Goal: Task Accomplishment & Management: Manage account settings

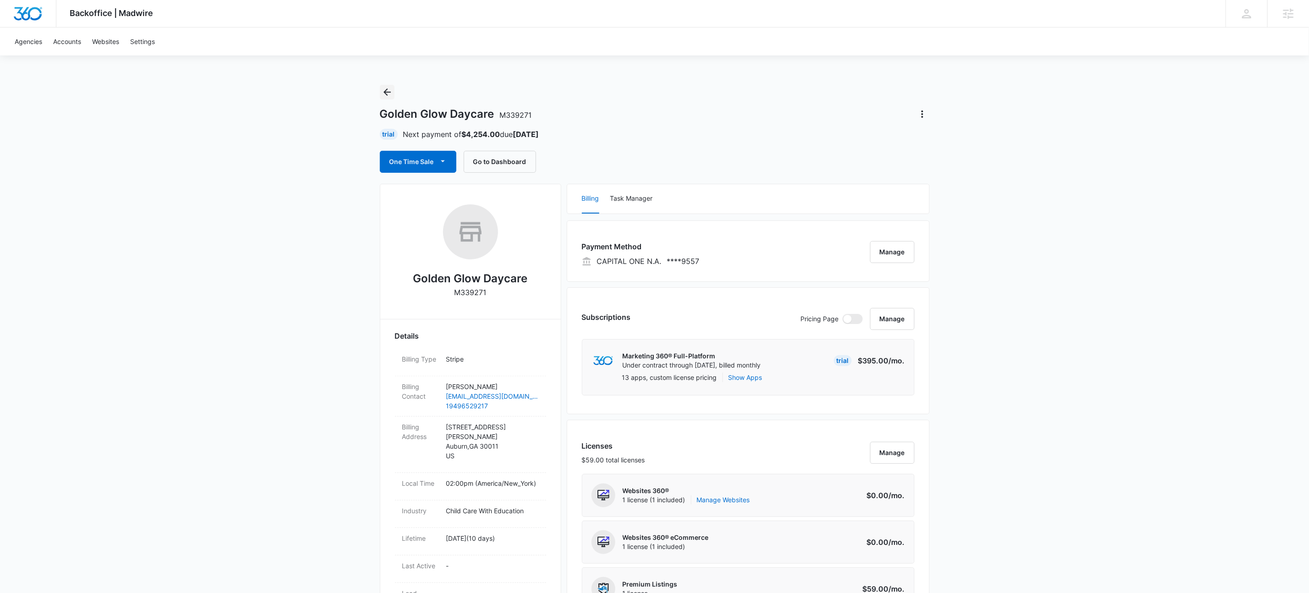
drag, startPoint x: 386, startPoint y: 89, endPoint x: 399, endPoint y: 90, distance: 13.3
click at [386, 89] on icon "Back" at bounding box center [386, 91] width 7 height 7
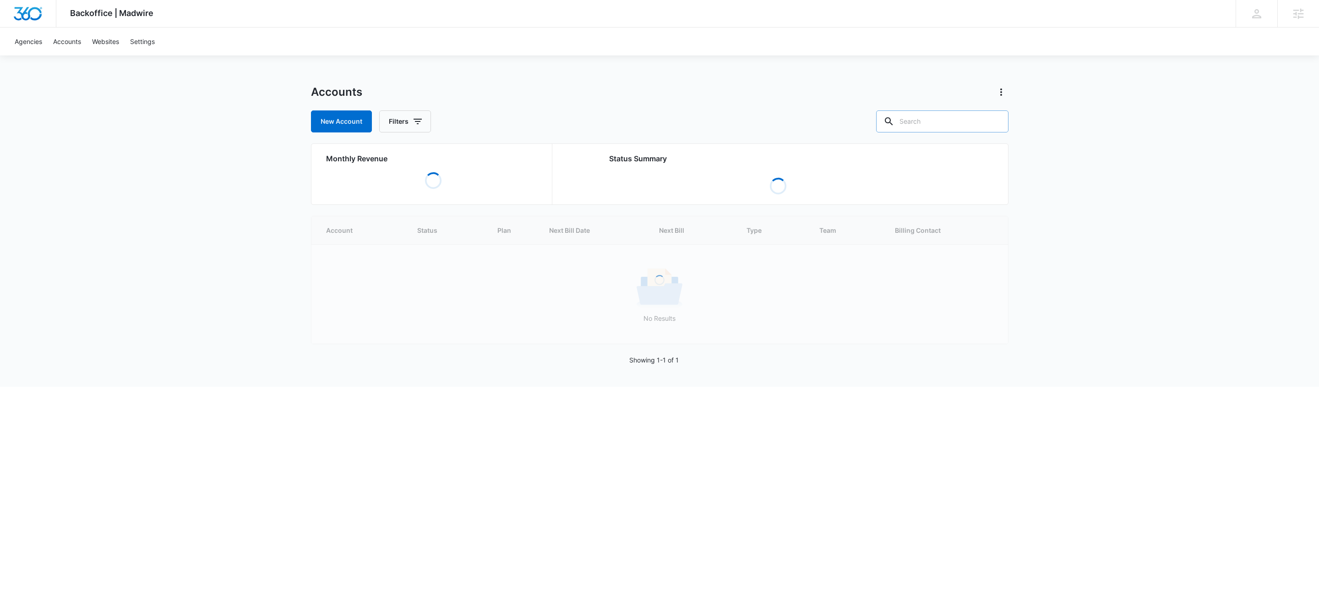
click at [980, 117] on input "text" at bounding box center [942, 121] width 132 height 22
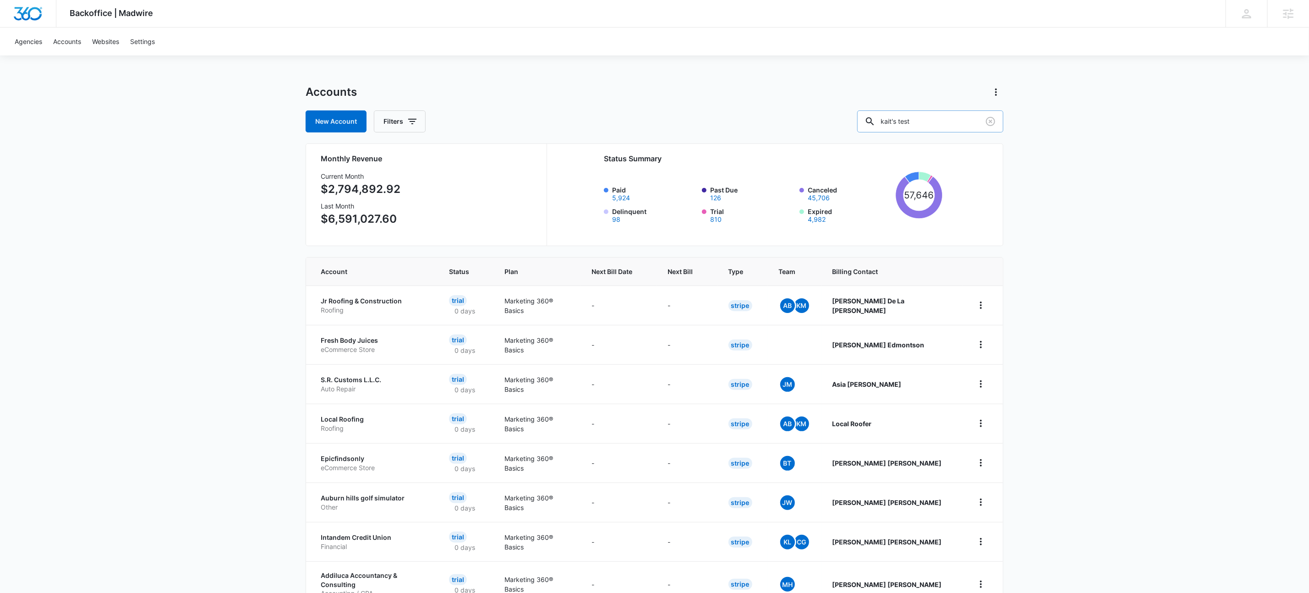
type input "kait's test"
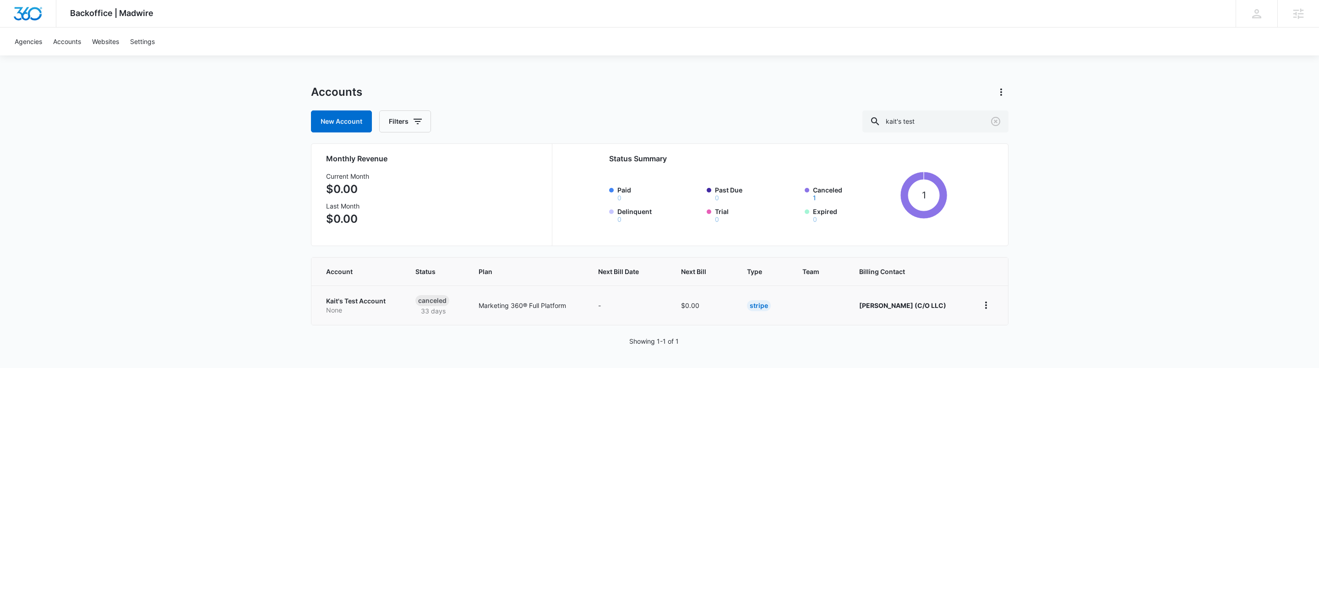
click at [345, 305] on p "None" at bounding box center [359, 309] width 67 height 9
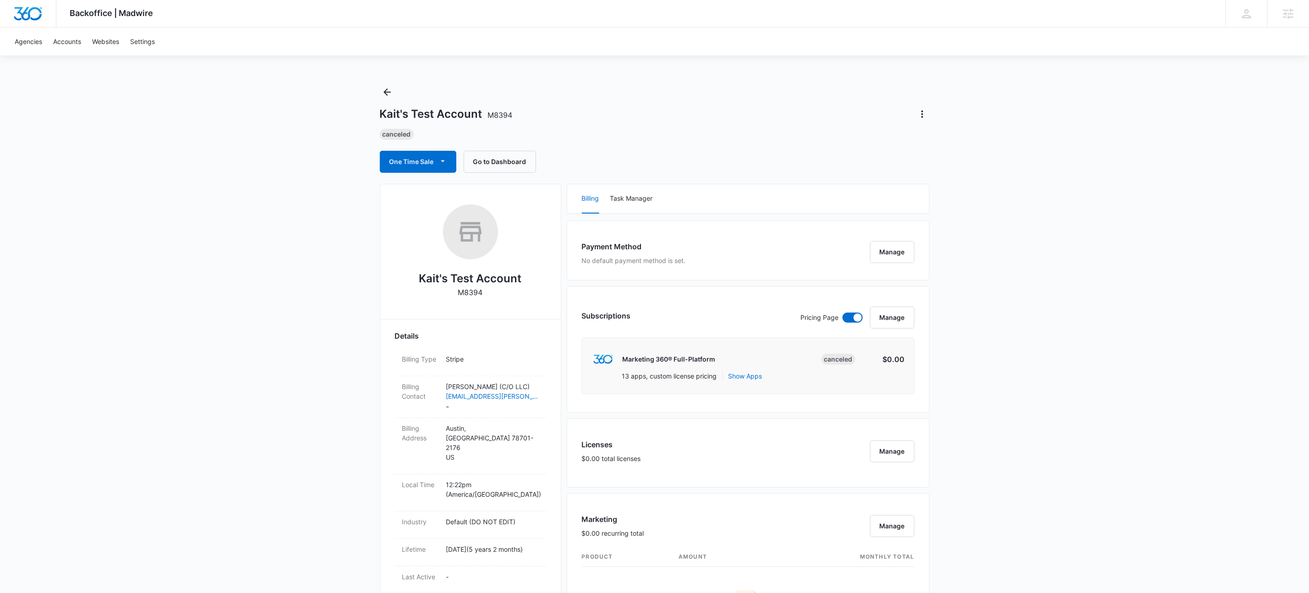
click at [754, 70] on div "Backoffice | Madwire Apps Settings KW Kait Weagraff kaitlyn.weagraff@madwire.co…" at bounding box center [654, 593] width 1309 height 1186
click at [1169, 367] on div "Backoffice | Madwire Apps Settings KW Kait Weagraff kaitlyn.weagraff@madwire.co…" at bounding box center [654, 593] width 1309 height 1186
click at [893, 328] on button "Manage" at bounding box center [892, 317] width 44 height 22
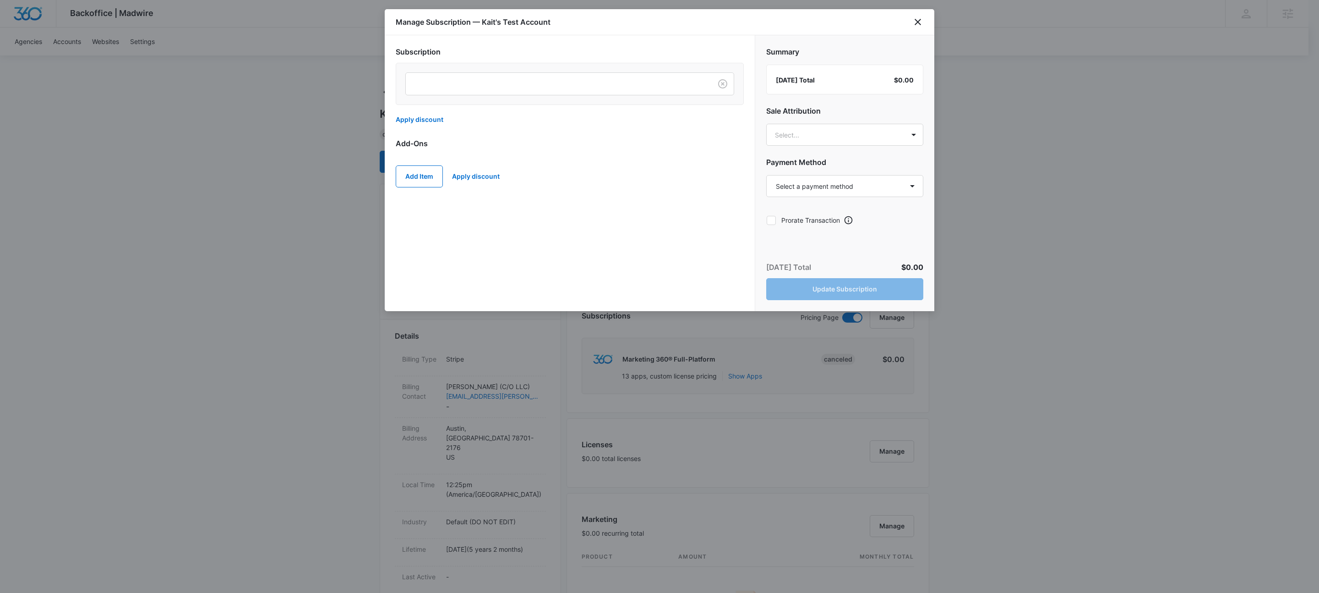
click at [576, 68] on div at bounding box center [570, 84] width 348 height 42
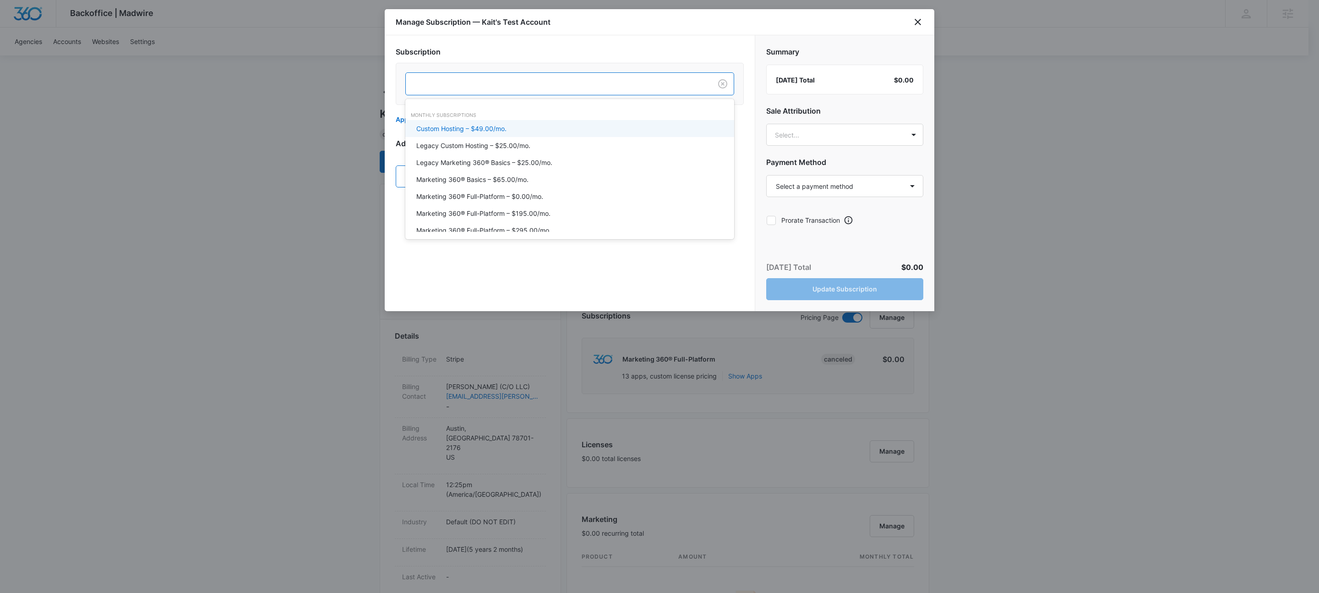
click at [574, 80] on div at bounding box center [557, 83] width 286 height 11
click at [534, 178] on div "Marketing 360® Basics – $65.00/mo." at bounding box center [568, 180] width 305 height 10
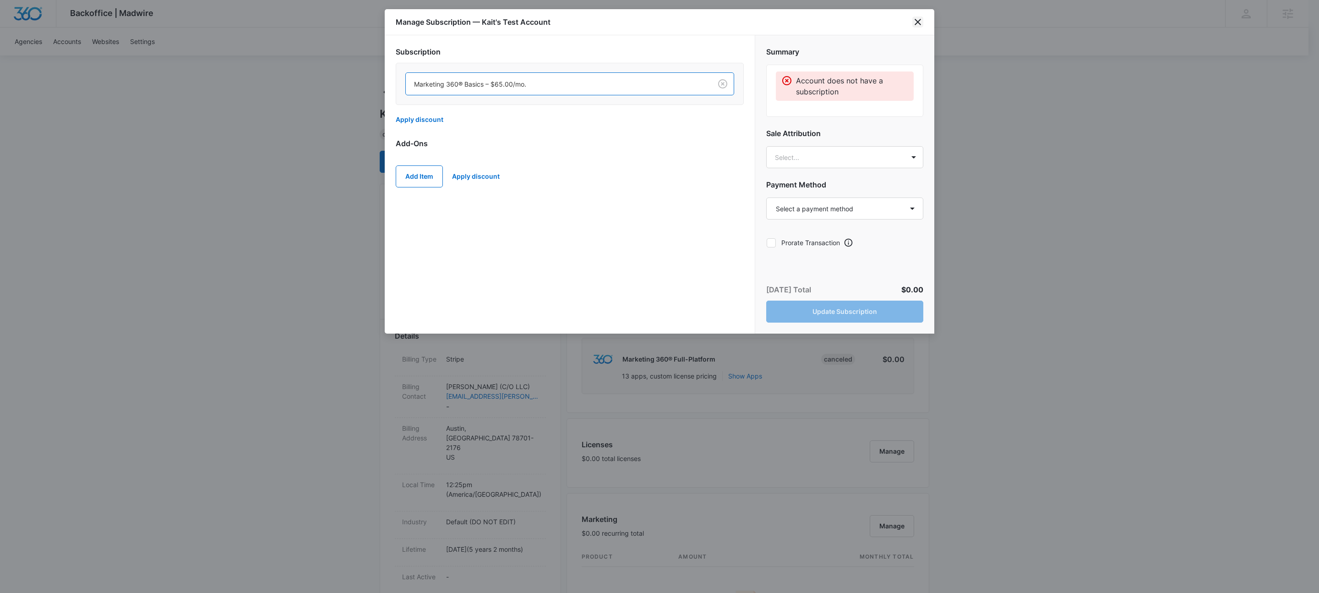
drag, startPoint x: 912, startPoint y: 25, endPoint x: 916, endPoint y: 22, distance: 5.0
click at [916, 23] on div "Manage Subscription — Kait's Test Account" at bounding box center [660, 22] width 550 height 26
click at [917, 22] on icon "close" at bounding box center [918, 22] width 6 height 6
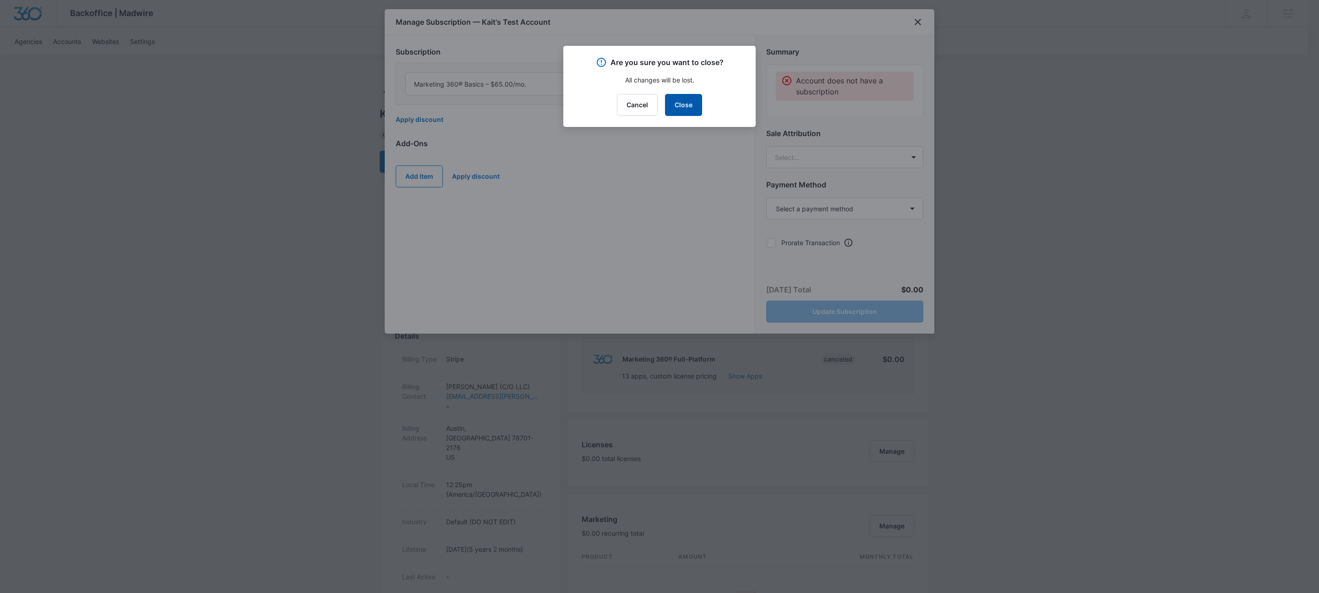
click at [685, 105] on button "Close" at bounding box center [683, 105] width 37 height 22
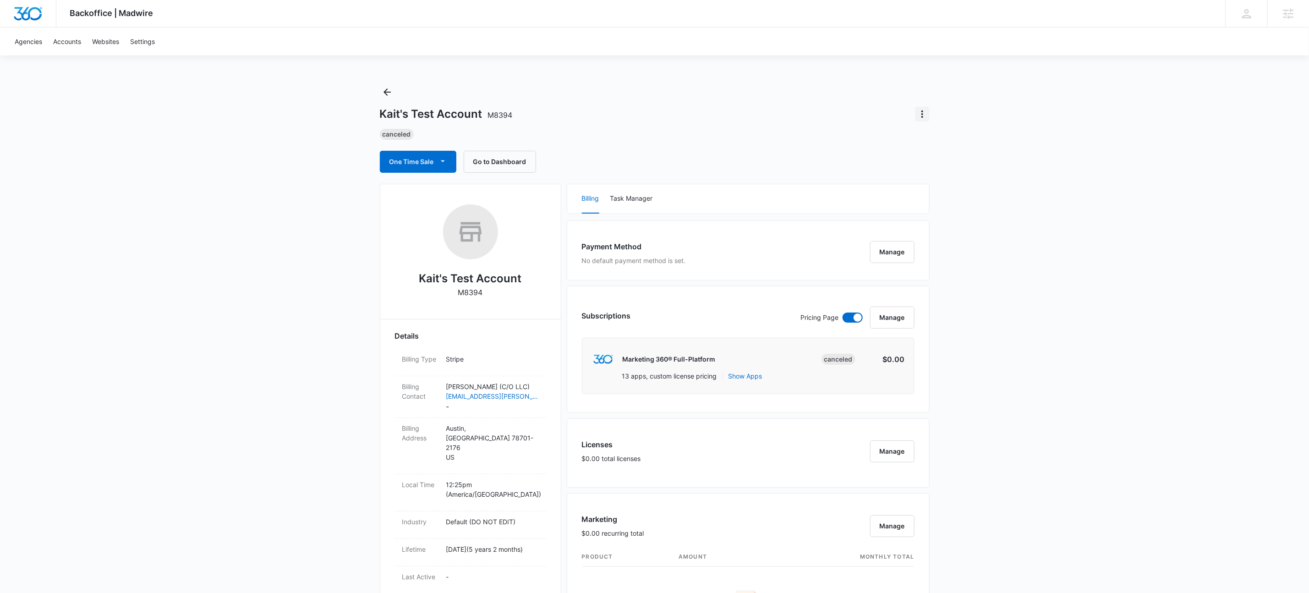
click at [925, 112] on icon "Actions" at bounding box center [921, 114] width 11 height 11
click at [951, 137] on div "Update Status" at bounding box center [948, 139] width 45 height 6
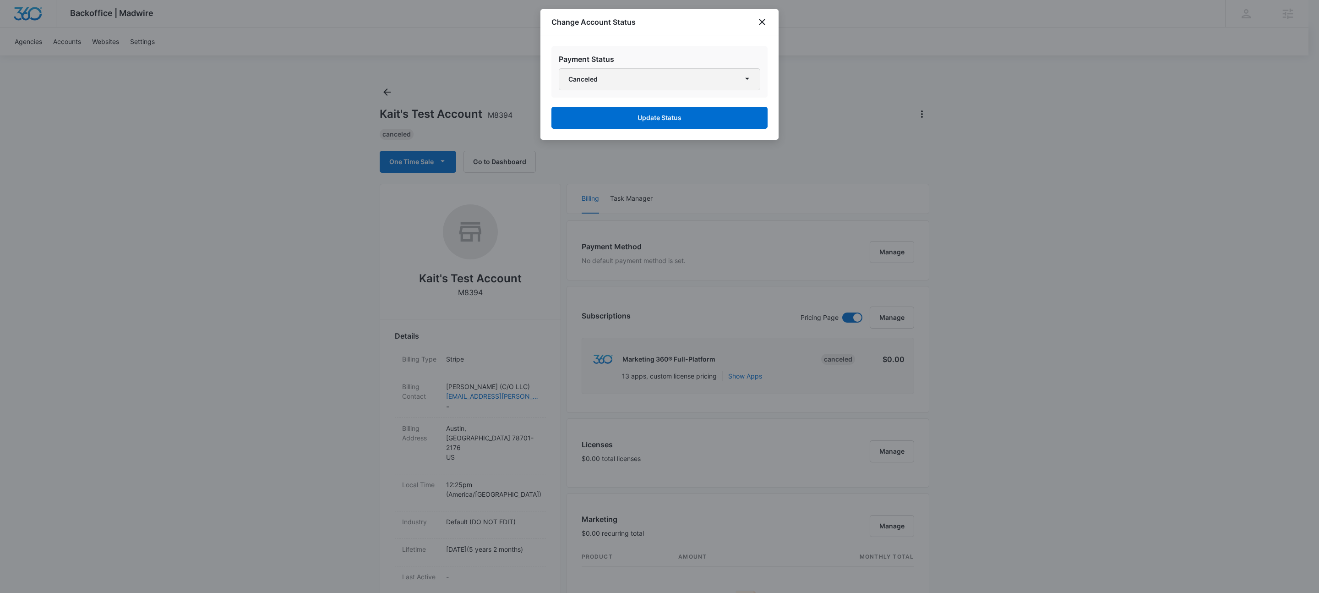
click at [630, 83] on button "Canceled" at bounding box center [660, 79] width 202 height 22
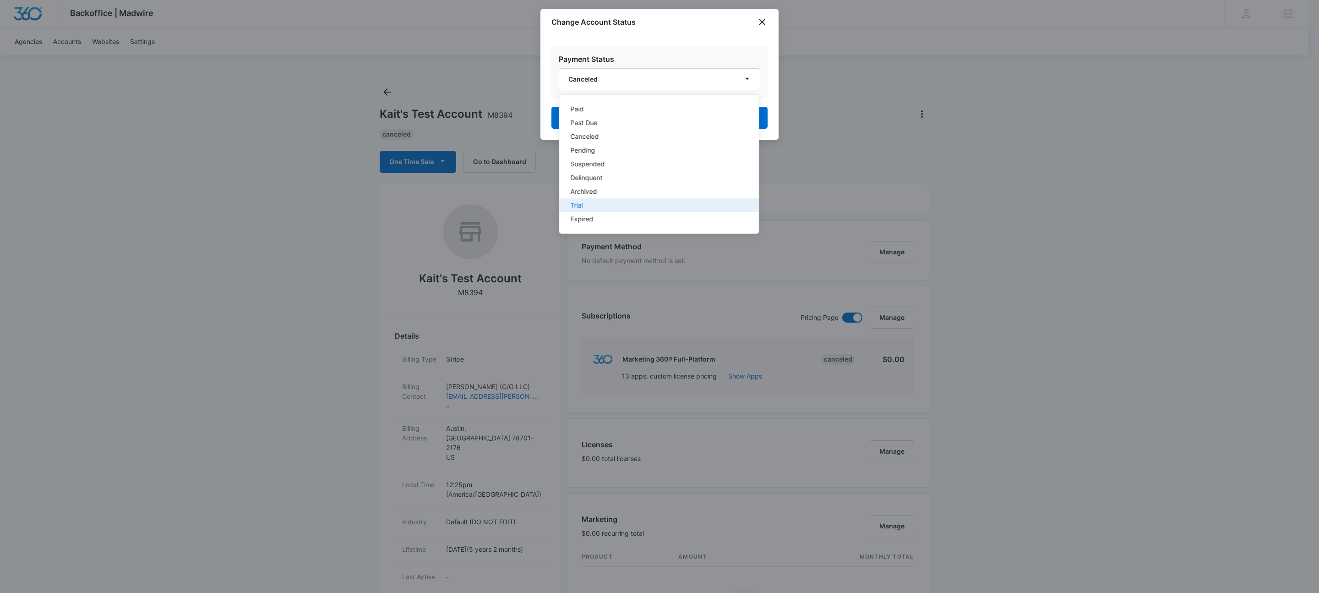
click at [593, 203] on div "Trial" at bounding box center [654, 205] width 166 height 6
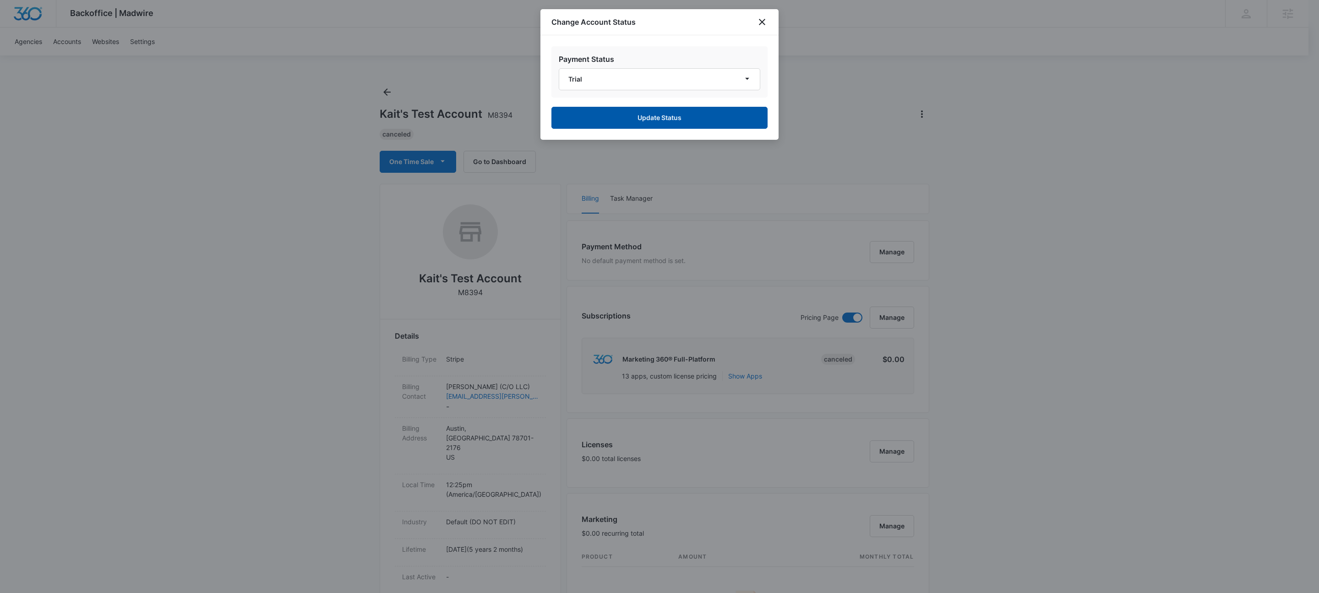
click at [704, 115] on button "Update Status" at bounding box center [659, 118] width 216 height 22
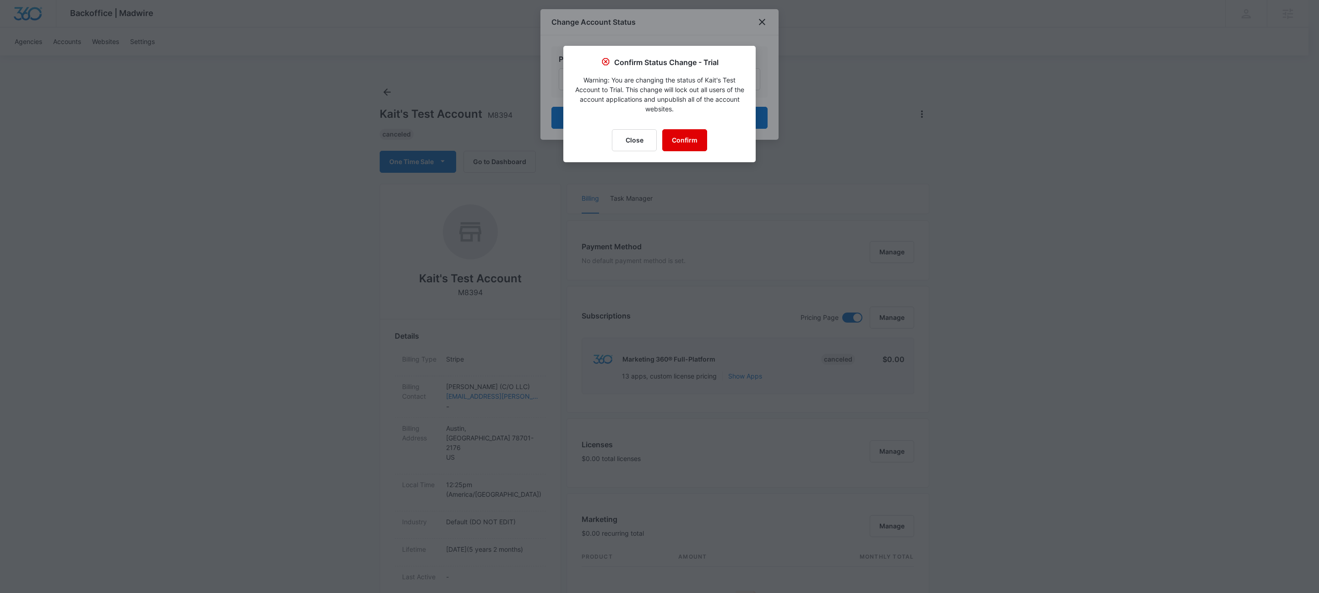
click at [692, 137] on button "Confirm" at bounding box center [684, 140] width 45 height 22
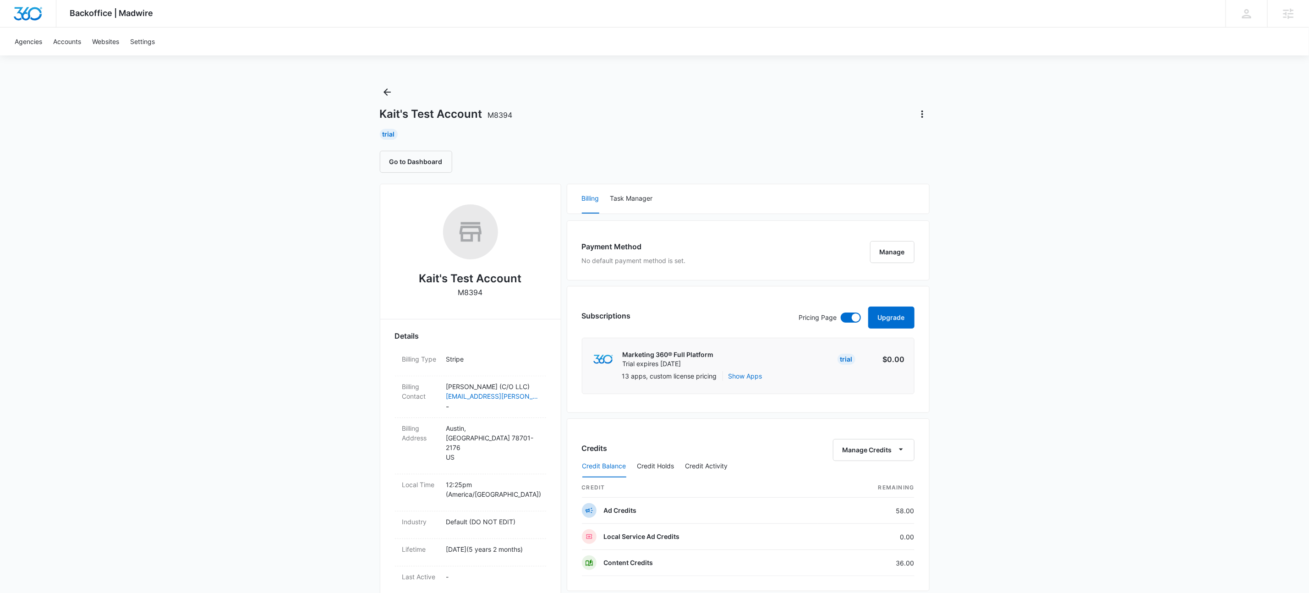
click at [1163, 274] on div "Backoffice | Madwire Apps Settings KW Kait Weagraff kaitlyn.weagraff@madwire.co…" at bounding box center [654, 459] width 1309 height 918
click at [881, 189] on div "Billing Task Manager" at bounding box center [748, 198] width 362 height 29
click at [895, 315] on button "Upgrade" at bounding box center [891, 317] width 46 height 22
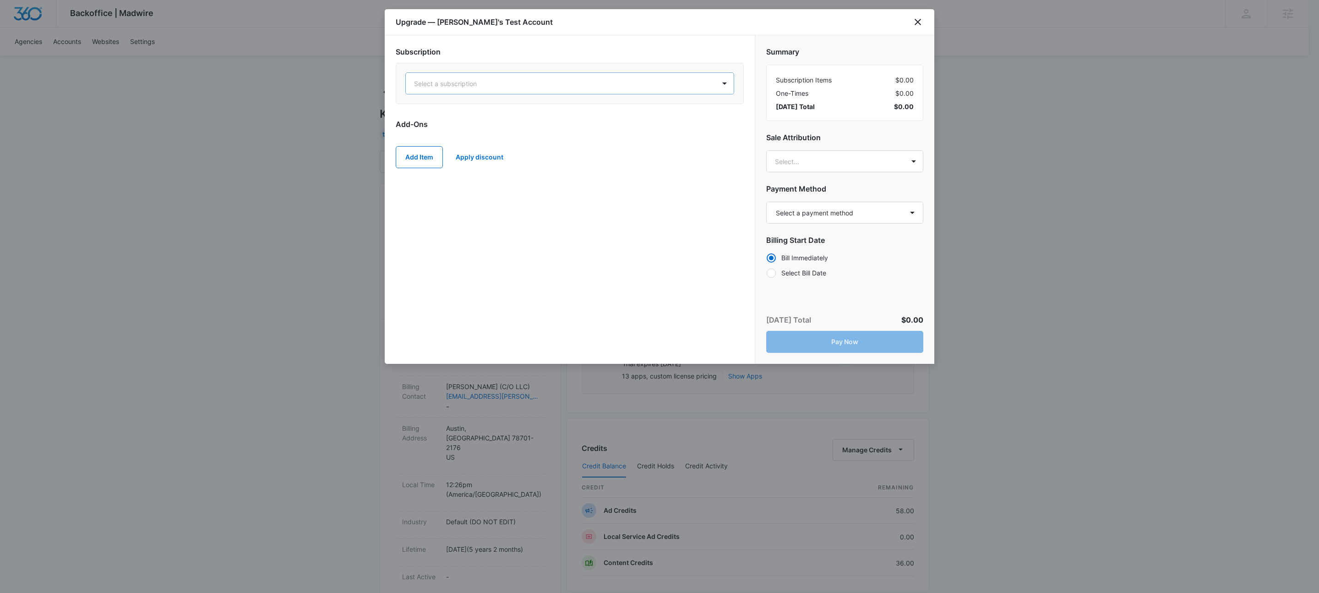
click at [541, 87] on div at bounding box center [558, 83] width 289 height 11
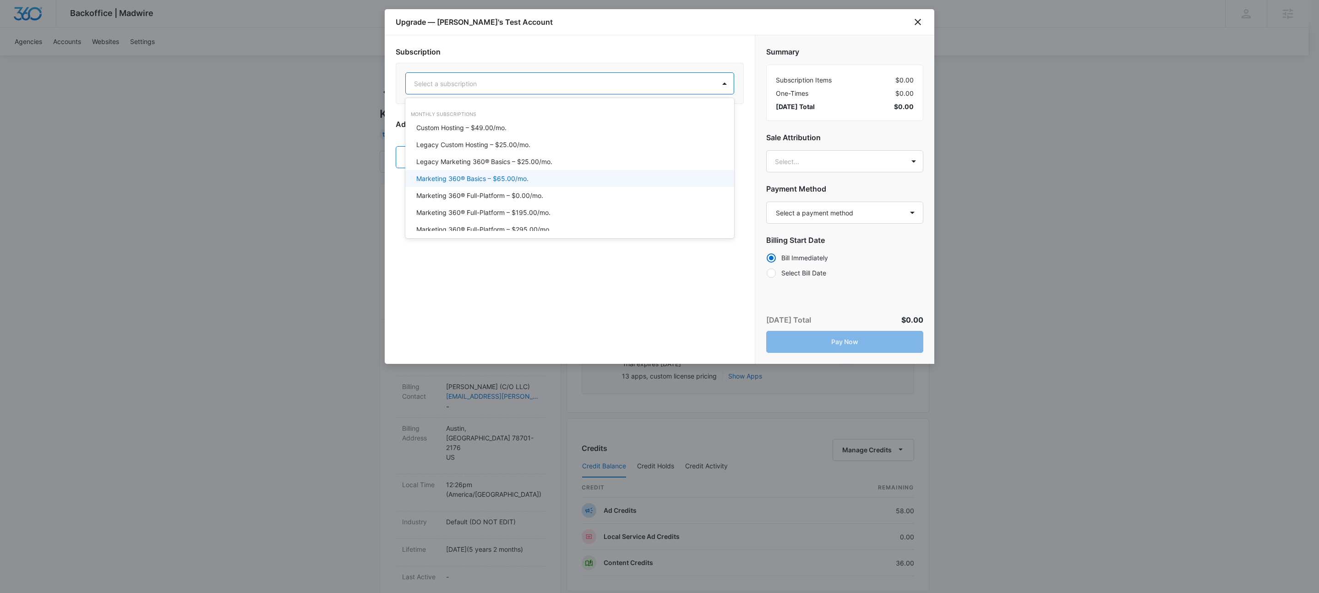
click at [532, 180] on div "Marketing 360® Basics – $65.00/mo." at bounding box center [568, 179] width 305 height 10
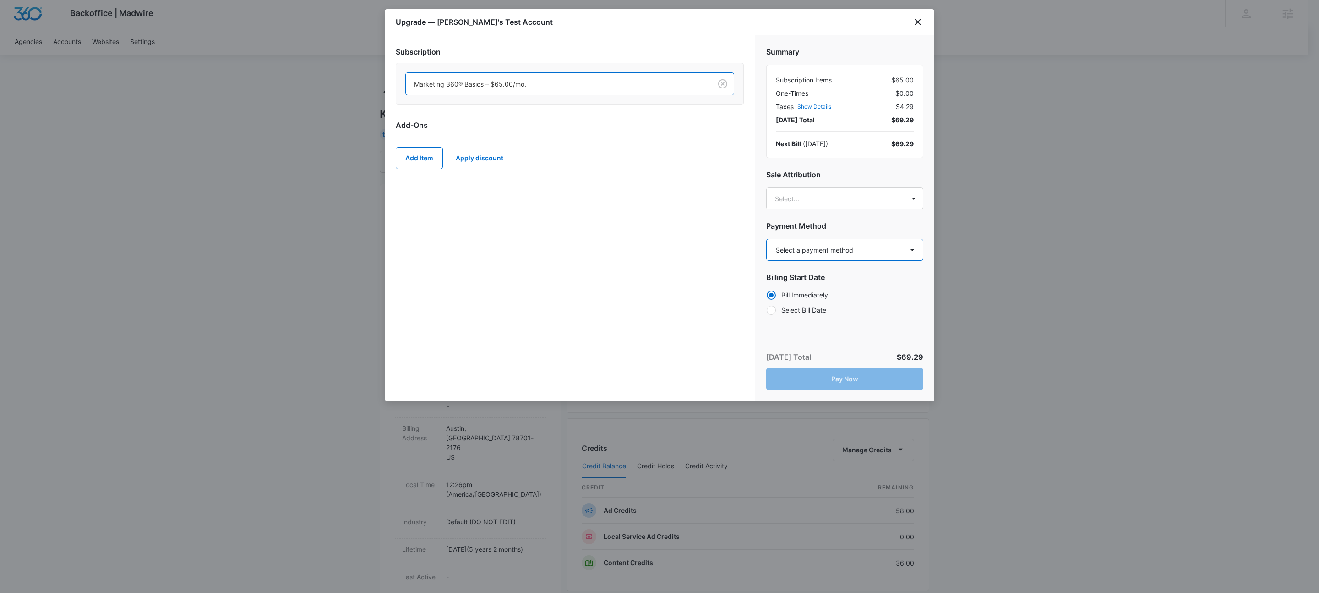
click at [825, 248] on select "Select a payment method Visa ending in 1339 Visa ending in 1339 Visa ending in …" at bounding box center [844, 250] width 157 height 22
select select "MANUAL_INVOICE"
click at [766, 239] on select "Select a payment method Visa ending in 1339 Visa ending in 1339 Visa ending in …" at bounding box center [844, 250] width 157 height 22
click at [675, 236] on div "Subscription Marketing 360® Basics – $65.00/mo. Add-Ons Add Item Apply discount" at bounding box center [570, 217] width 370 height 365
click at [630, 297] on div "Subscription Marketing 360® Basics – $65.00/mo. Add-Ons Add Item Apply discount" at bounding box center [570, 217] width 370 height 365
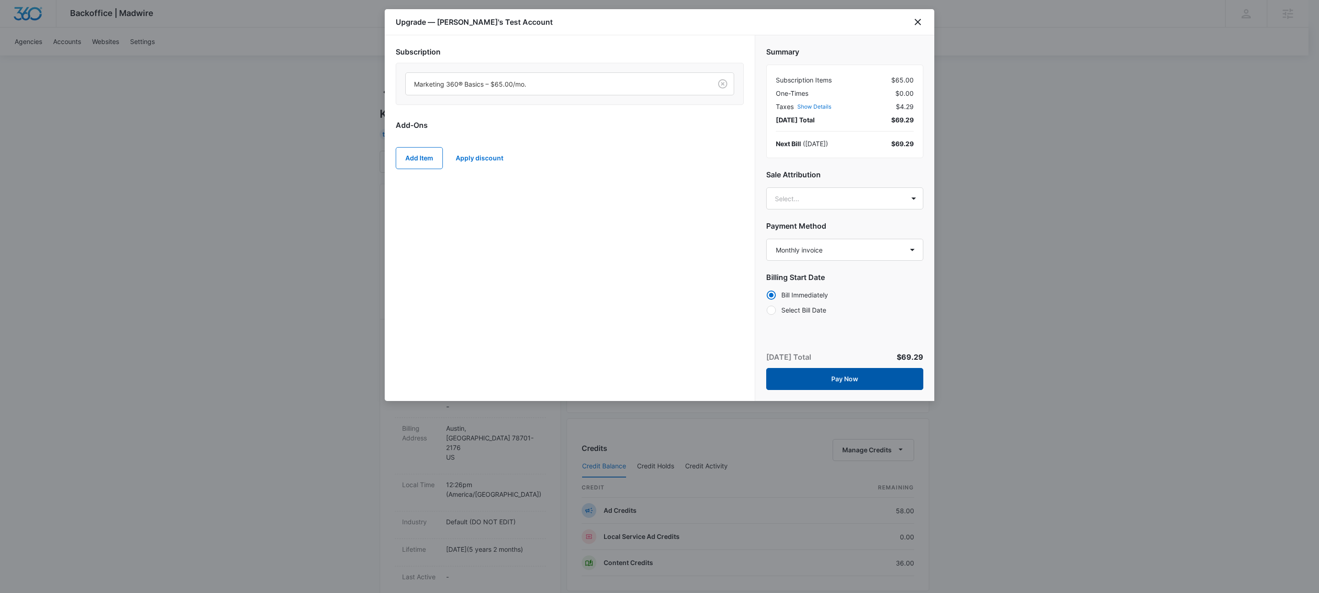
click at [865, 382] on button "Pay Now" at bounding box center [844, 379] width 157 height 22
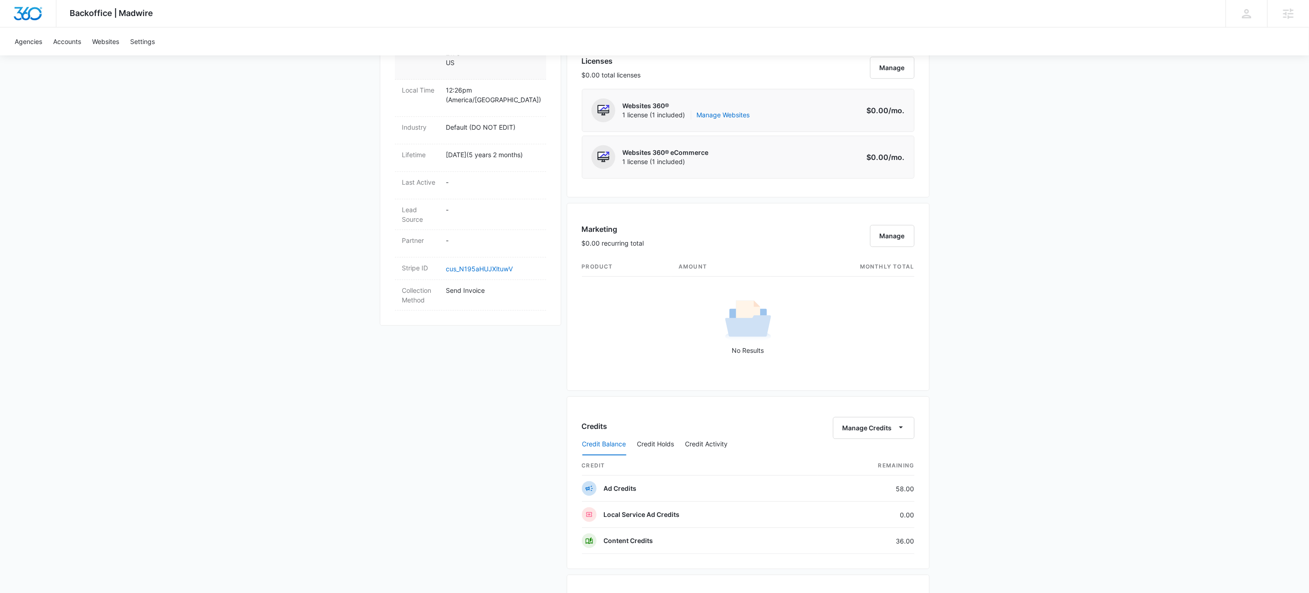
scroll to position [242, 0]
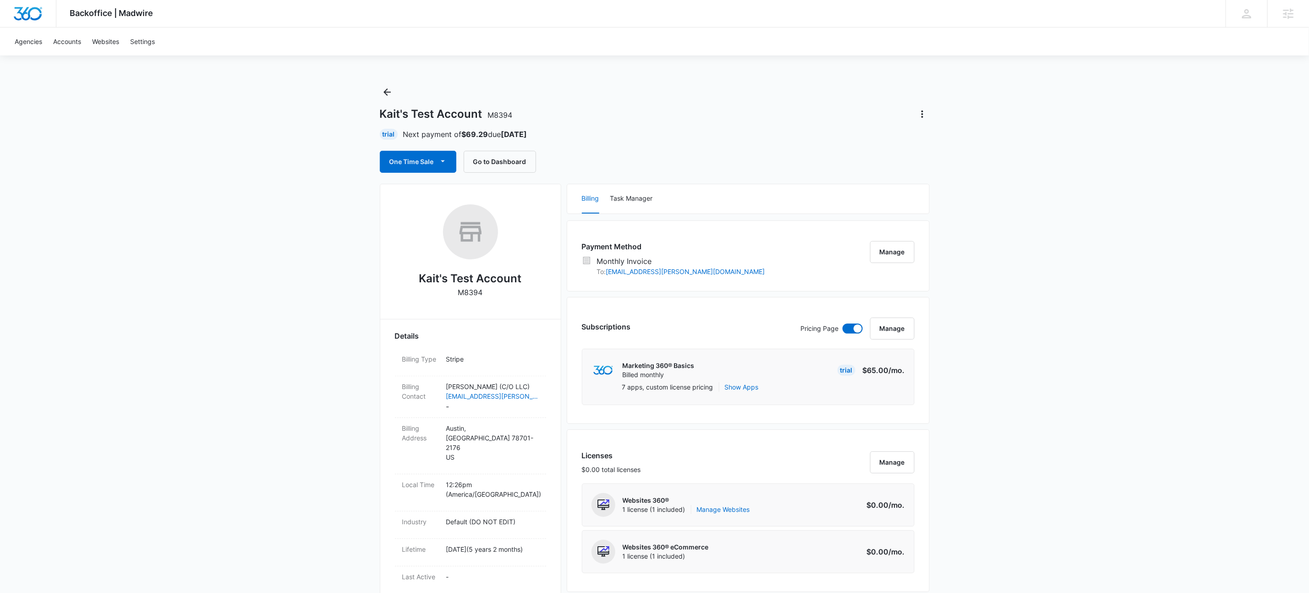
click at [773, 164] on div "One Time Sale Go to Dashboard" at bounding box center [655, 162] width 550 height 22
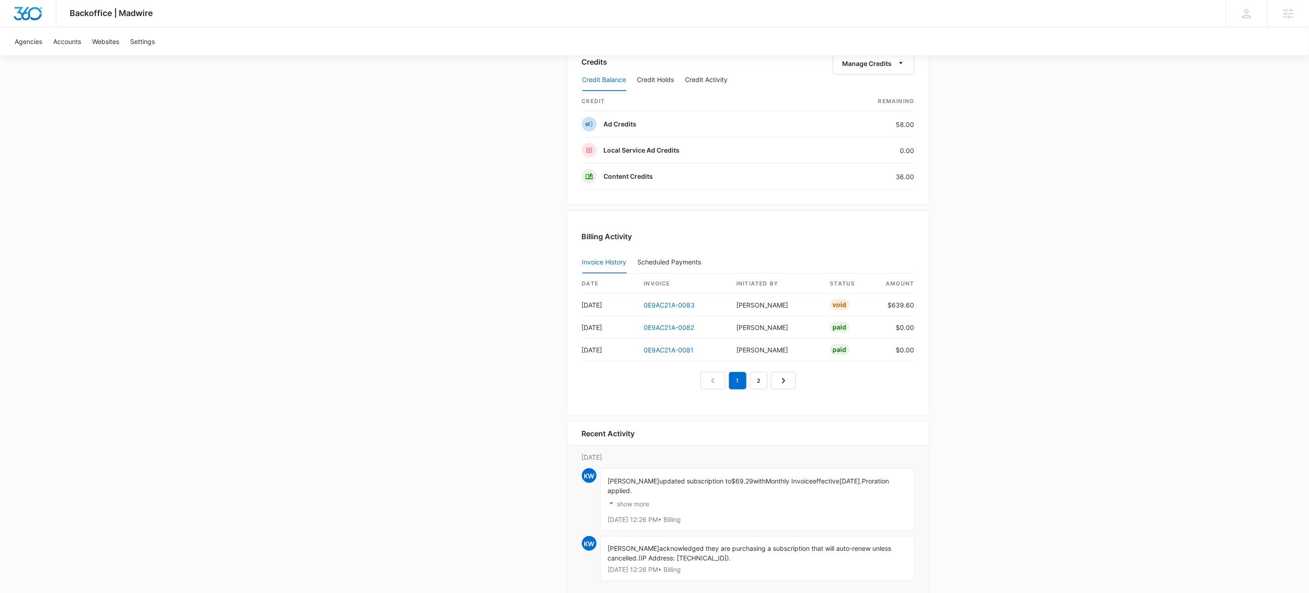
scroll to position [751, 0]
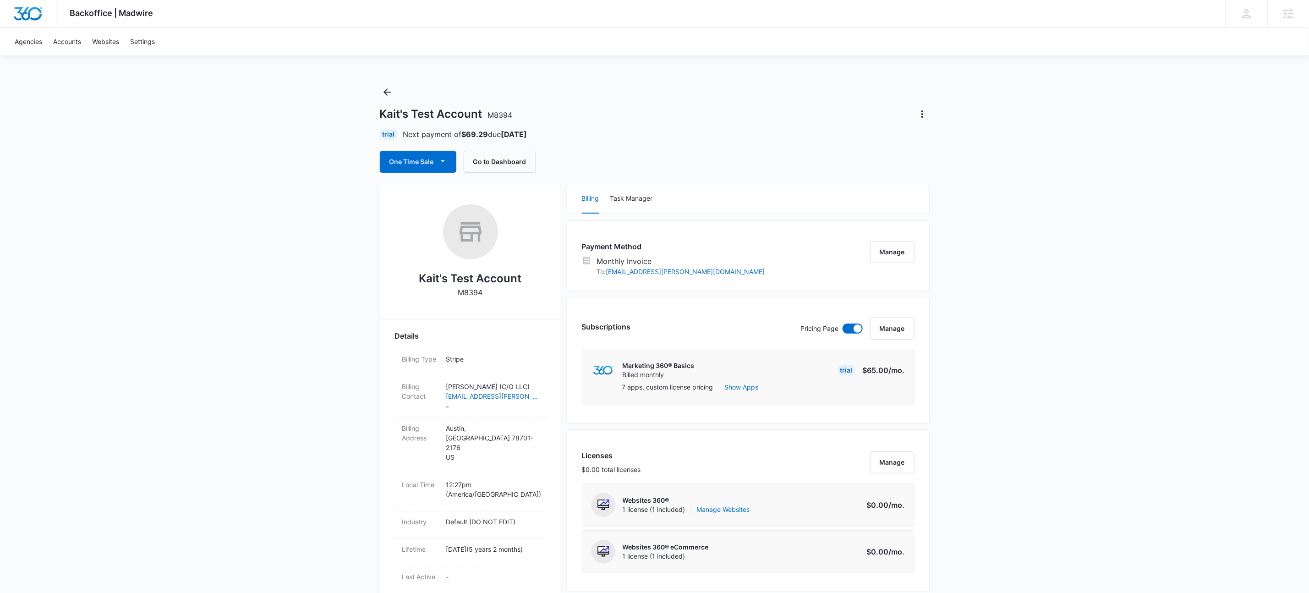
click at [690, 129] on div "Trial Next payment of $69.29 due Nov 14" at bounding box center [655, 134] width 550 height 11
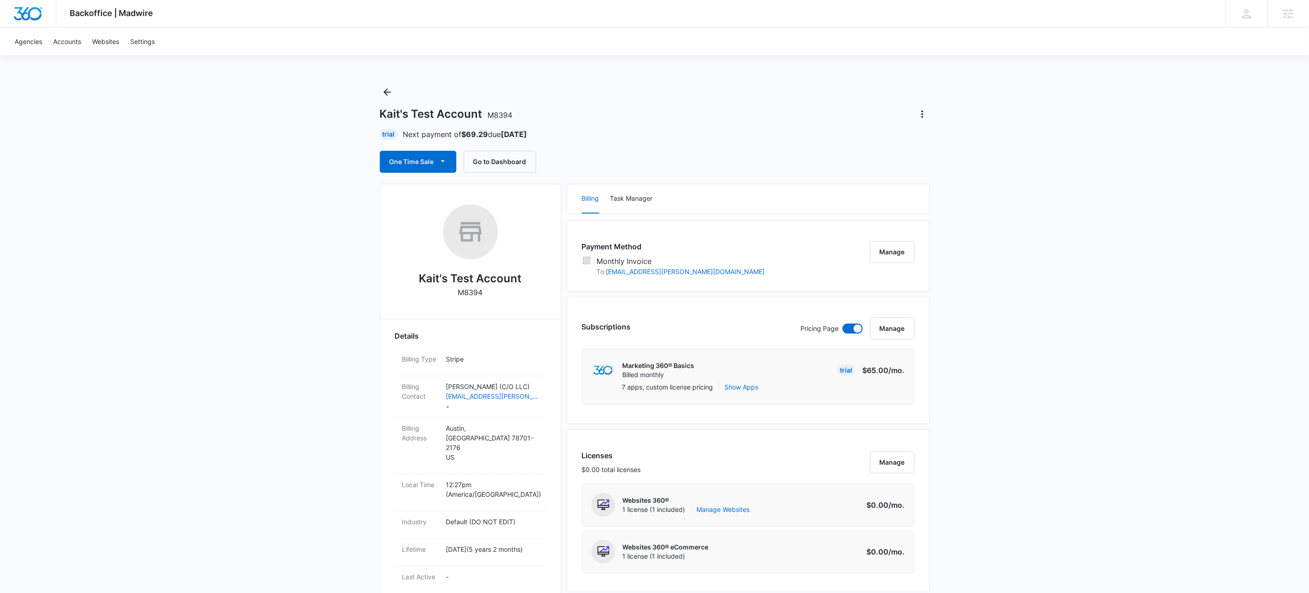
click at [750, 119] on div "Kait's Test Account M8394" at bounding box center [655, 114] width 550 height 15
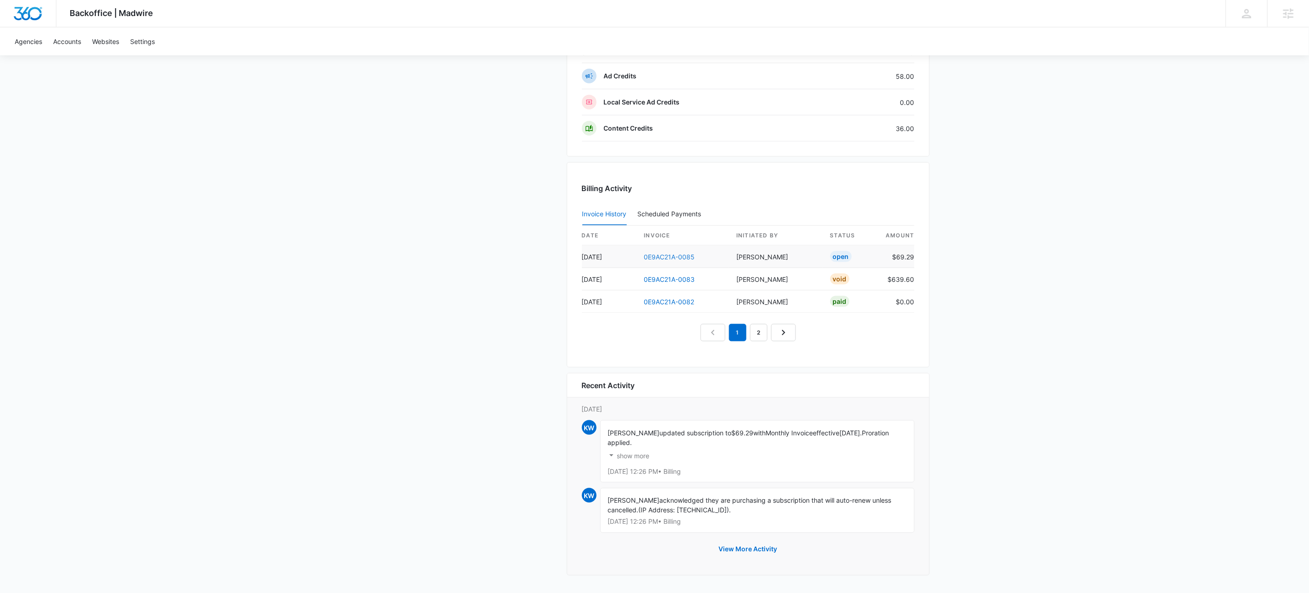
click at [651, 253] on link "0E9AC21A-0085" at bounding box center [669, 257] width 51 height 8
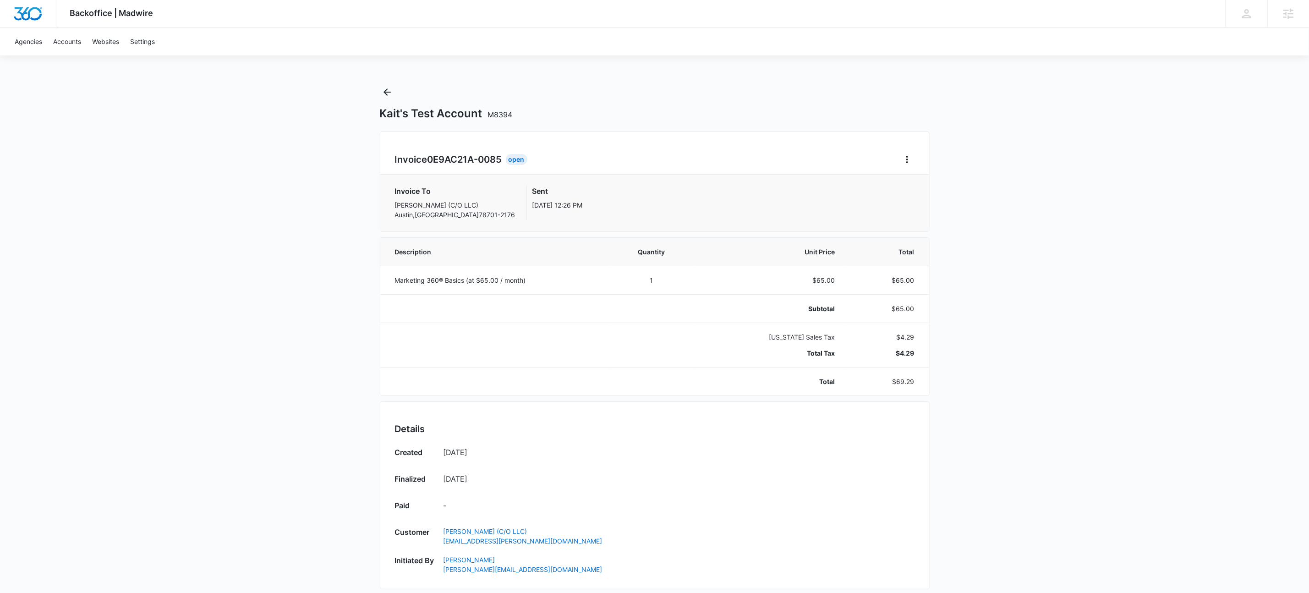
click at [894, 129] on div "Kait's Test Account M8394 Invoice 0E9AC21A-0085 Open Invoice To Kait Weagraff (…" at bounding box center [655, 500] width 550 height 830
click at [908, 161] on icon "Home" at bounding box center [906, 159] width 11 height 11
click at [943, 185] on link "Download Invoice" at bounding box center [937, 185] width 53 height 8
click at [388, 95] on icon "Back" at bounding box center [387, 92] width 11 height 11
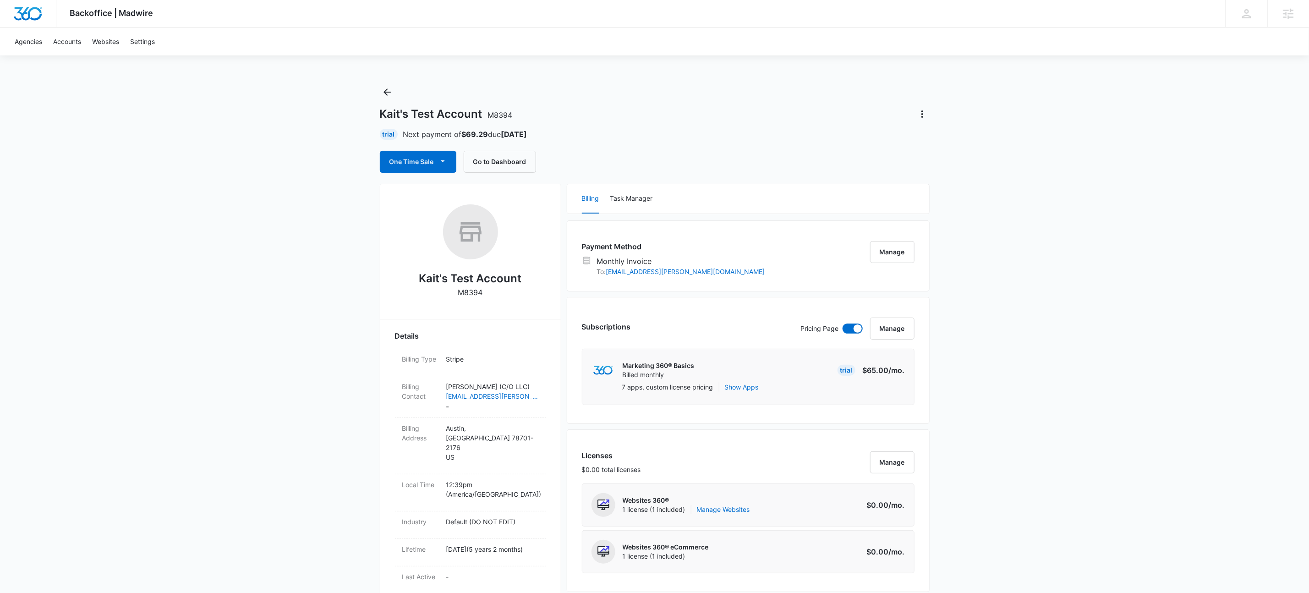
scroll to position [485, 0]
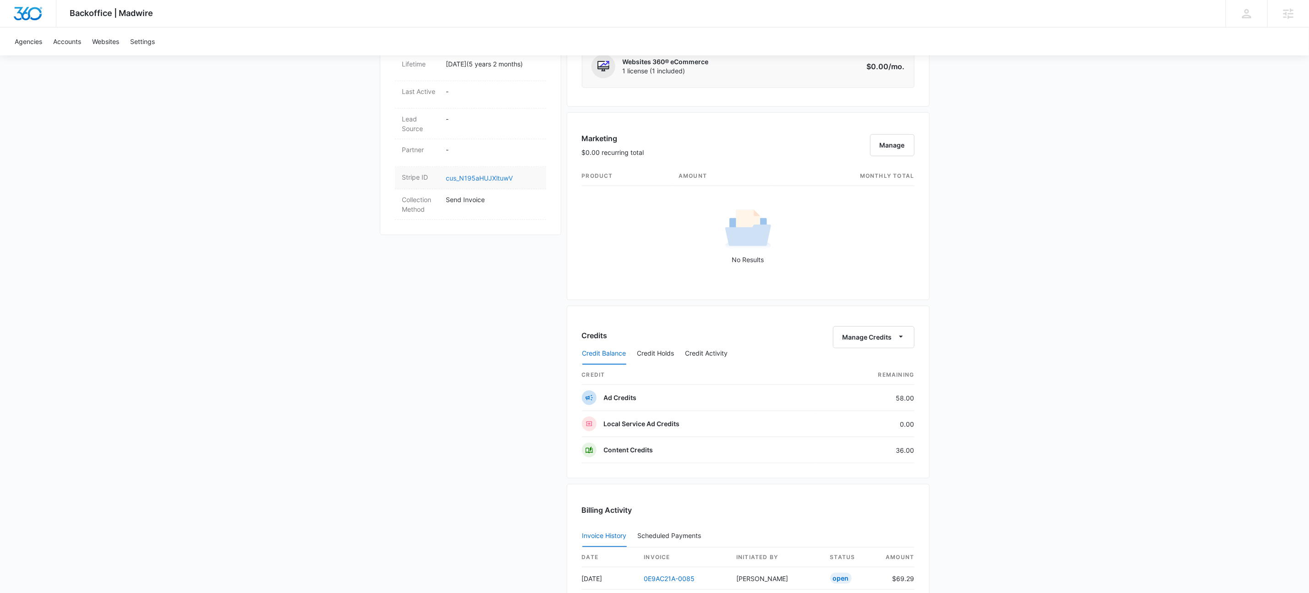
click at [499, 174] on link "cus_N195aHUJXltuwV" at bounding box center [479, 178] width 67 height 8
click at [333, 395] on div "Backoffice | Madwire Apps Settings KW Kait Weagraff kaitlyn.weagraff@madwire.co…" at bounding box center [654, 214] width 1309 height 1399
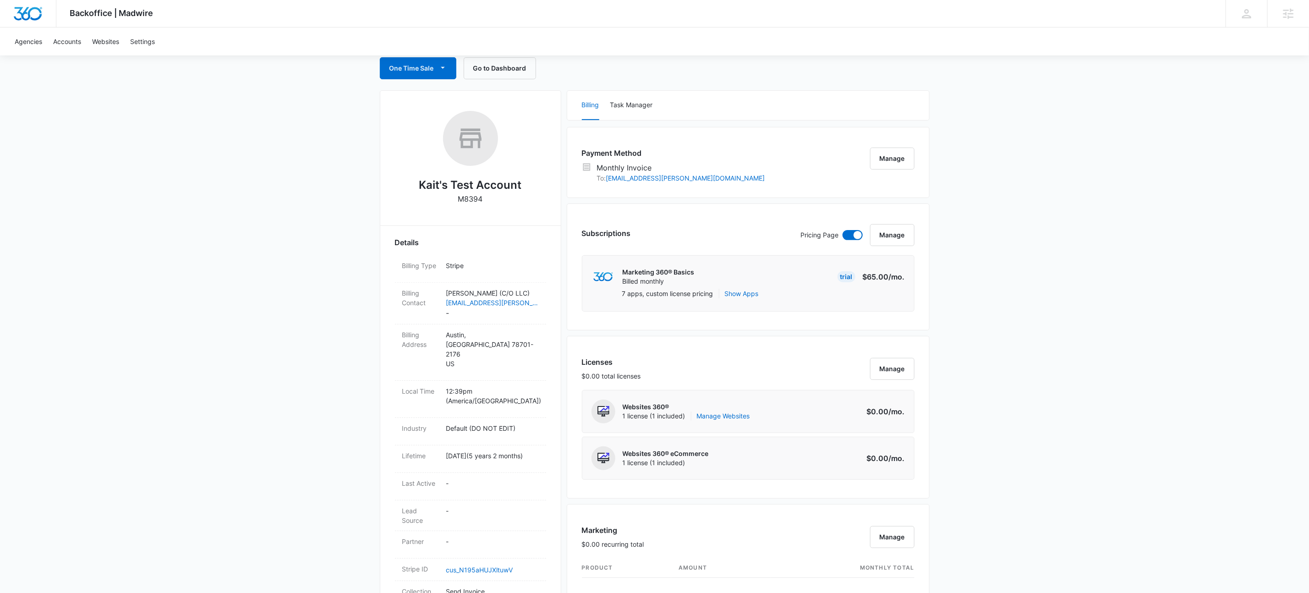
scroll to position [0, 0]
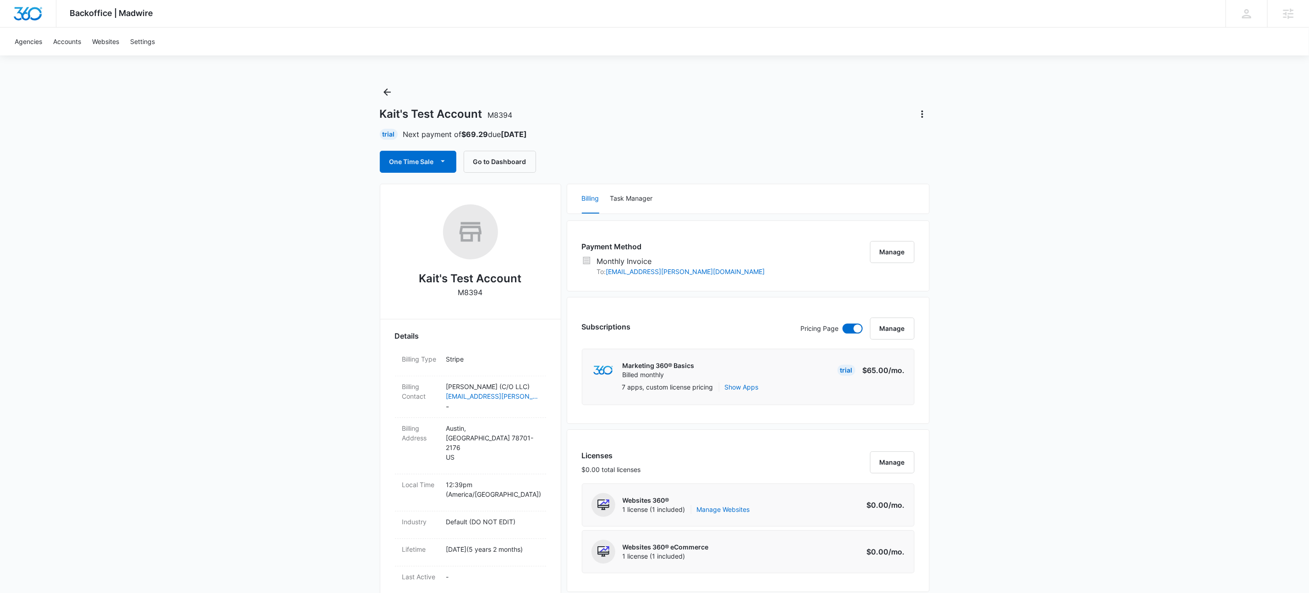
click at [771, 117] on div "Kait's Test Account M8394" at bounding box center [655, 114] width 550 height 15
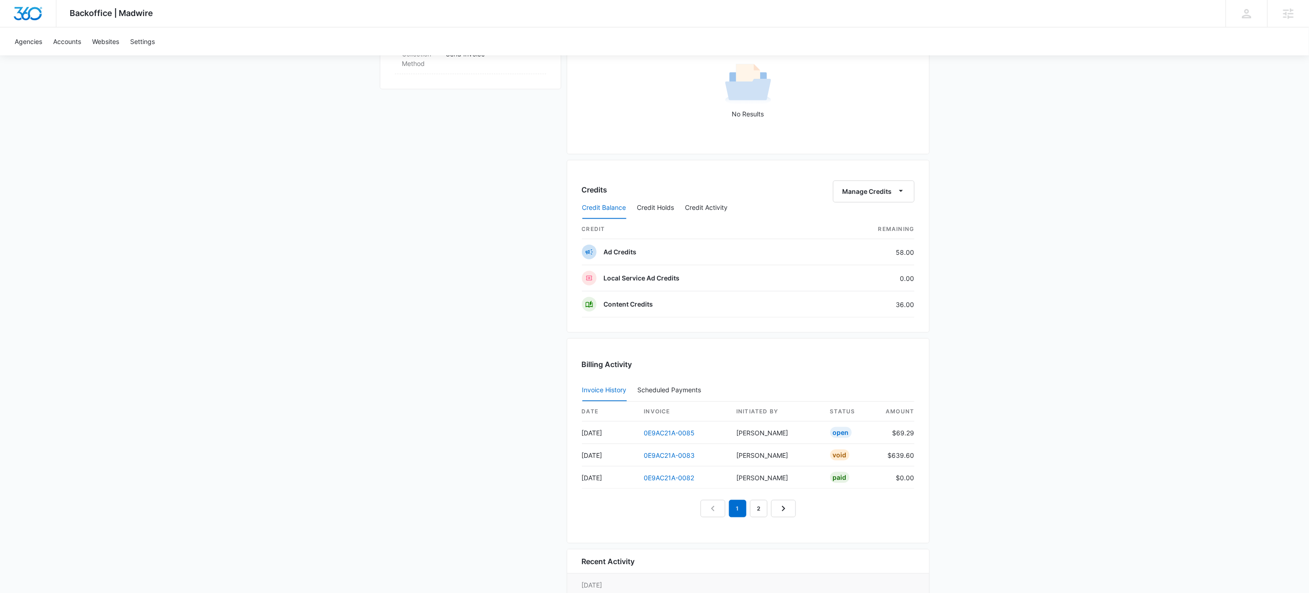
scroll to position [690, 0]
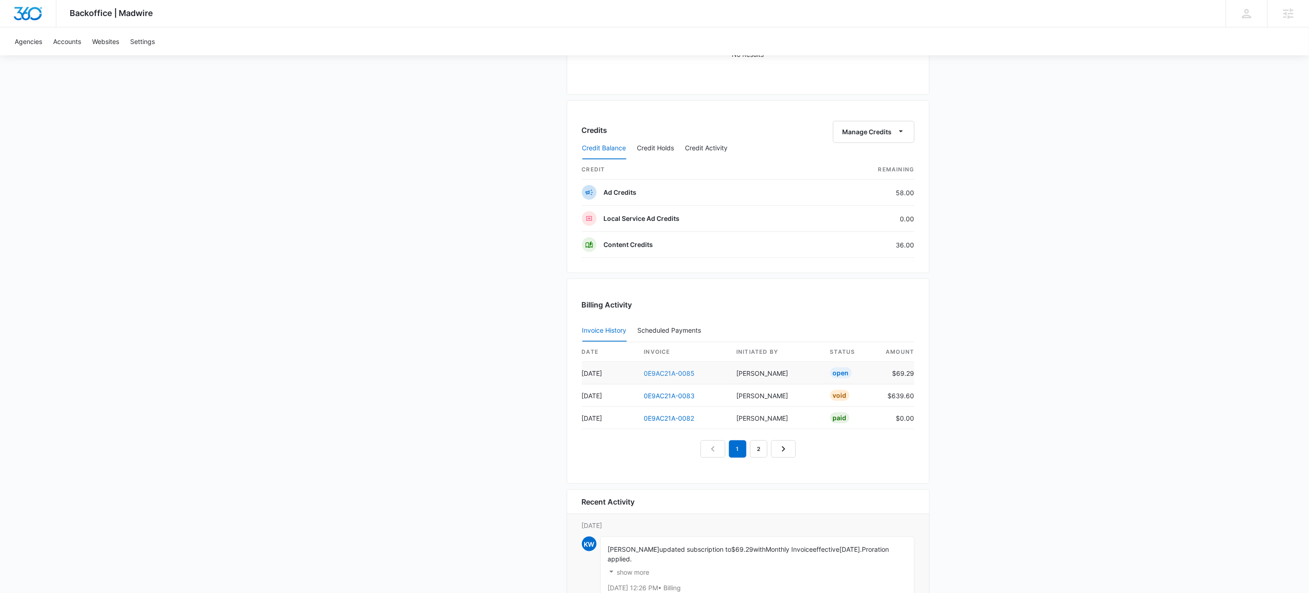
click at [686, 377] on link "0E9AC21A-0085" at bounding box center [669, 373] width 51 height 8
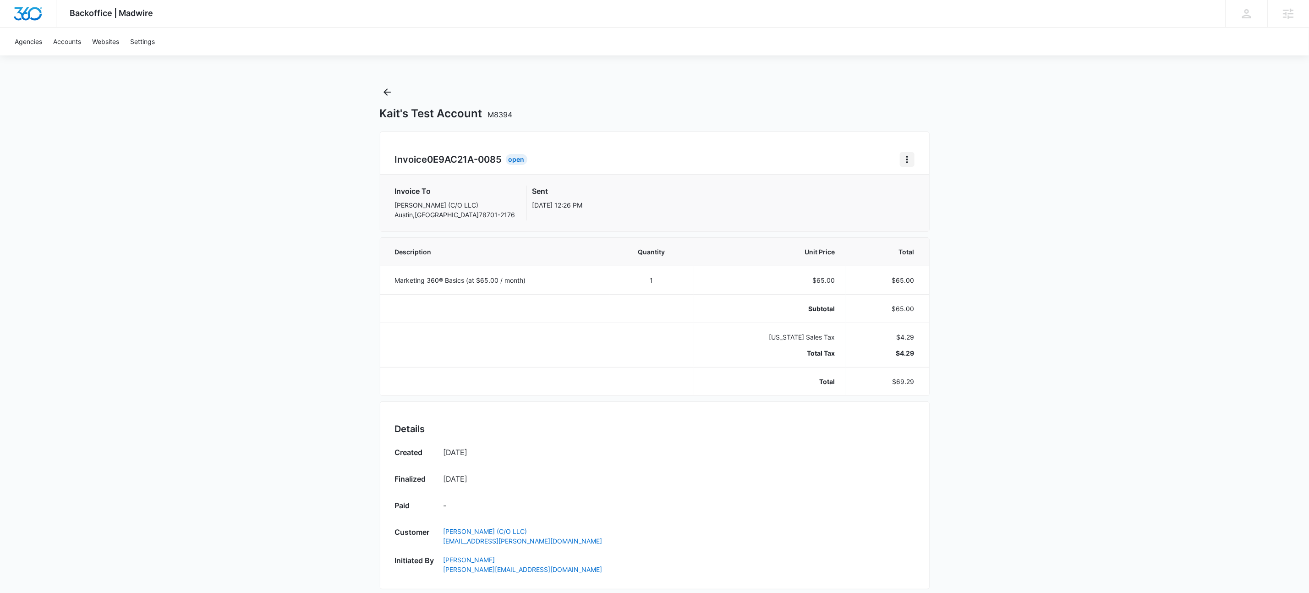
click at [901, 159] on icon "Home" at bounding box center [906, 159] width 11 height 11
click at [932, 186] on link "Download Invoice" at bounding box center [937, 185] width 53 height 8
click at [391, 95] on icon "Back" at bounding box center [387, 92] width 11 height 11
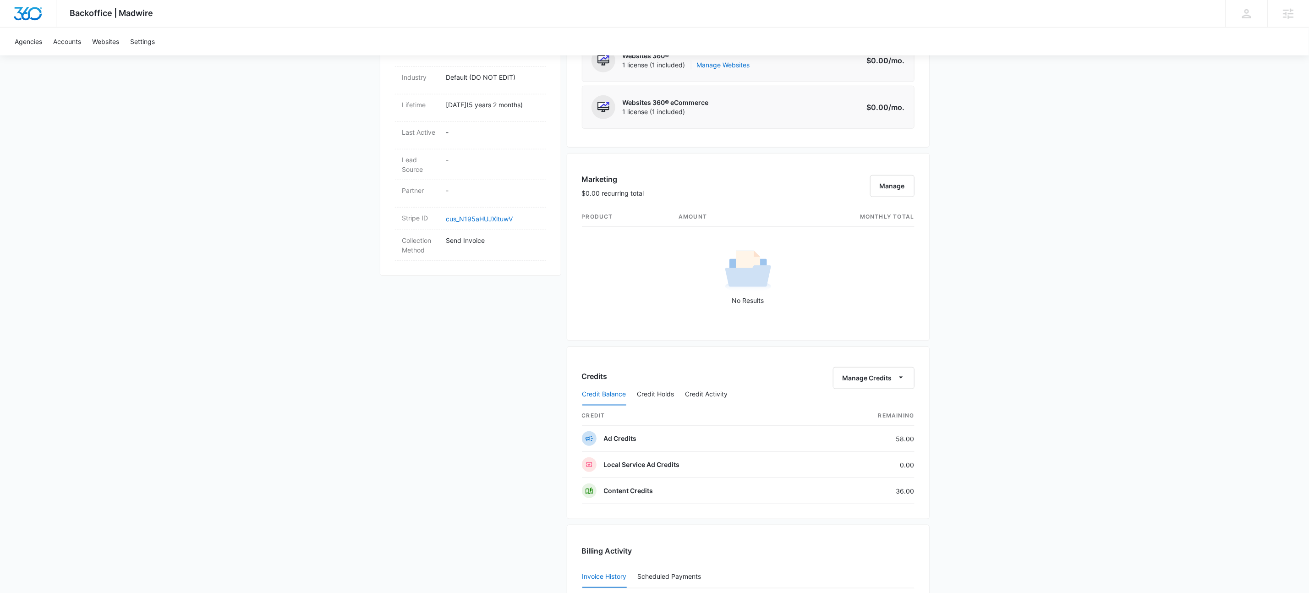
scroll to position [316, 0]
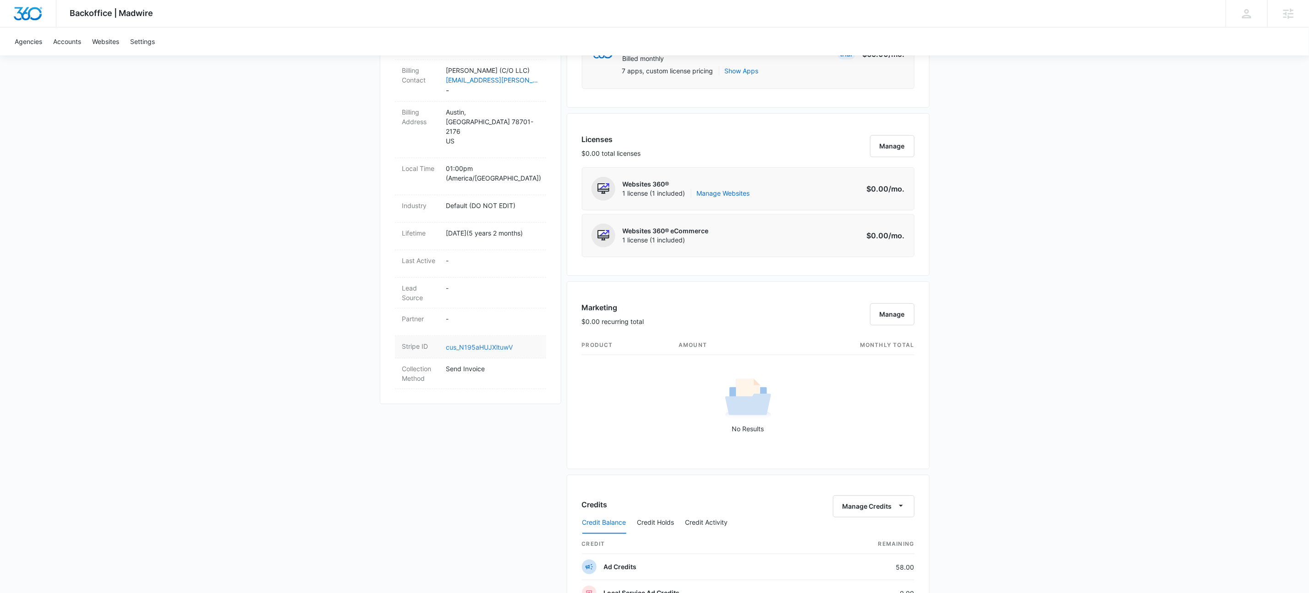
click at [478, 343] on link "cus_N195aHUJXltuwV" at bounding box center [479, 347] width 67 height 8
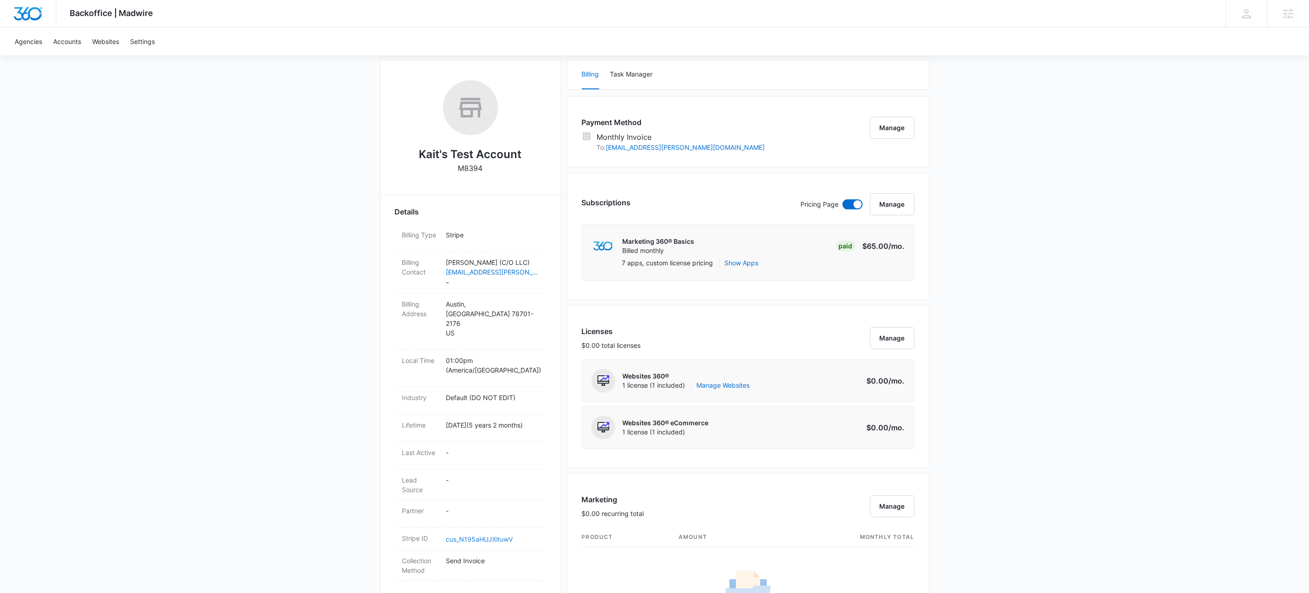
scroll to position [0, 0]
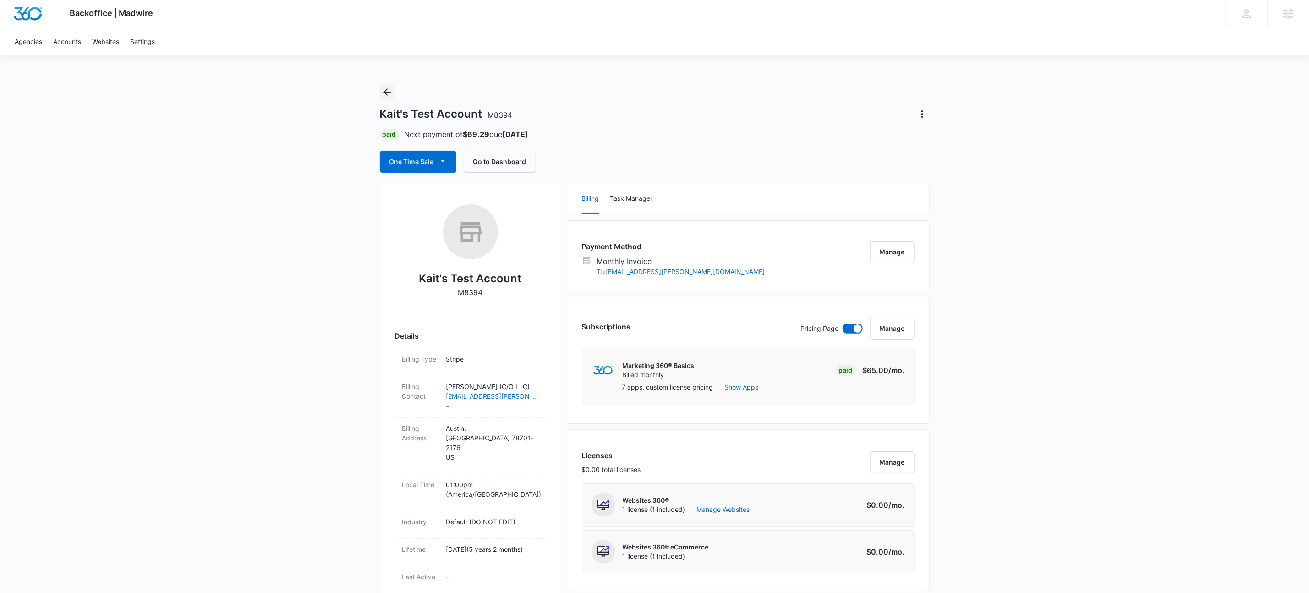
click at [392, 97] on icon "Back" at bounding box center [387, 92] width 11 height 11
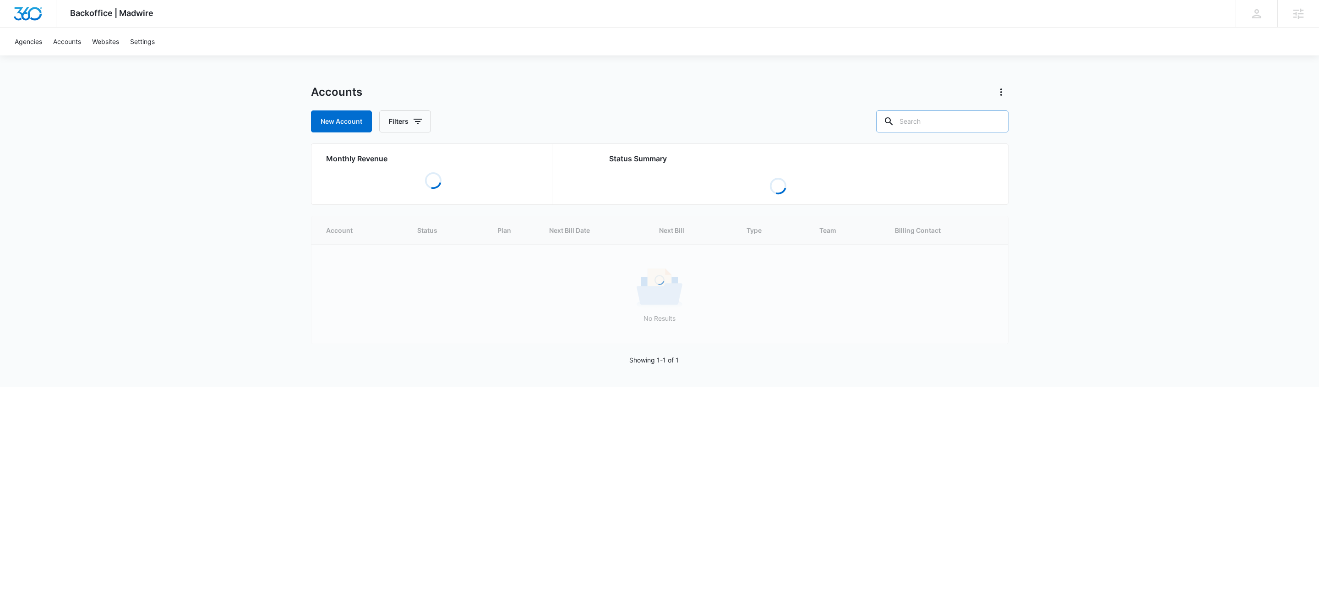
click at [971, 129] on input "text" at bounding box center [942, 121] width 132 height 22
paste input "M339114"
type input "M339114"
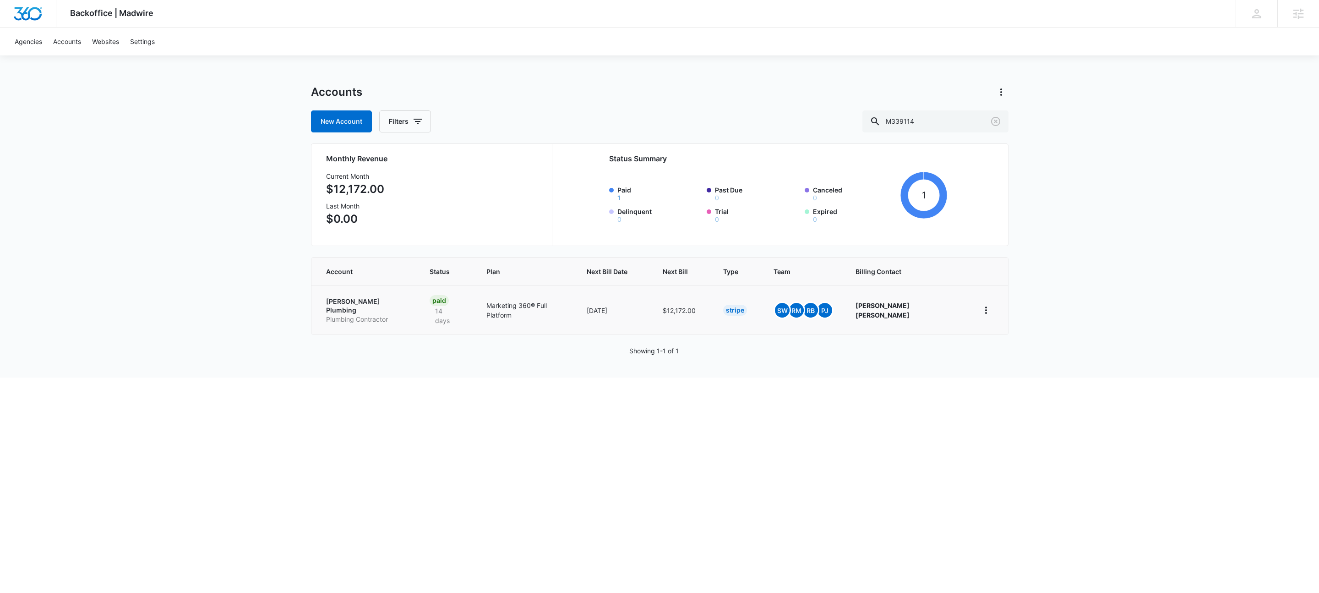
click at [339, 315] on p "Plumbing Contractor" at bounding box center [367, 319] width 82 height 9
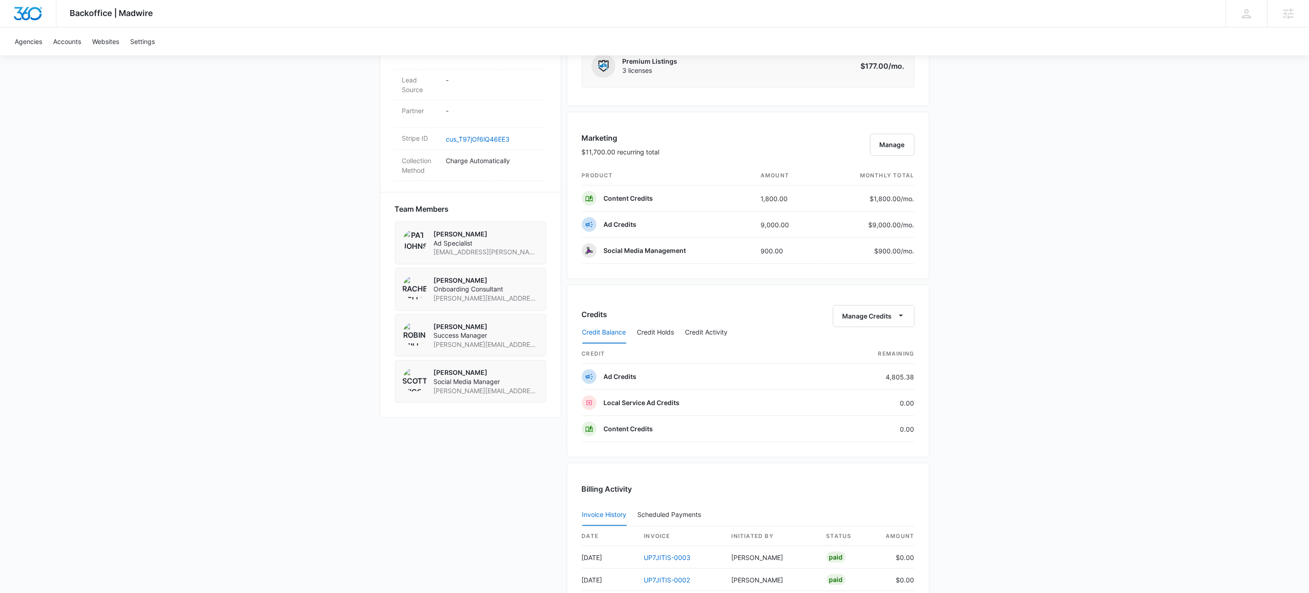
scroll to position [704, 0]
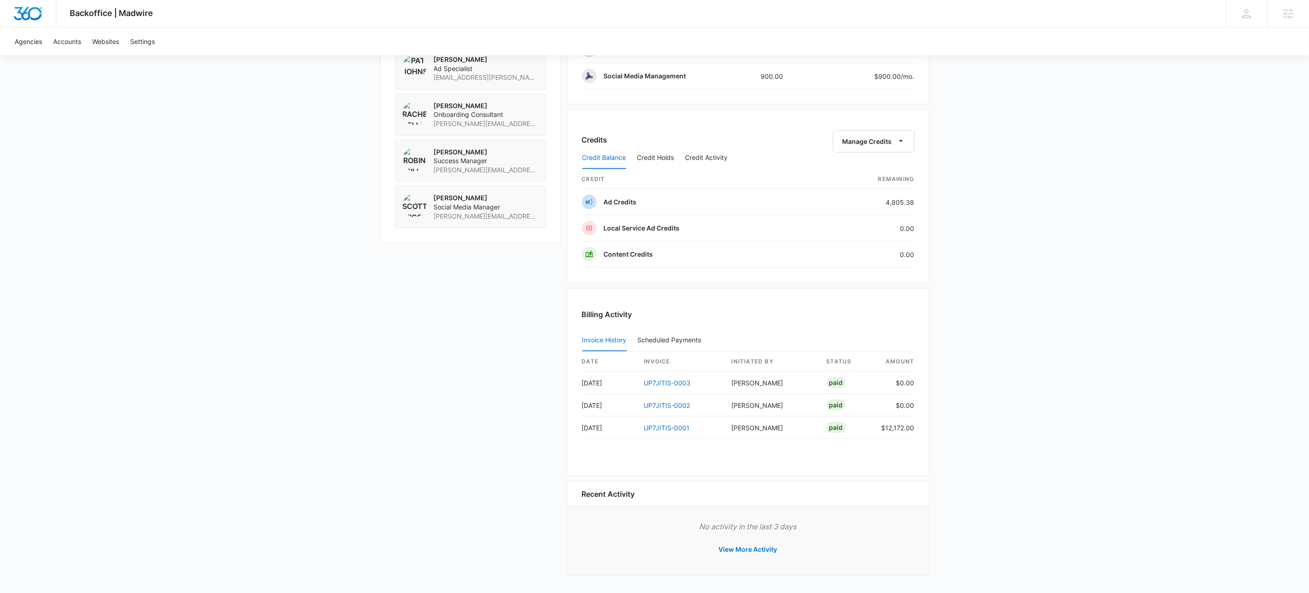
click at [907, 147] on div "Credit Balance Credit Holds Credit Activity" at bounding box center [748, 158] width 333 height 23
click at [903, 142] on icon "button" at bounding box center [901, 141] width 10 height 10
click at [720, 153] on button "Credit Activity" at bounding box center [706, 158] width 43 height 22
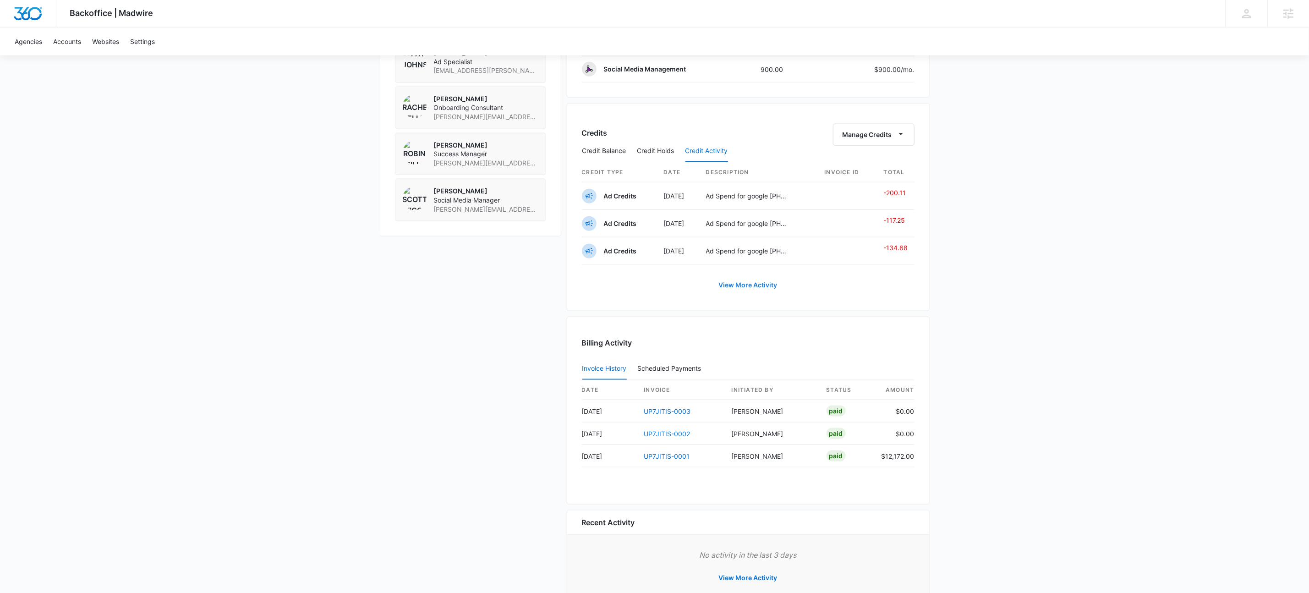
click at [768, 288] on link "View More Activity" at bounding box center [747, 285] width 77 height 22
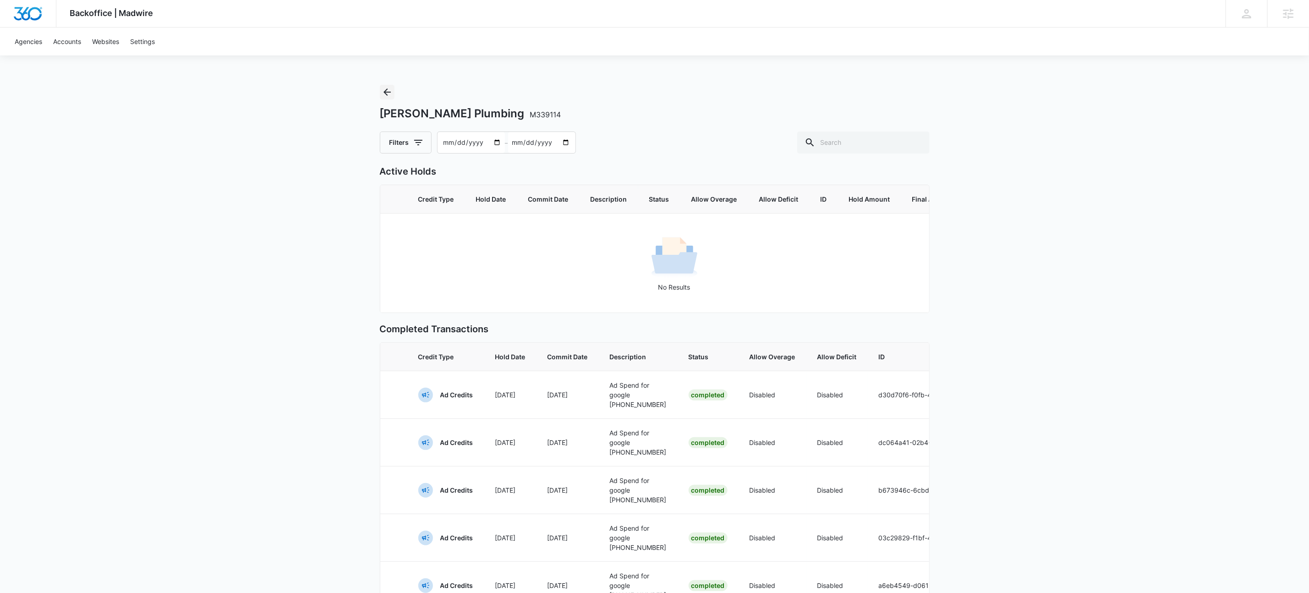
click at [392, 92] on icon "Back" at bounding box center [387, 92] width 11 height 11
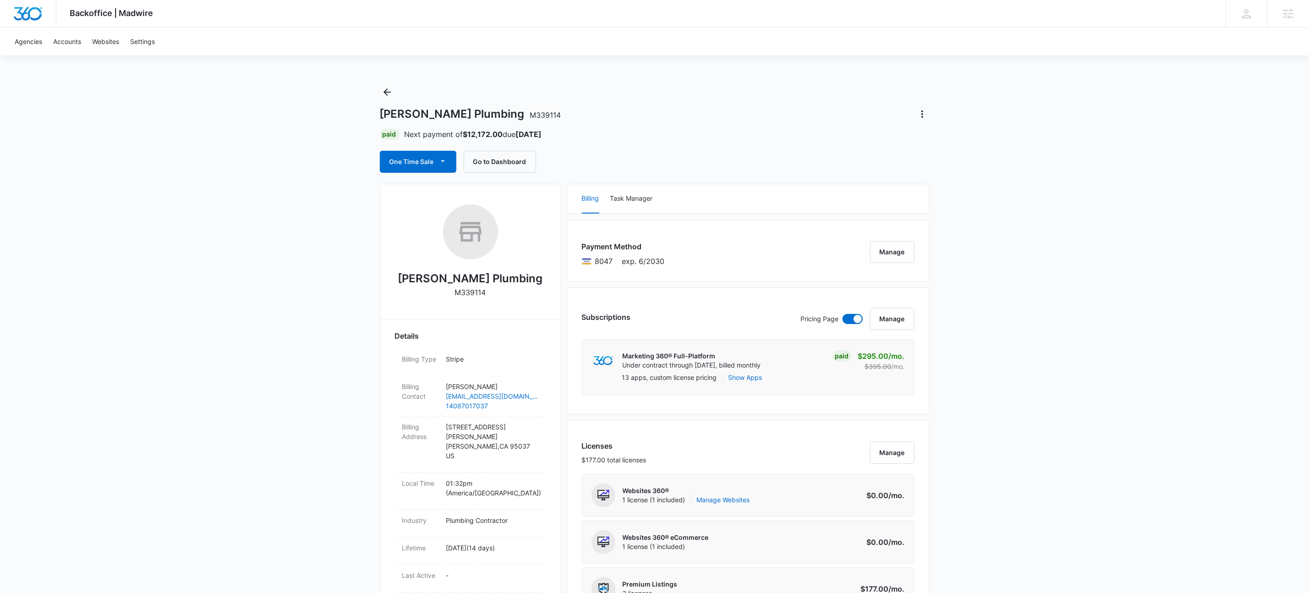
click at [385, 93] on icon "Back" at bounding box center [386, 91] width 7 height 7
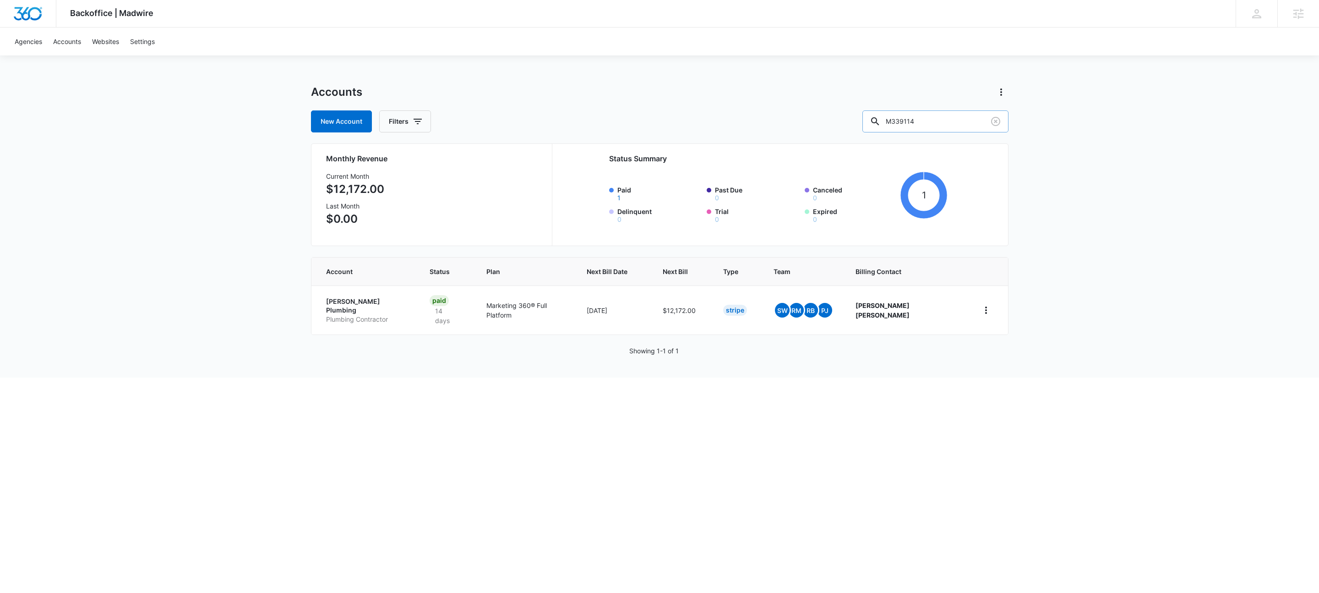
click at [965, 121] on input "M339114" at bounding box center [935, 121] width 146 height 22
paste input "793"
type input "M339793"
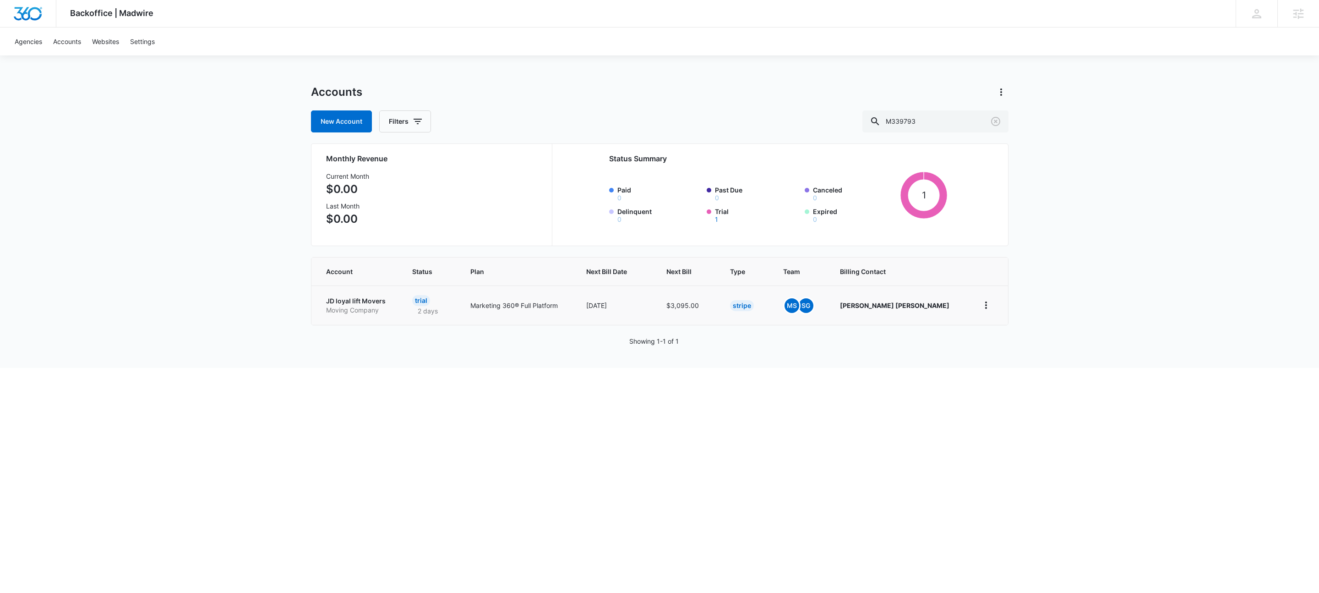
click at [359, 300] on p "JD loyal lift Movers" at bounding box center [358, 300] width 64 height 9
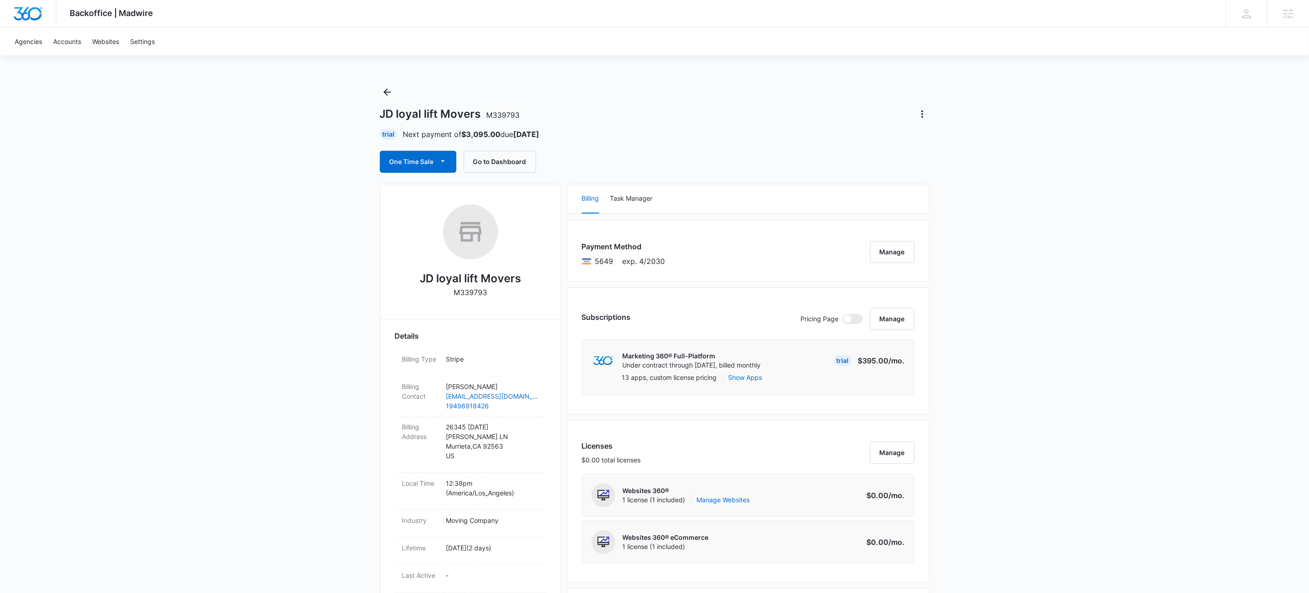
click at [688, 144] on div "JD loyal lift Movers M339793 Trial Next payment of $3,095.00 due Nov 14 One Tim…" at bounding box center [655, 129] width 550 height 88
click at [809, 154] on div "One Time Sale Go to Dashboard" at bounding box center [655, 162] width 550 height 22
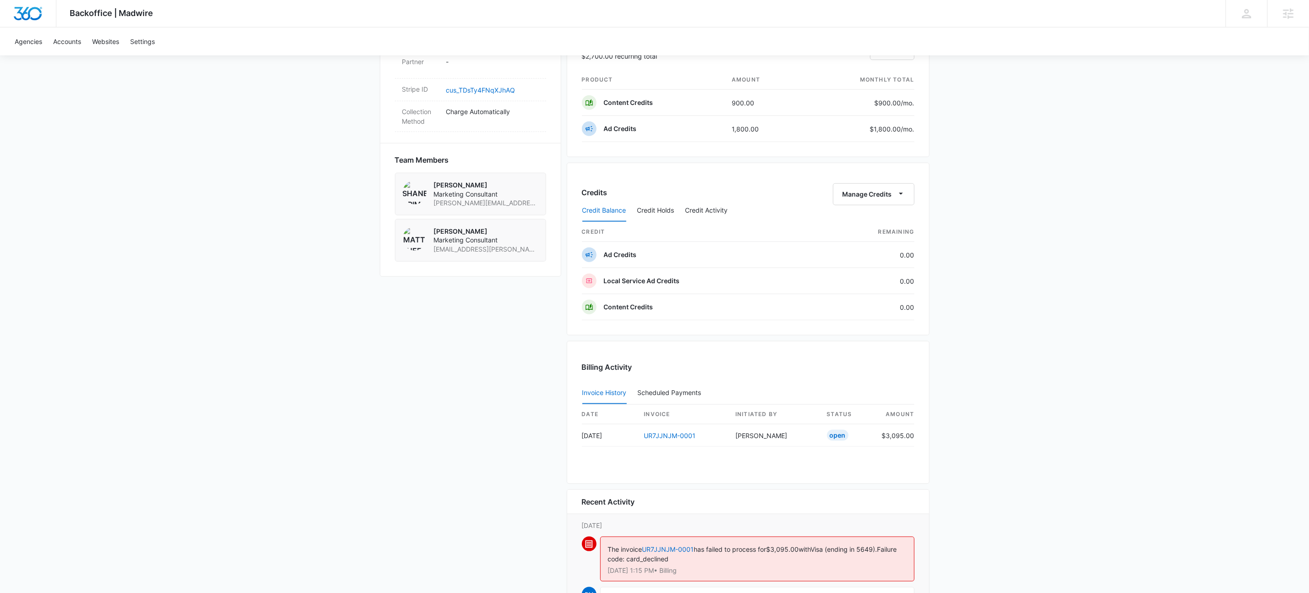
scroll to position [745, 0]
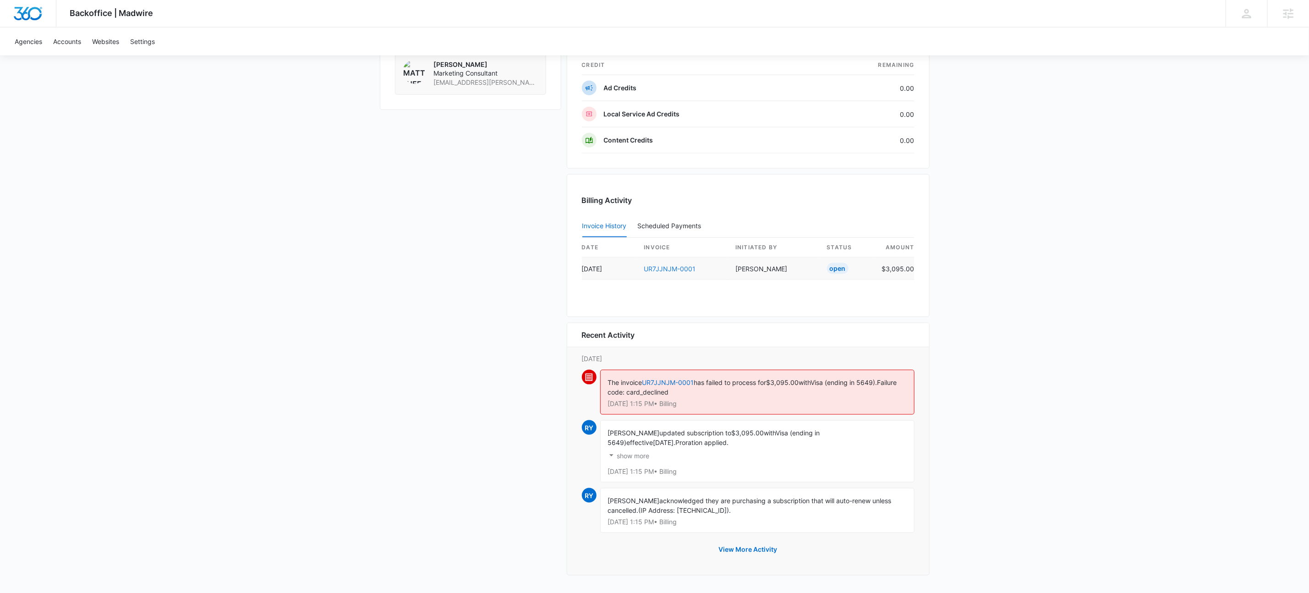
click at [682, 265] on link "UR7JJNJM-0001" at bounding box center [670, 269] width 52 height 8
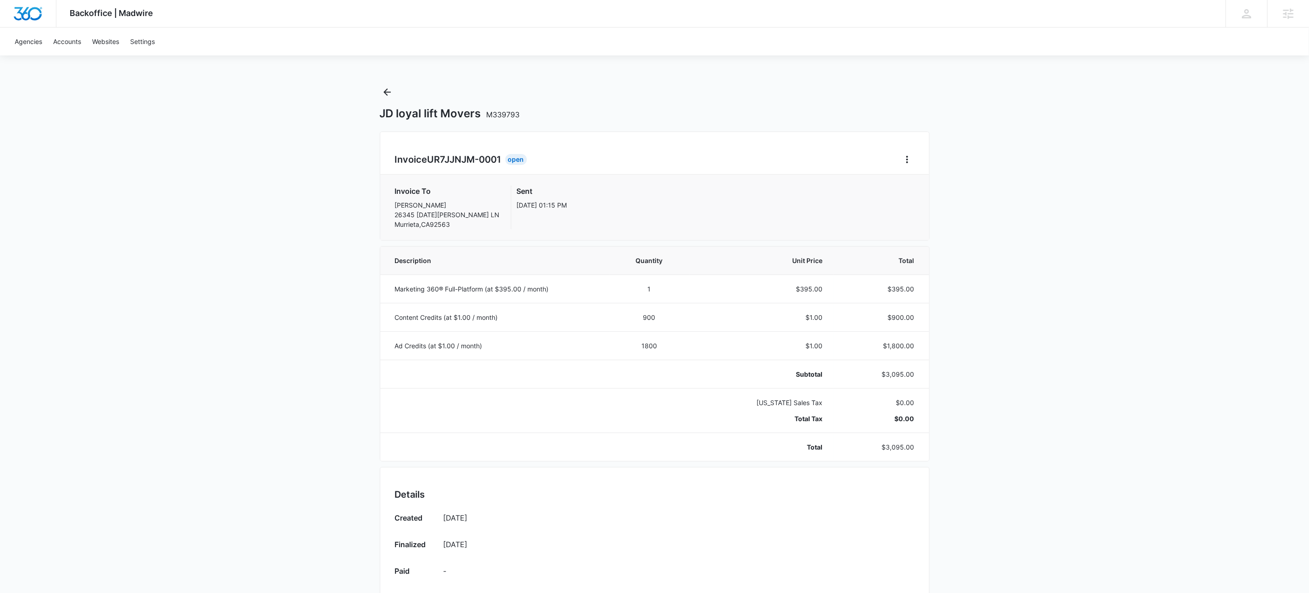
click at [220, 333] on div "Backoffice | Madwire Apps Settings KW Kait Weagraff kaitlyn.weagraff@madwire.co…" at bounding box center [654, 463] width 1309 height 927
click at [773, 143] on div "Invoice UR7JJNJM-0001 Open Invoice To Jason Melenciano 26345 Saint Michael LN M…" at bounding box center [655, 185] width 550 height 109
click at [1074, 333] on div "Backoffice | Madwire Apps Settings KW Kait Weagraff kaitlyn.weagraff@madwire.co…" at bounding box center [654, 463] width 1309 height 927
click at [911, 159] on icon "Home" at bounding box center [906, 159] width 11 height 11
click at [920, 197] on div "Retry Payment" at bounding box center [937, 199] width 53 height 6
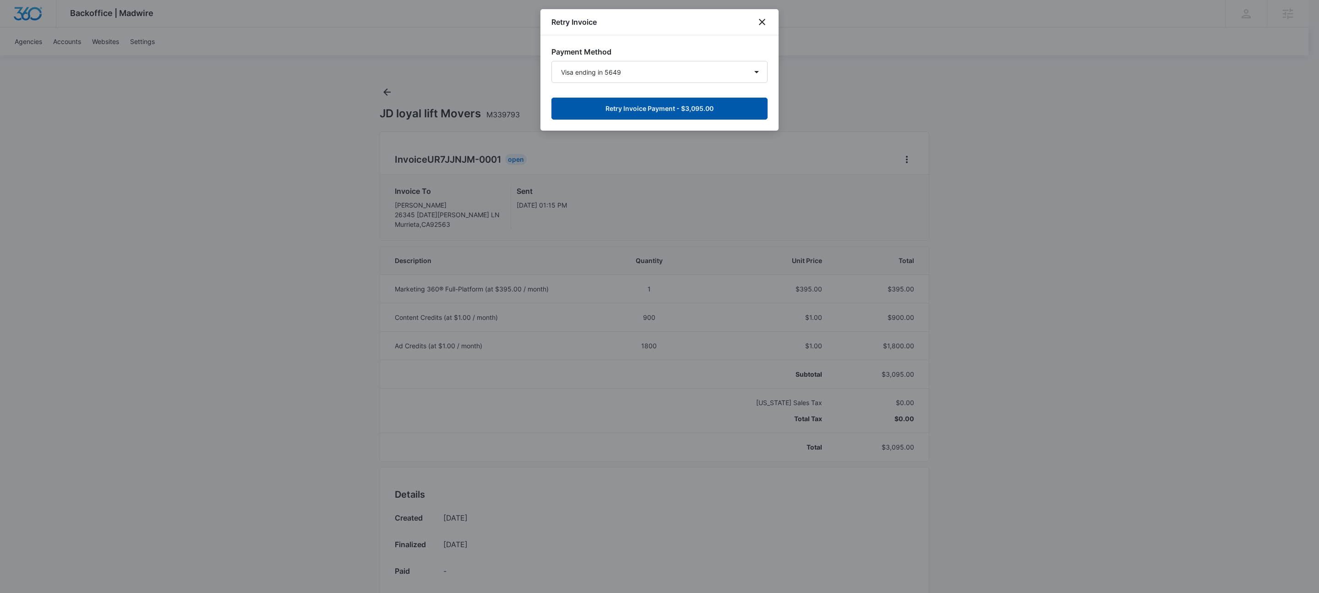
click at [687, 100] on button "Retry Invoice Payment - $3,095.00" at bounding box center [659, 109] width 216 height 22
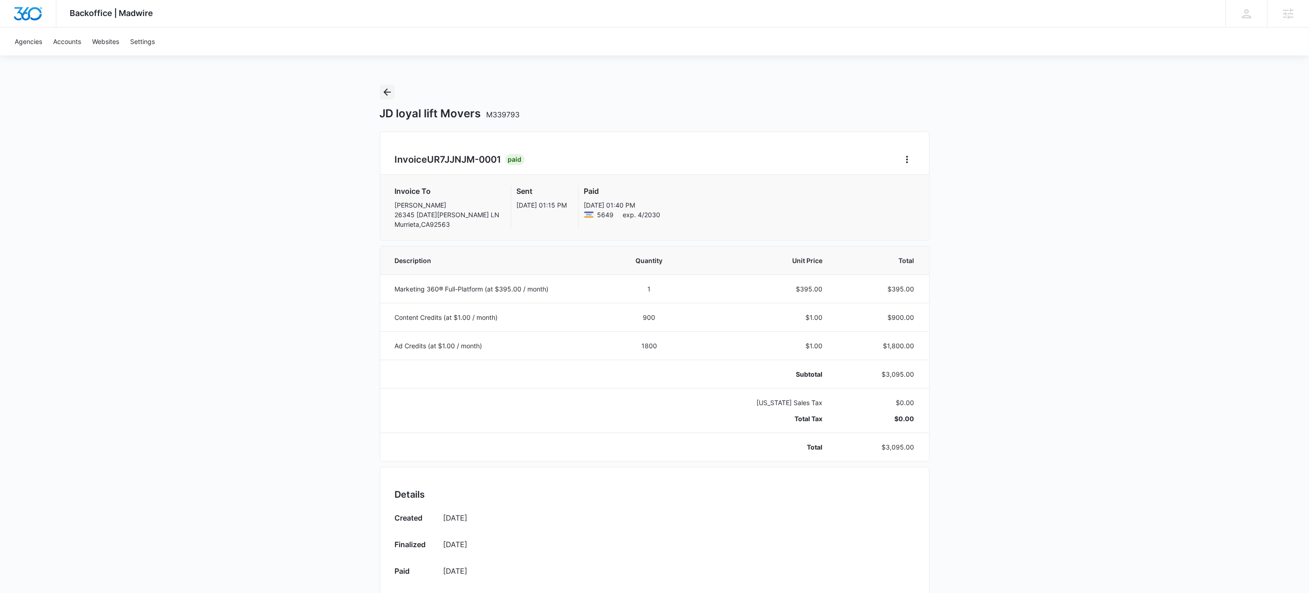
click at [389, 93] on icon "Back" at bounding box center [387, 92] width 11 height 11
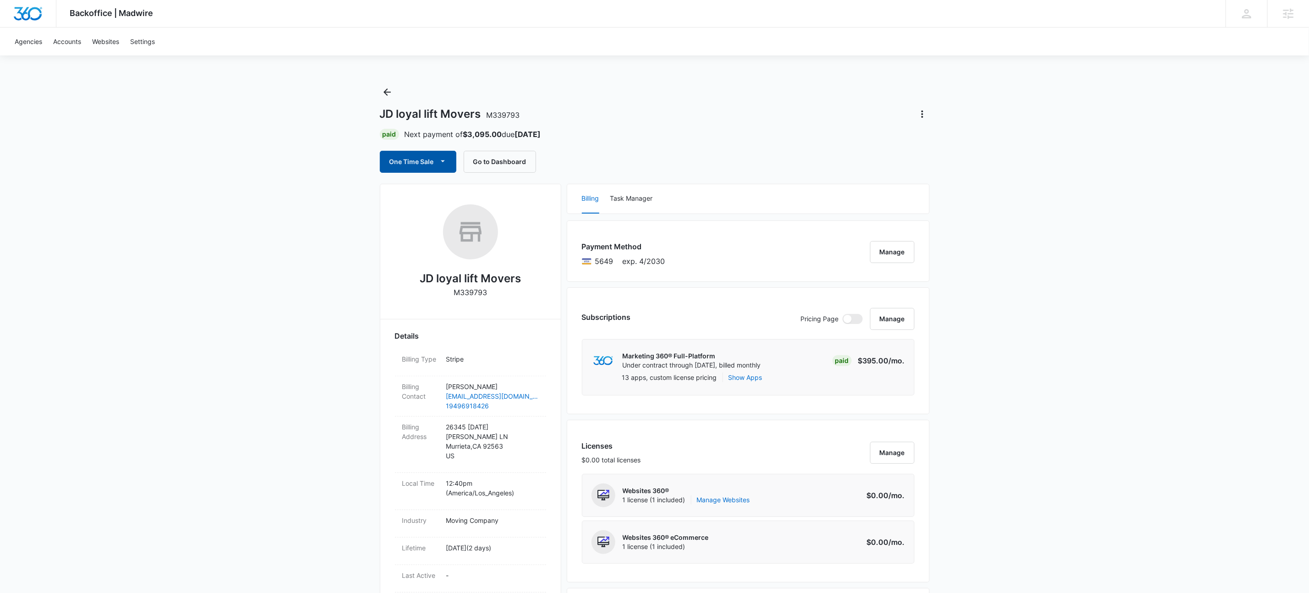
click at [451, 163] on button "One Time Sale" at bounding box center [418, 162] width 76 height 22
click at [450, 195] on div "Run One-Time Payment" at bounding box center [445, 193] width 106 height 10
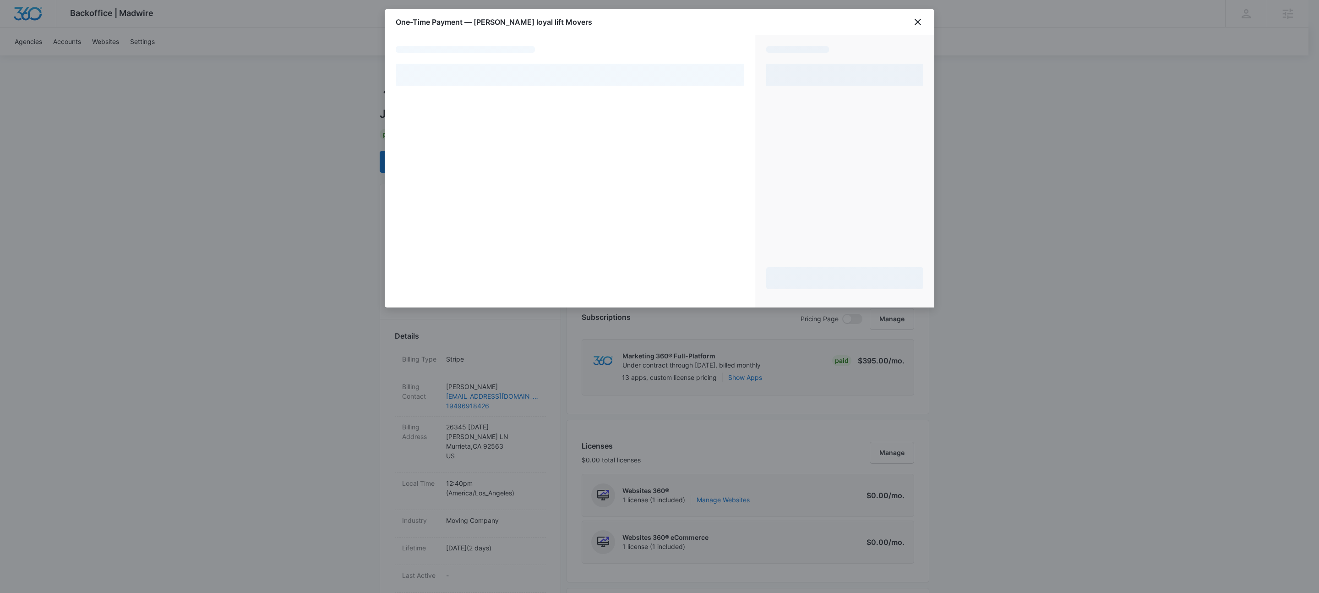
select select "pm_1SIDQpA4n8RTgNjU1p4BdUYA"
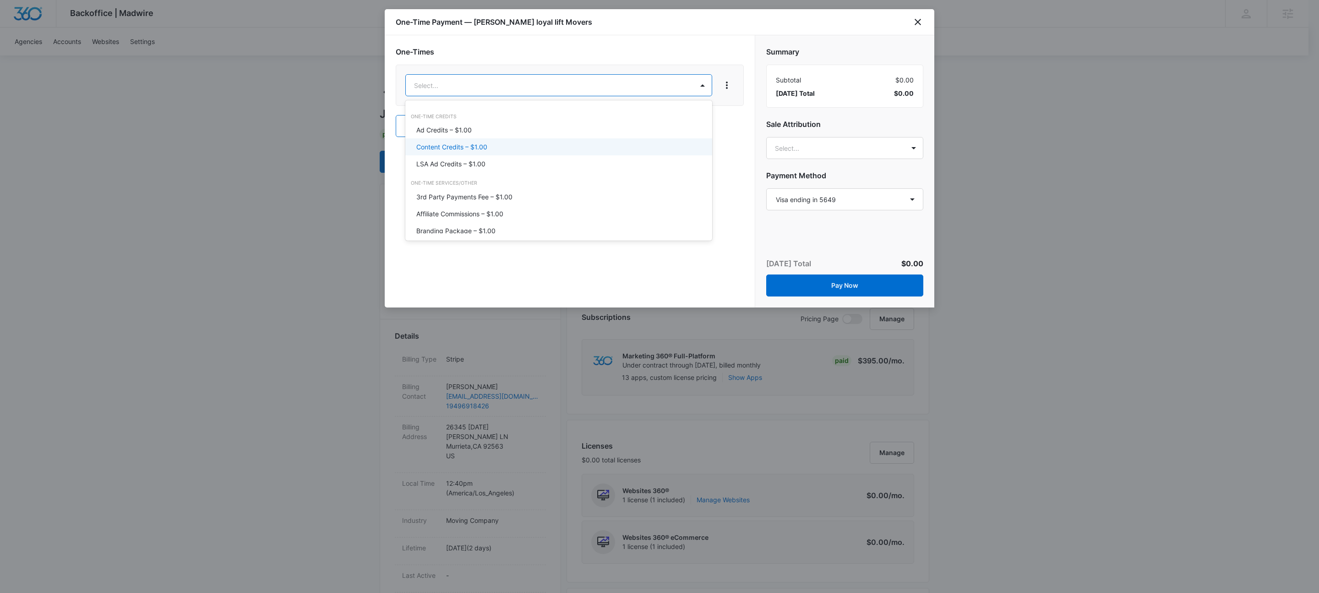
click at [458, 148] on p "Content Credits – $1.00" at bounding box center [451, 147] width 71 height 10
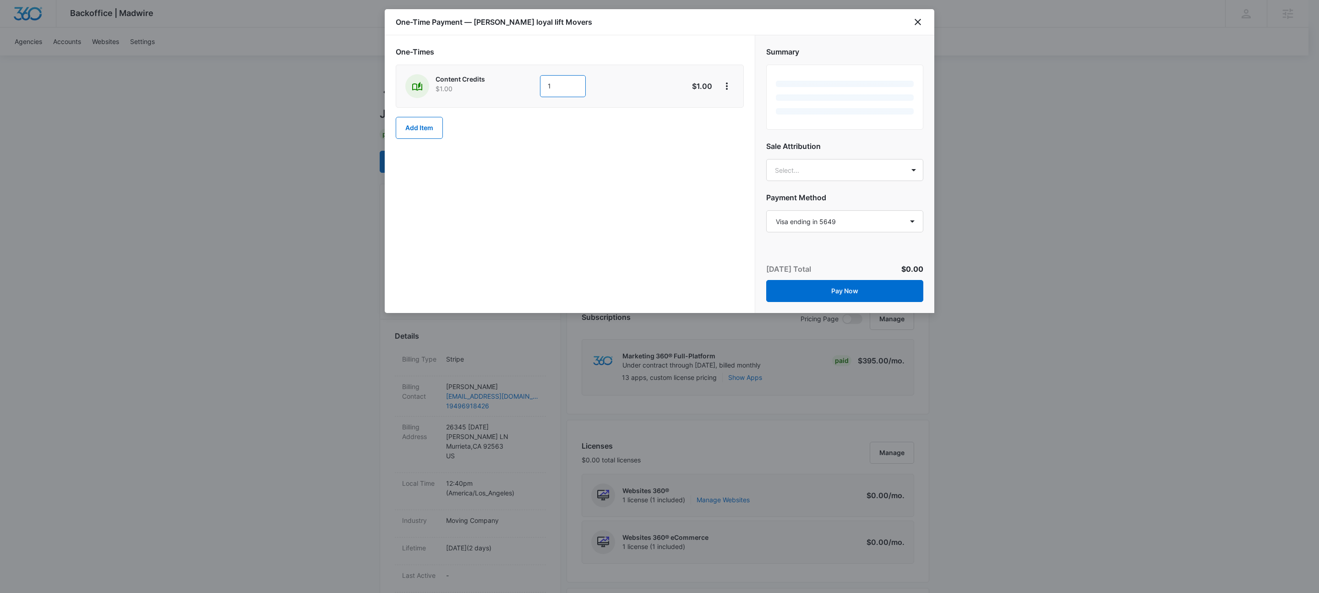
click at [584, 87] on input "1" at bounding box center [563, 86] width 46 height 22
drag, startPoint x: 584, startPoint y: 87, endPoint x: 594, endPoint y: 77, distance: 14.0
click at [585, 87] on input "1" at bounding box center [563, 86] width 46 height 22
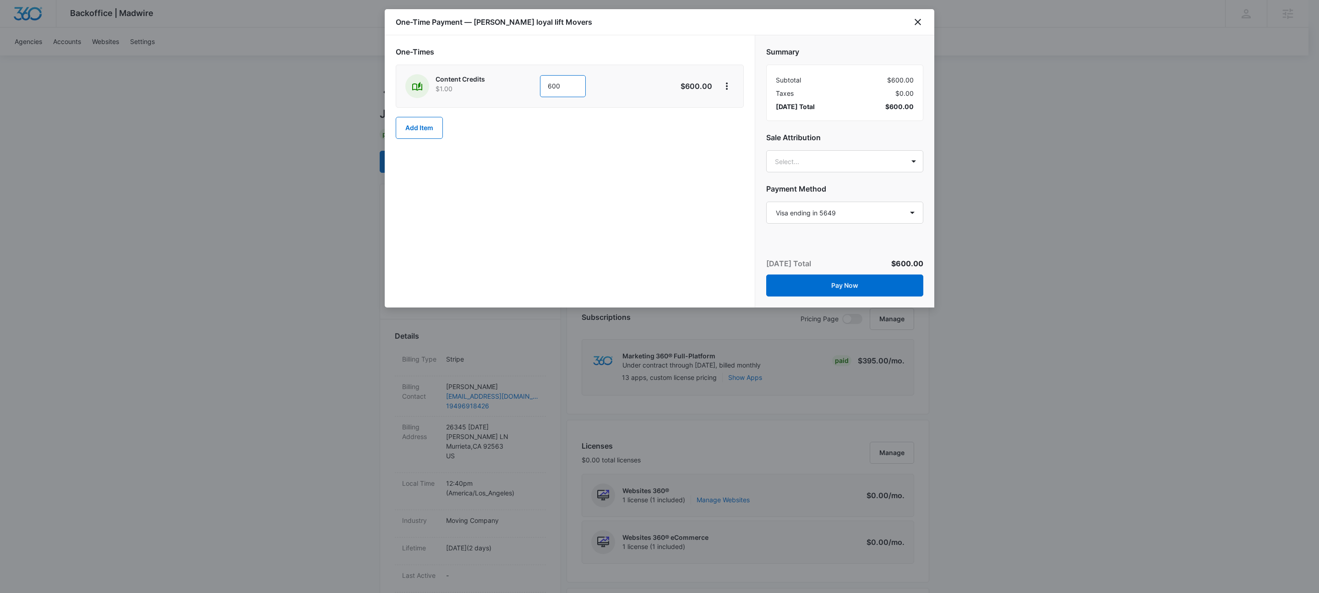
type input "600"
click at [694, 60] on div "One-Times Content Credits $1.00 600 $600.00 Add Item" at bounding box center [570, 92] width 348 height 93
click at [730, 82] on icon "View More" at bounding box center [726, 86] width 11 height 11
click at [740, 106] on button "Add Discount" at bounding box center [756, 113] width 73 height 14
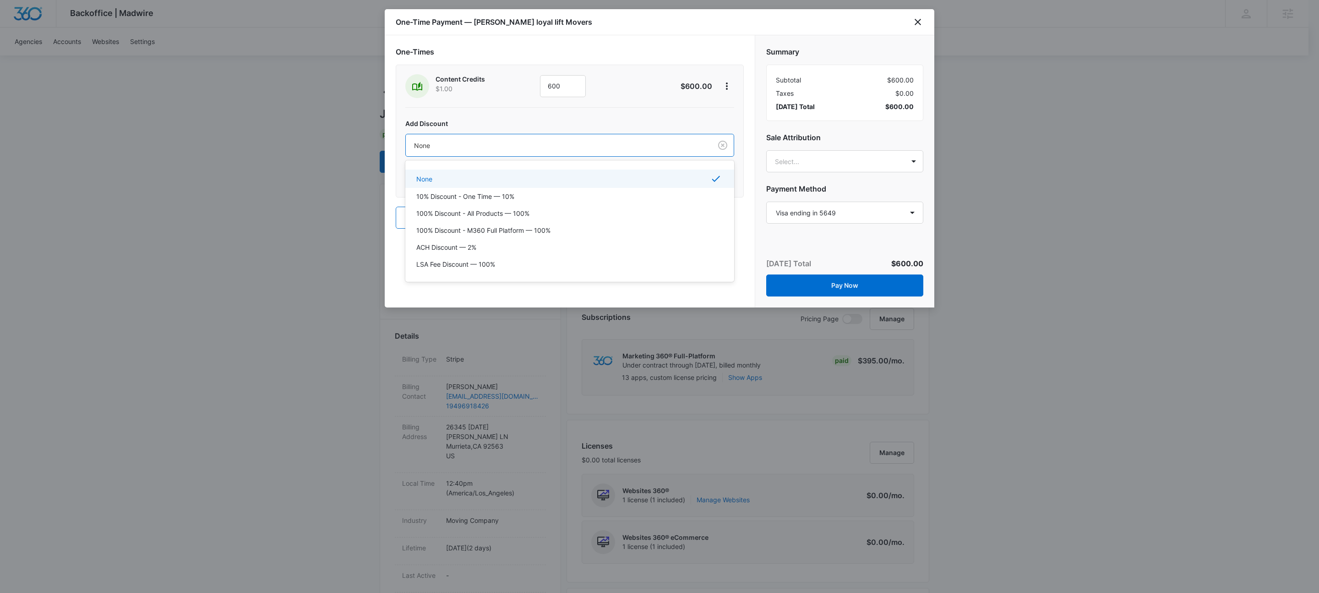
drag, startPoint x: 466, startPoint y: 142, endPoint x: 477, endPoint y: 178, distance: 38.0
click at [466, 142] on div at bounding box center [557, 145] width 286 height 11
click at [485, 213] on p "100% Discount - All Products — 100%" at bounding box center [472, 213] width 113 height 10
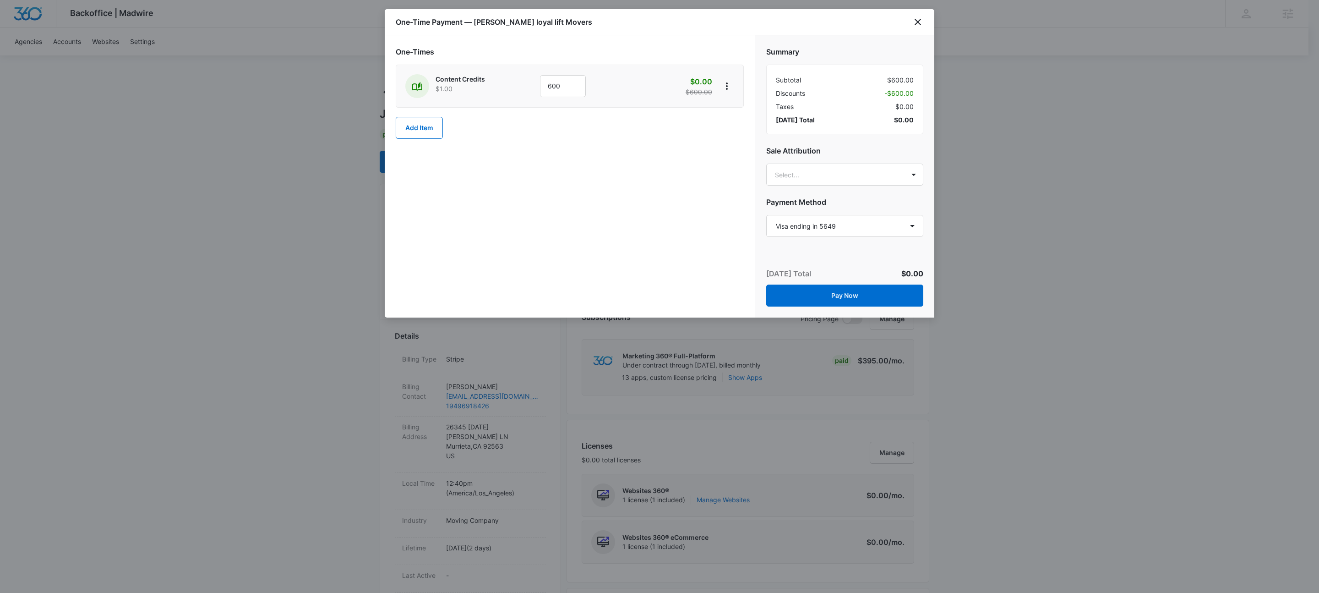
click at [574, 219] on div "One-Times Content Credits $1.00 600 $0.00 $600.00 Add Item" at bounding box center [570, 176] width 370 height 282
click at [426, 127] on button "Add Item" at bounding box center [419, 128] width 47 height 22
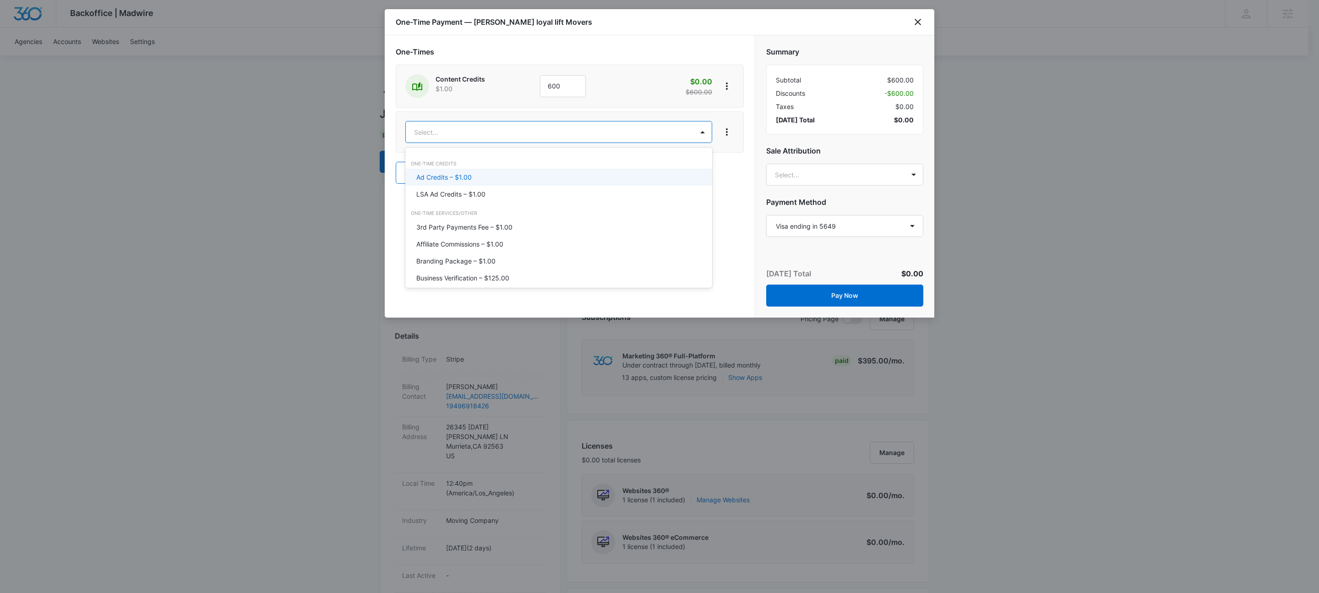
click at [482, 174] on div "Ad Credits – $1.00" at bounding box center [557, 177] width 283 height 10
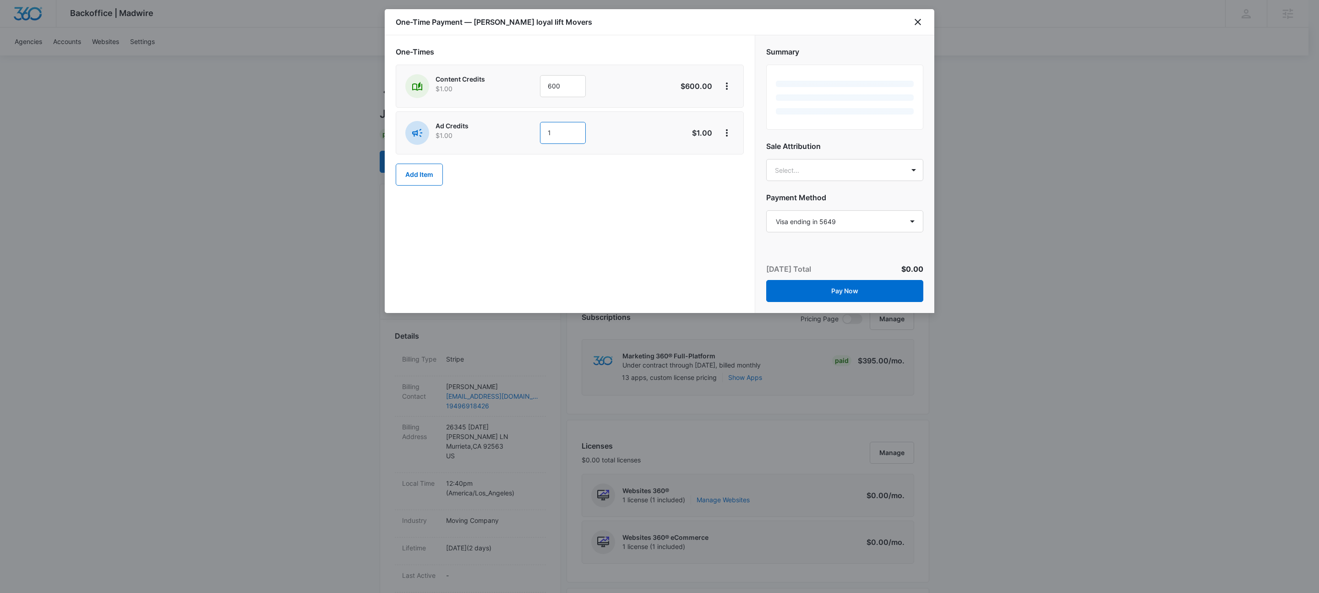
click at [562, 134] on input "1" at bounding box center [563, 133] width 46 height 22
type input "300"
drag, startPoint x: 689, startPoint y: 175, endPoint x: 724, endPoint y: 133, distance: 53.7
click at [690, 172] on div "One-Times Content Credits $1.00 600 $600.00 Ad Credits $1.00 300 $300.00 Add It…" at bounding box center [570, 115] width 348 height 139
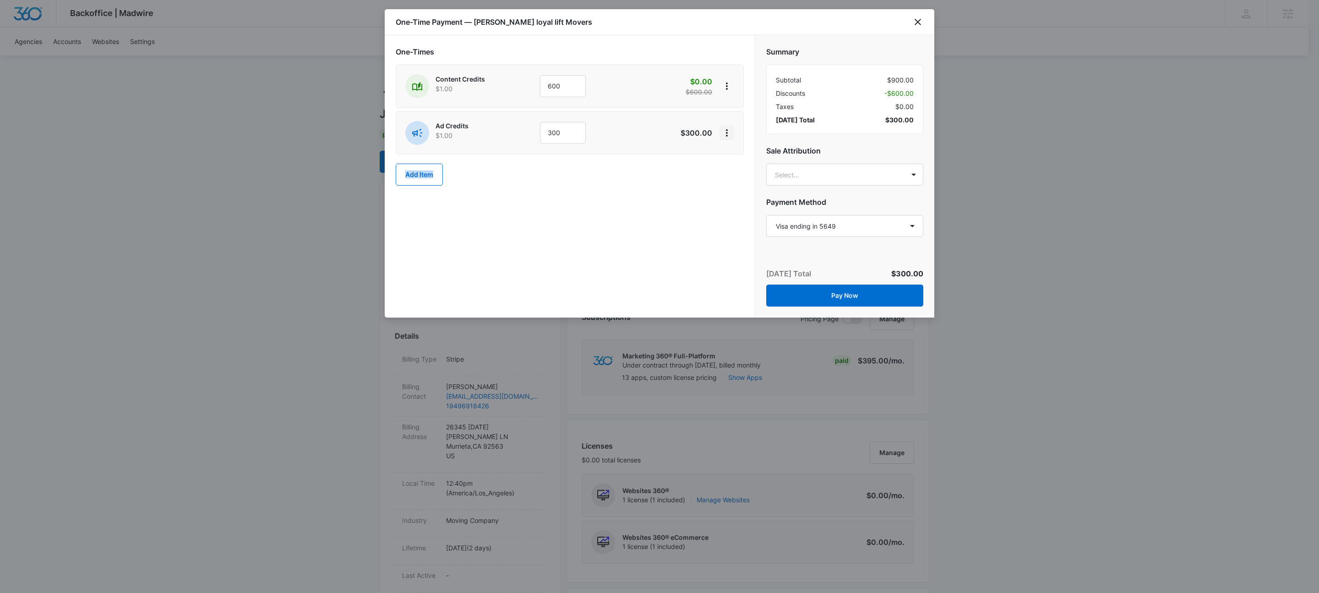
click at [733, 131] on button "View More" at bounding box center [727, 132] width 15 height 15
click at [734, 154] on button "Add Discount" at bounding box center [756, 160] width 73 height 14
click at [493, 185] on div "None" at bounding box center [559, 192] width 306 height 21
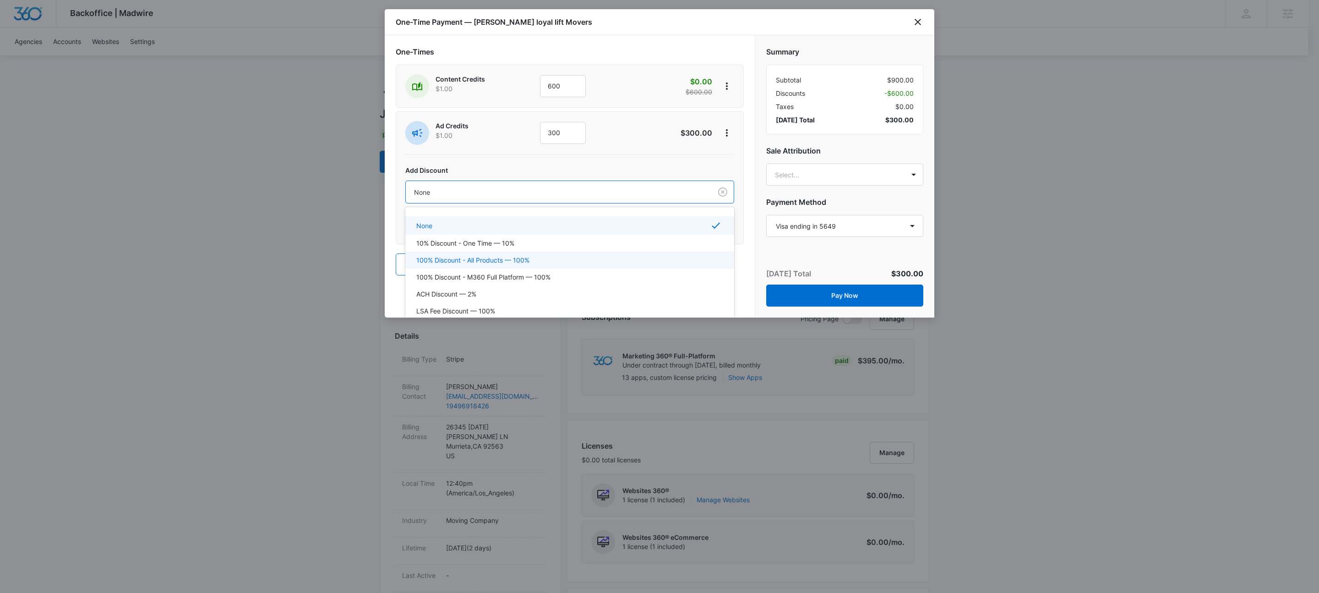
click at [465, 264] on p "100% Discount - All Products — 100%" at bounding box center [472, 260] width 113 height 10
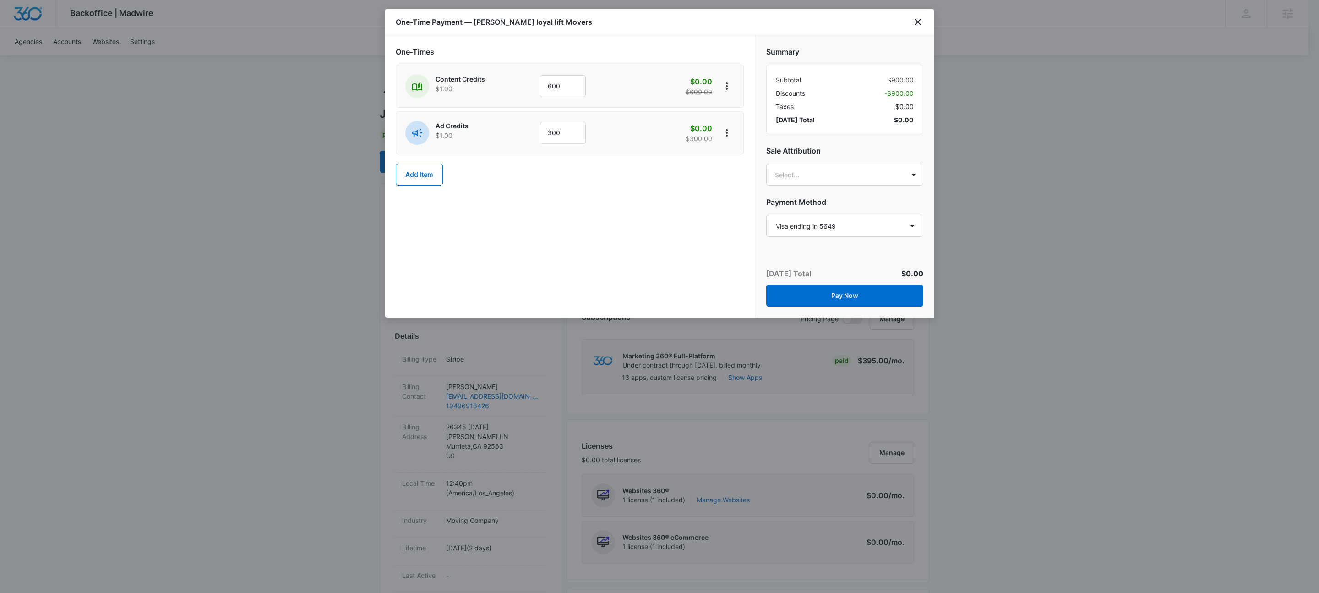
click at [562, 231] on div "One-Times Content Credits $1.00 600 $0.00 $600.00 Ad Credits $1.00 300 $0.00 $3…" at bounding box center [570, 176] width 370 height 282
click at [832, 294] on button "Pay Now" at bounding box center [844, 295] width 157 height 22
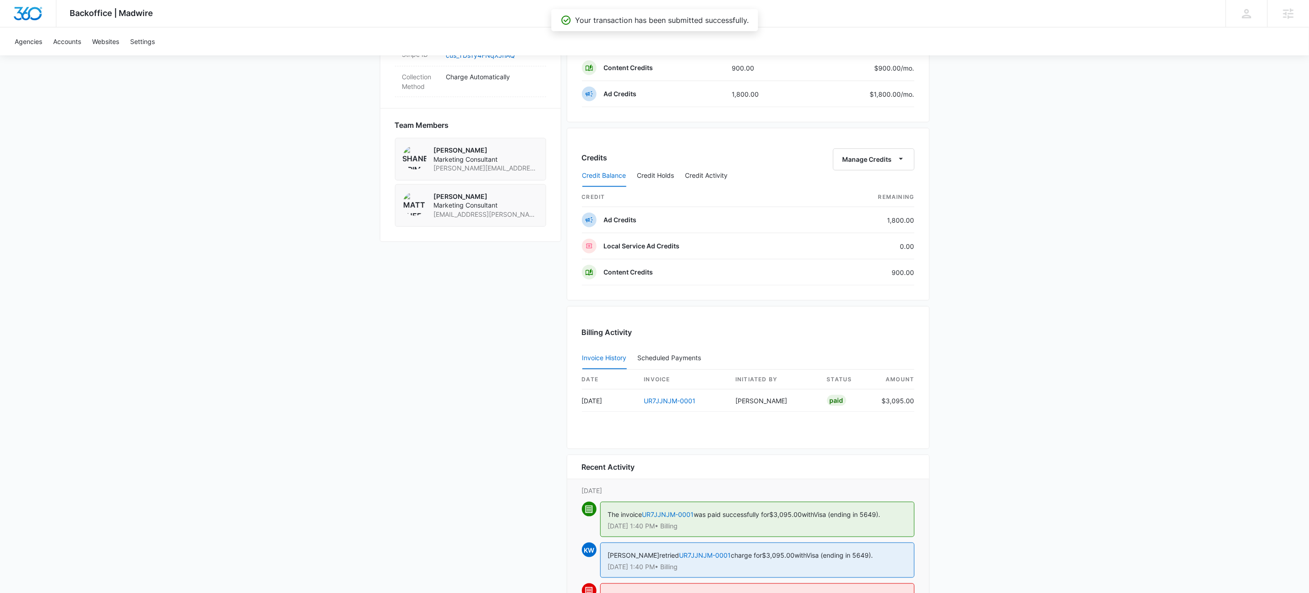
scroll to position [687, 0]
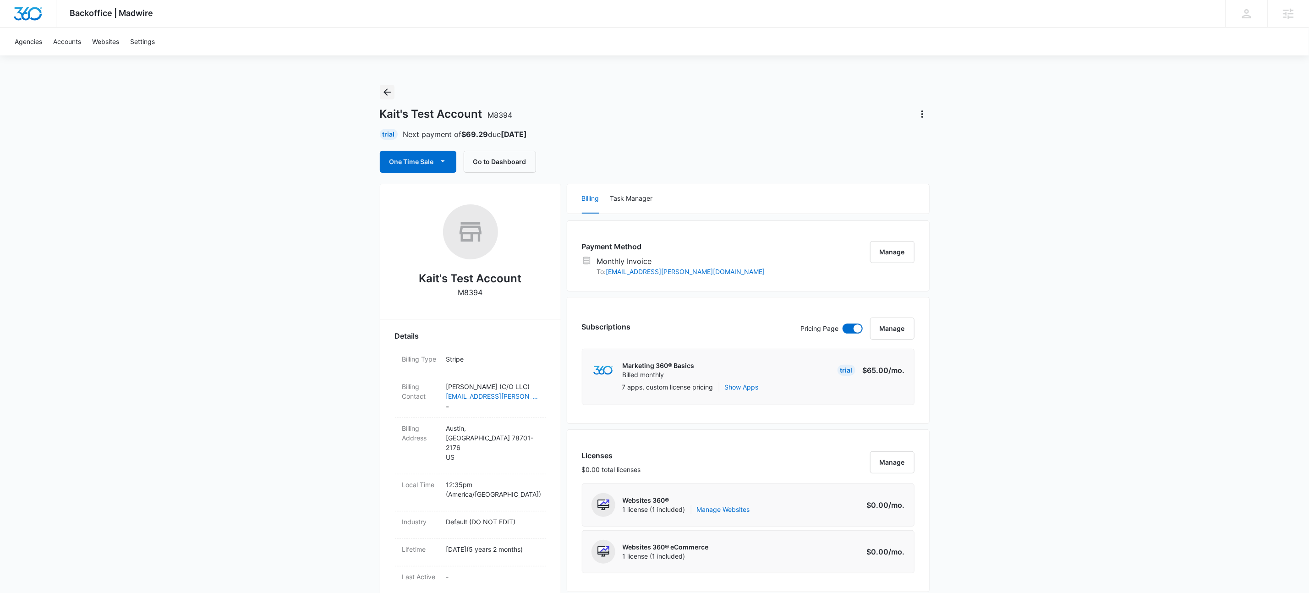
click at [385, 89] on icon "Back" at bounding box center [387, 92] width 11 height 11
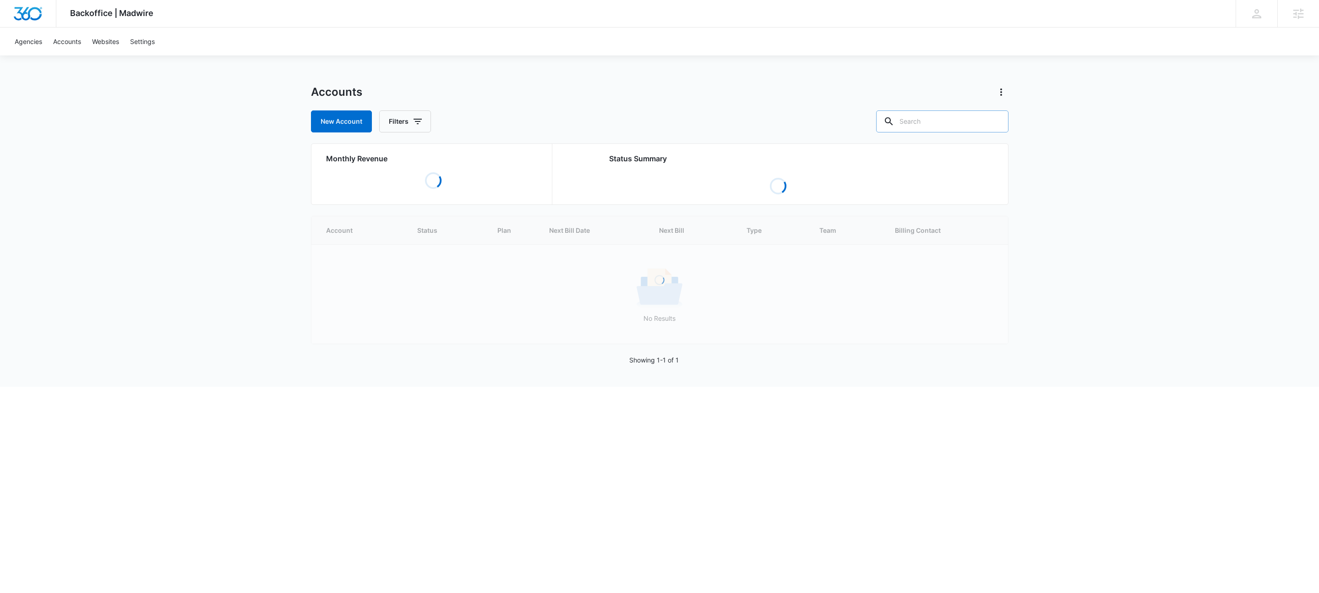
click at [939, 115] on input "text" at bounding box center [942, 121] width 132 height 22
paste input "M332610"
type input "M332610"
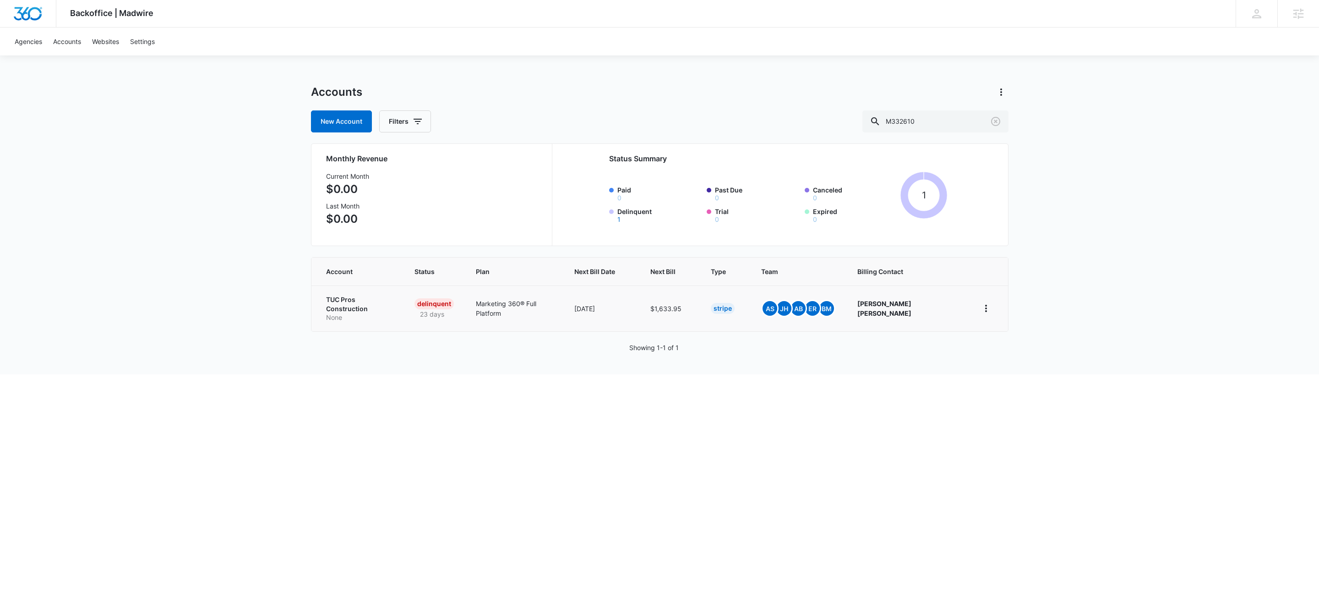
click at [389, 300] on p "TUC Pros Construction" at bounding box center [359, 304] width 66 height 18
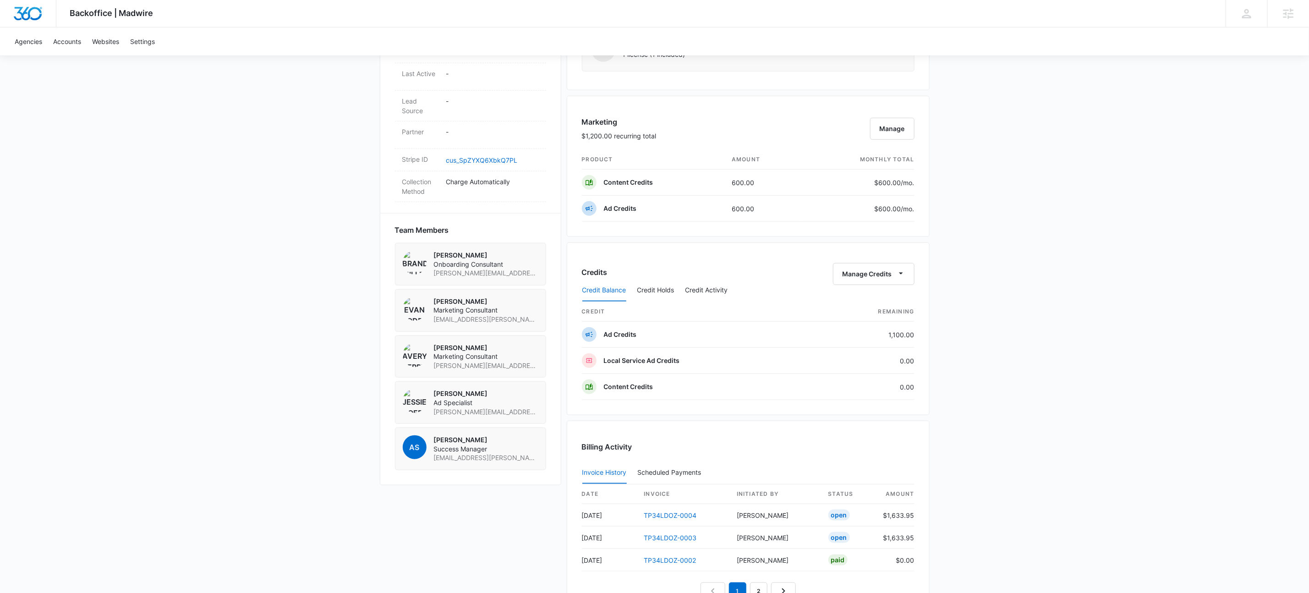
scroll to position [648, 0]
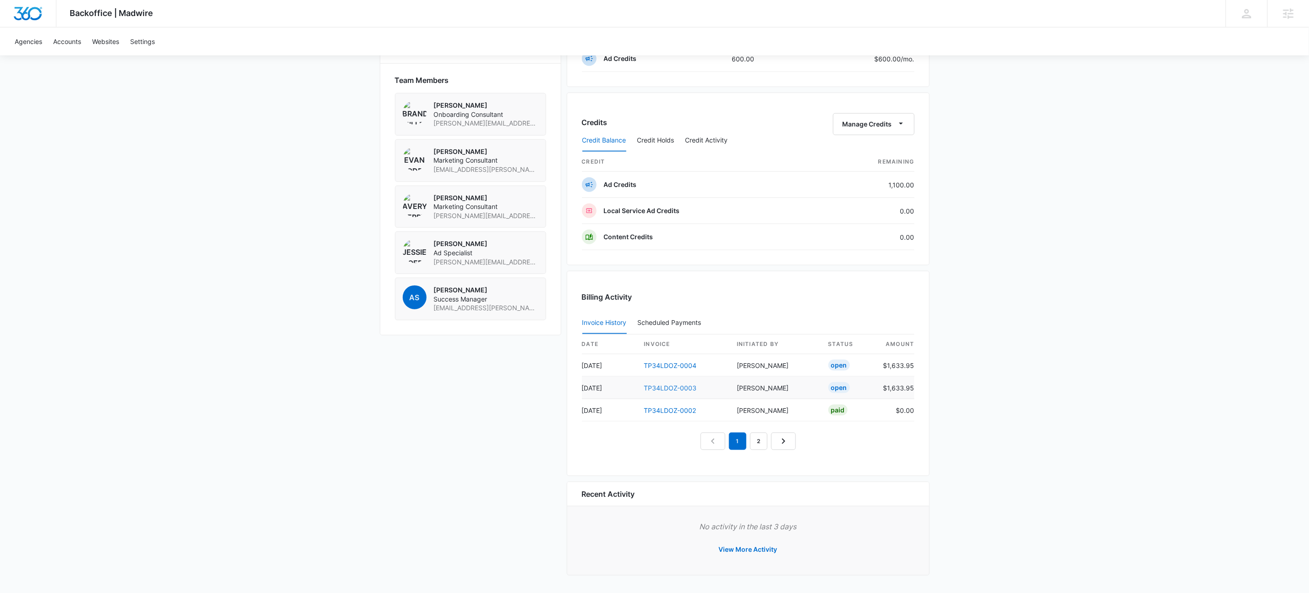
click at [676, 387] on link "TP34LDOZ-0003" at bounding box center [670, 388] width 53 height 8
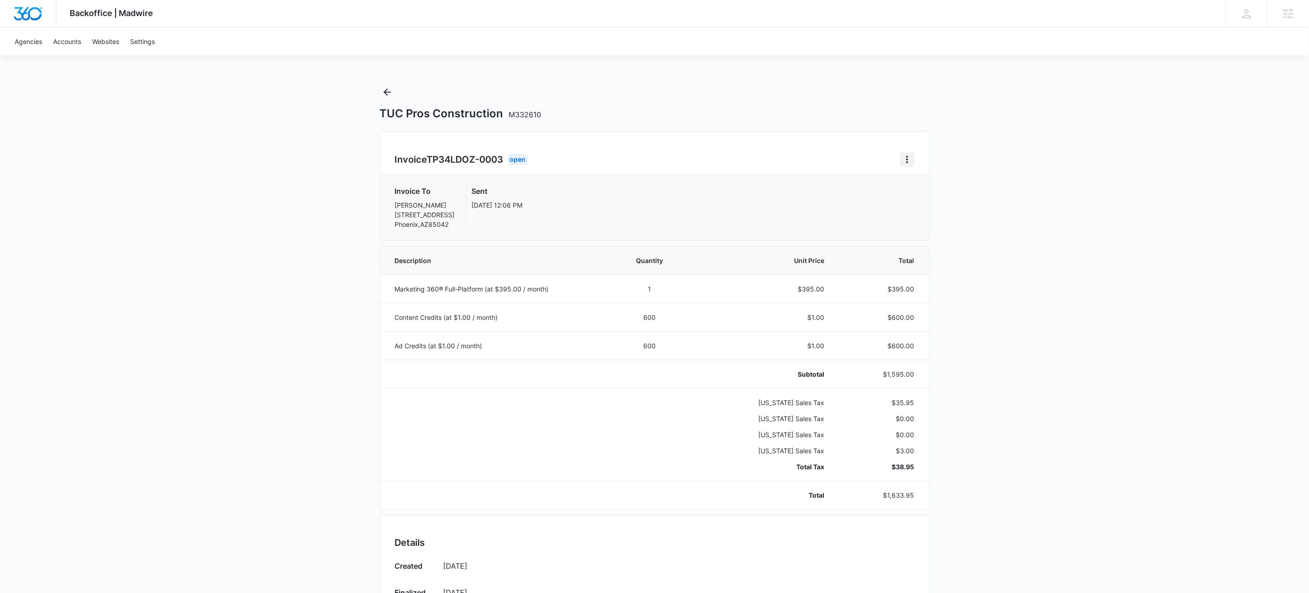
click at [906, 153] on button "Home" at bounding box center [907, 159] width 15 height 15
click at [731, 179] on div "Invoice To Fernando Fernando 809 E Apollo Rd Phoenix , AZ 85042 Sent Sep 8, 12:…" at bounding box center [654, 207] width 549 height 65
click at [386, 92] on icon "Back" at bounding box center [386, 91] width 7 height 7
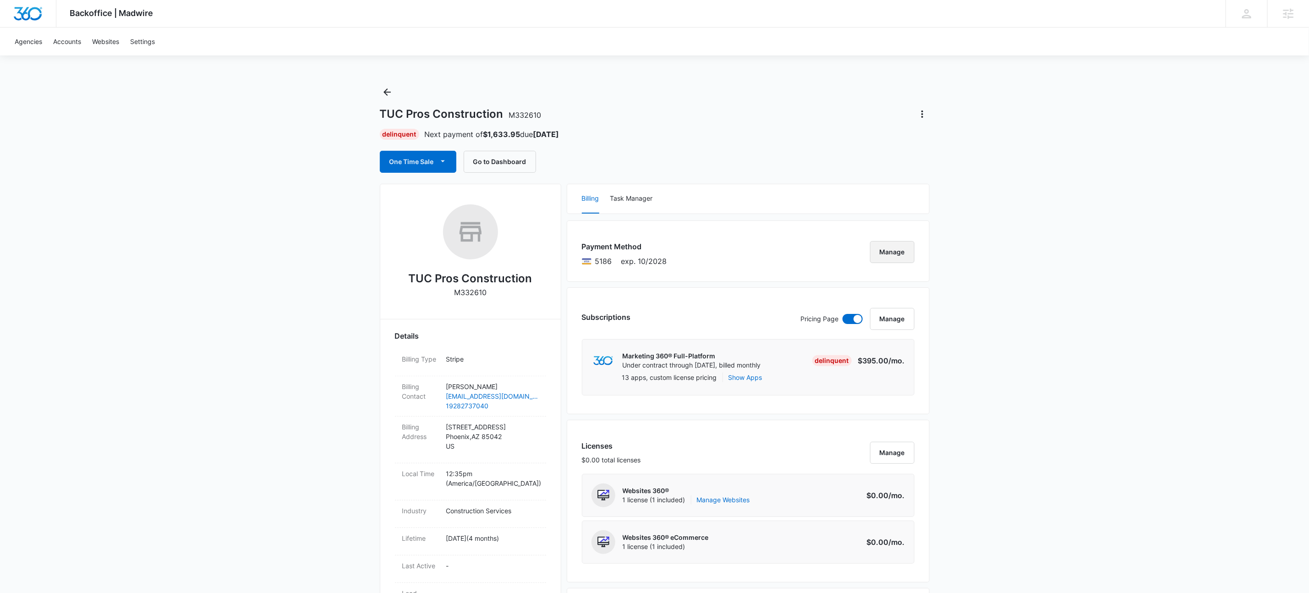
click at [891, 255] on button "Manage" at bounding box center [892, 252] width 44 height 22
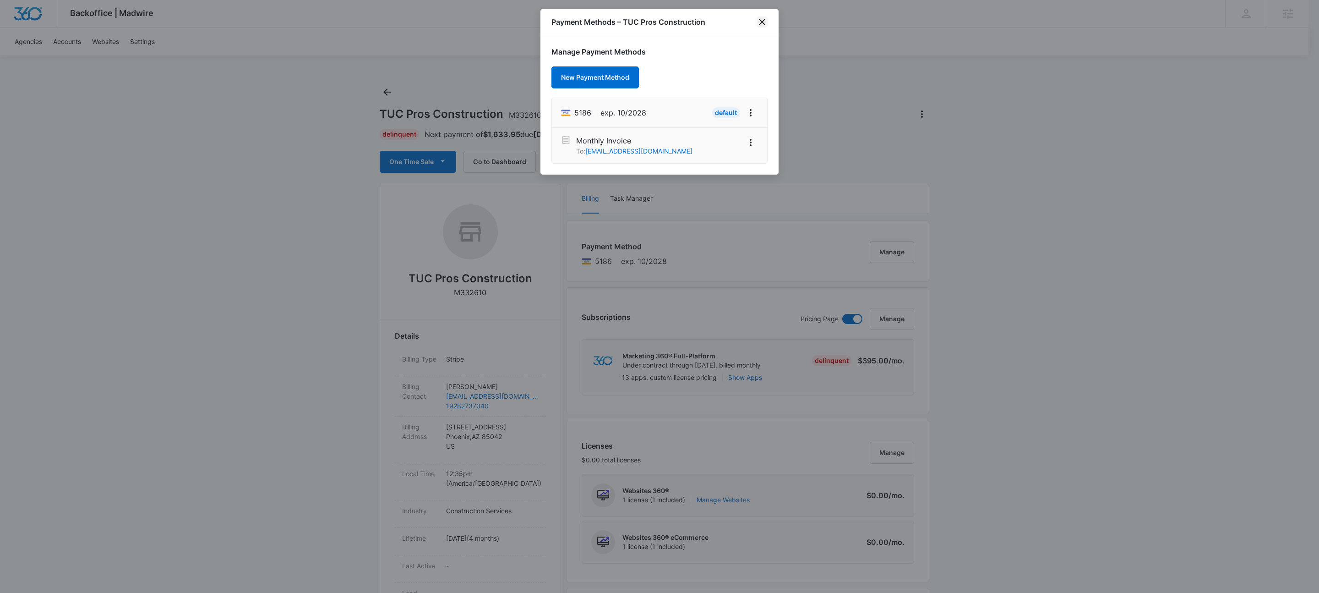
click at [758, 22] on icon "close" at bounding box center [762, 21] width 11 height 11
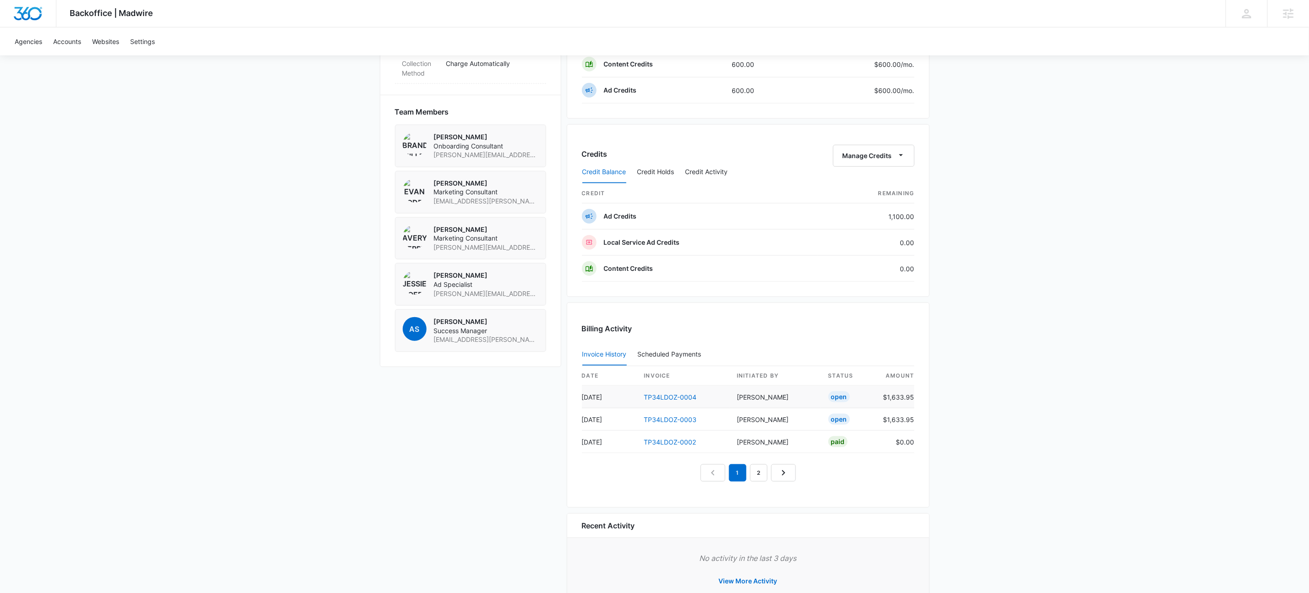
scroll to position [648, 0]
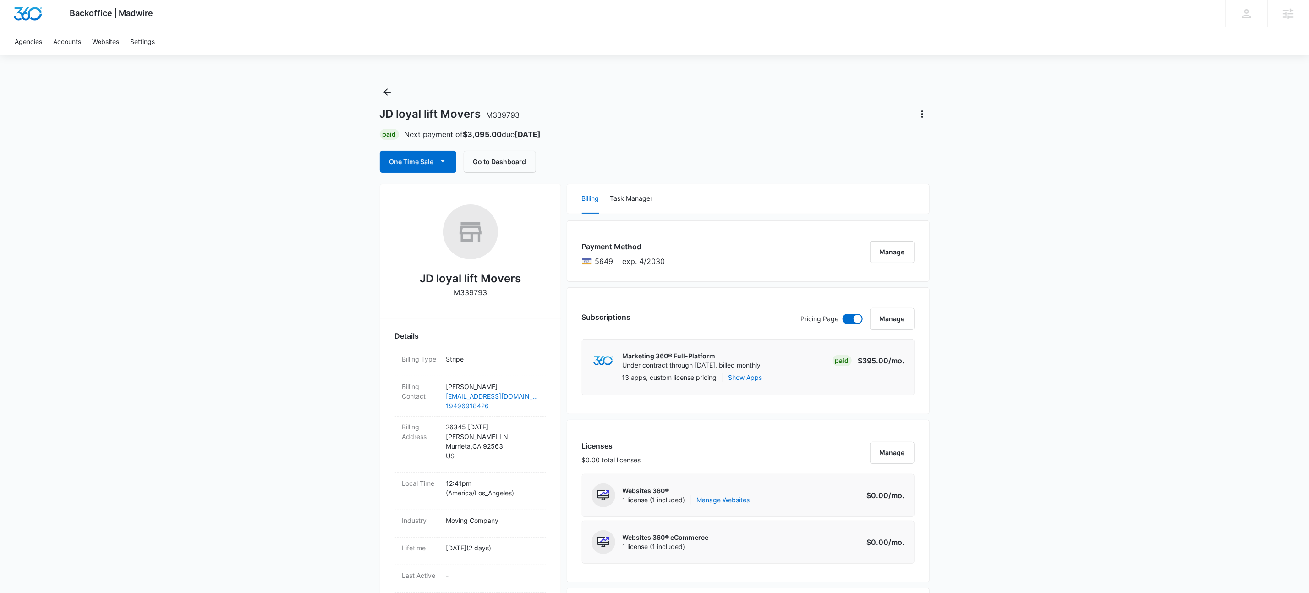
drag, startPoint x: 296, startPoint y: 399, endPoint x: 376, endPoint y: 414, distance: 81.0
click at [534, 158] on button "Go to Dashboard" at bounding box center [500, 162] width 72 height 22
click at [387, 90] on icon "Back" at bounding box center [387, 92] width 11 height 11
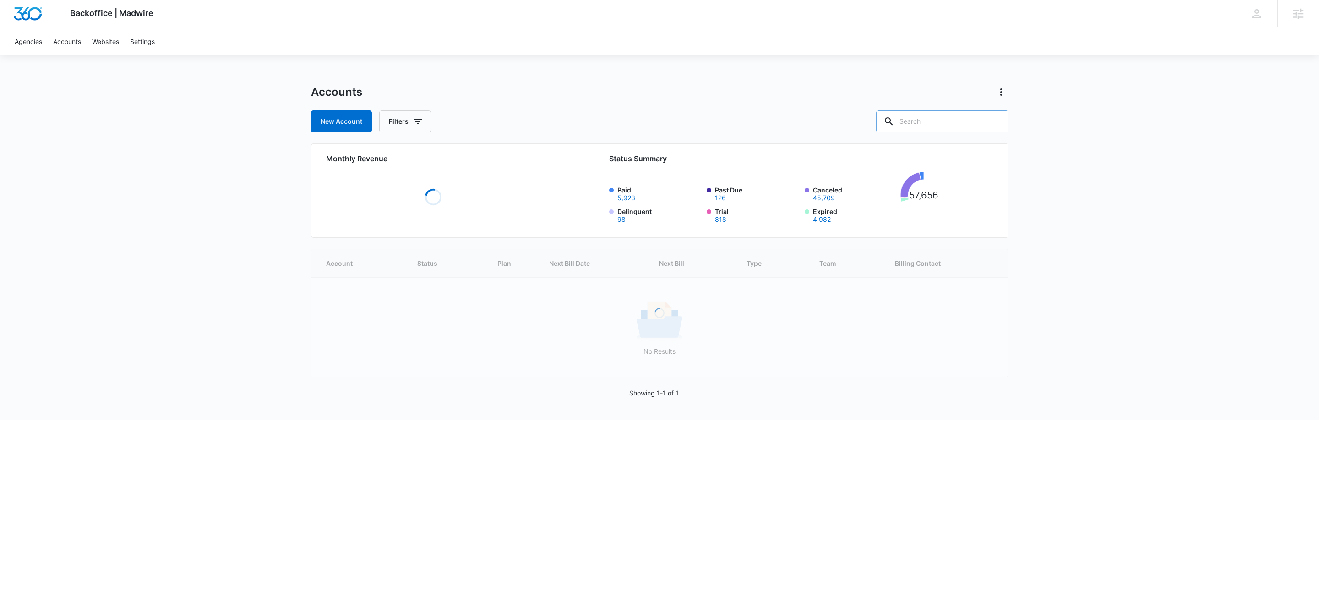
click at [971, 116] on input "text" at bounding box center [942, 121] width 132 height 22
paste input "M335146"
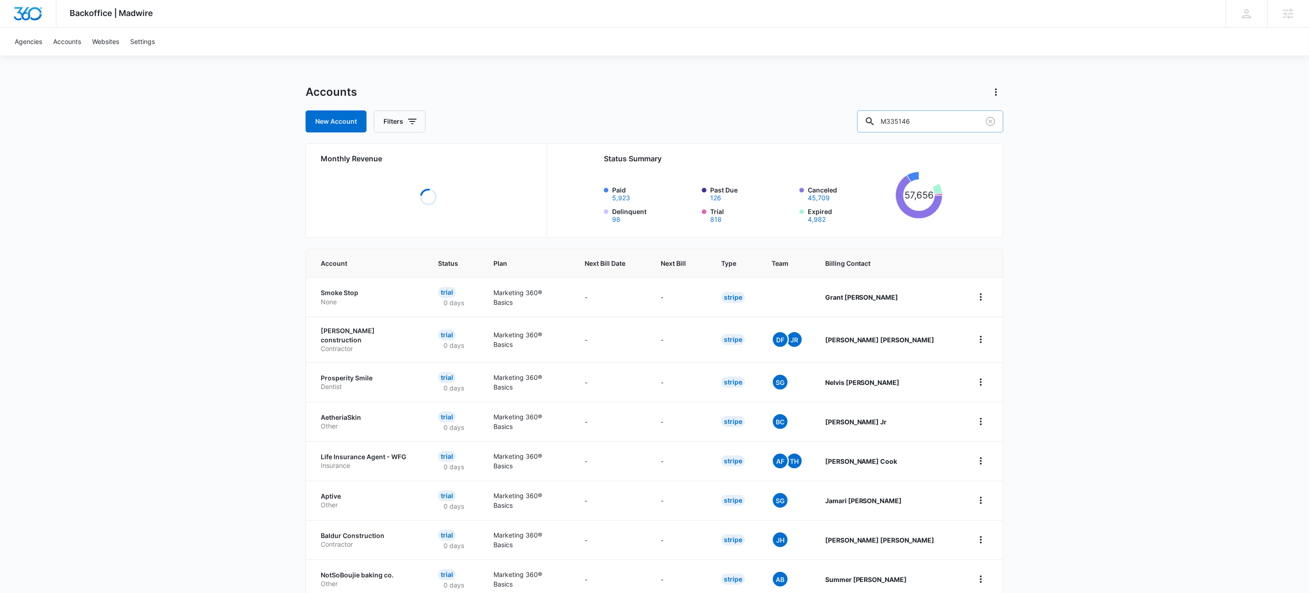
type input "M335146"
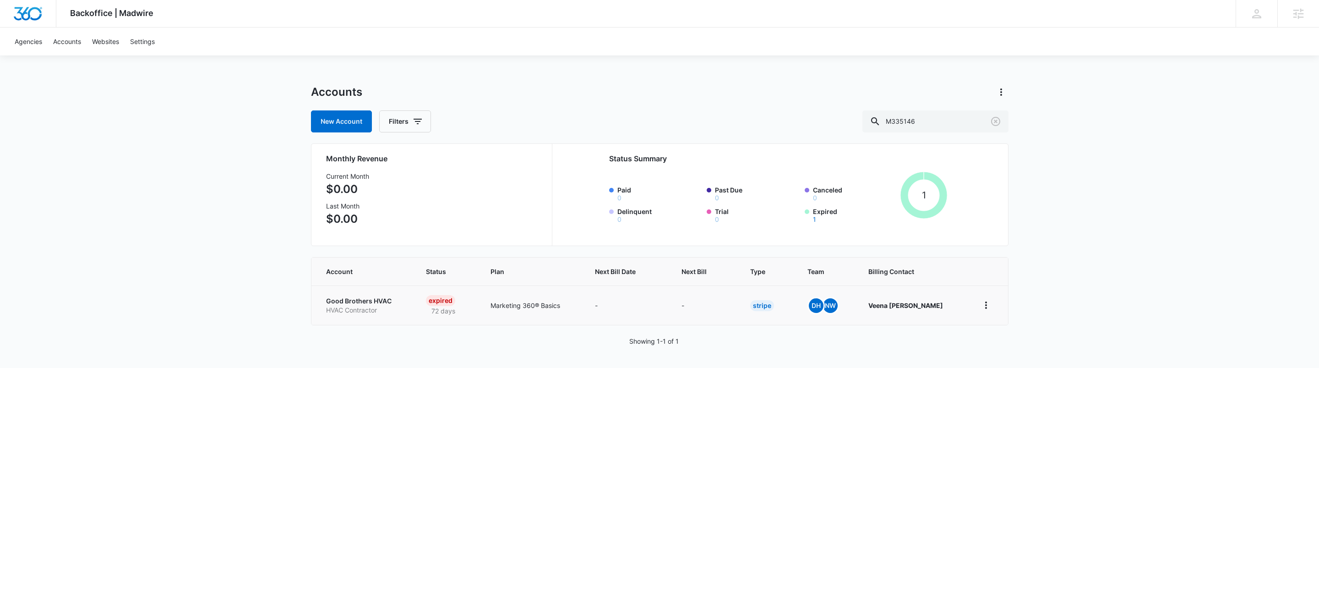
click at [356, 307] on p "HVAC Contractor" at bounding box center [365, 309] width 78 height 9
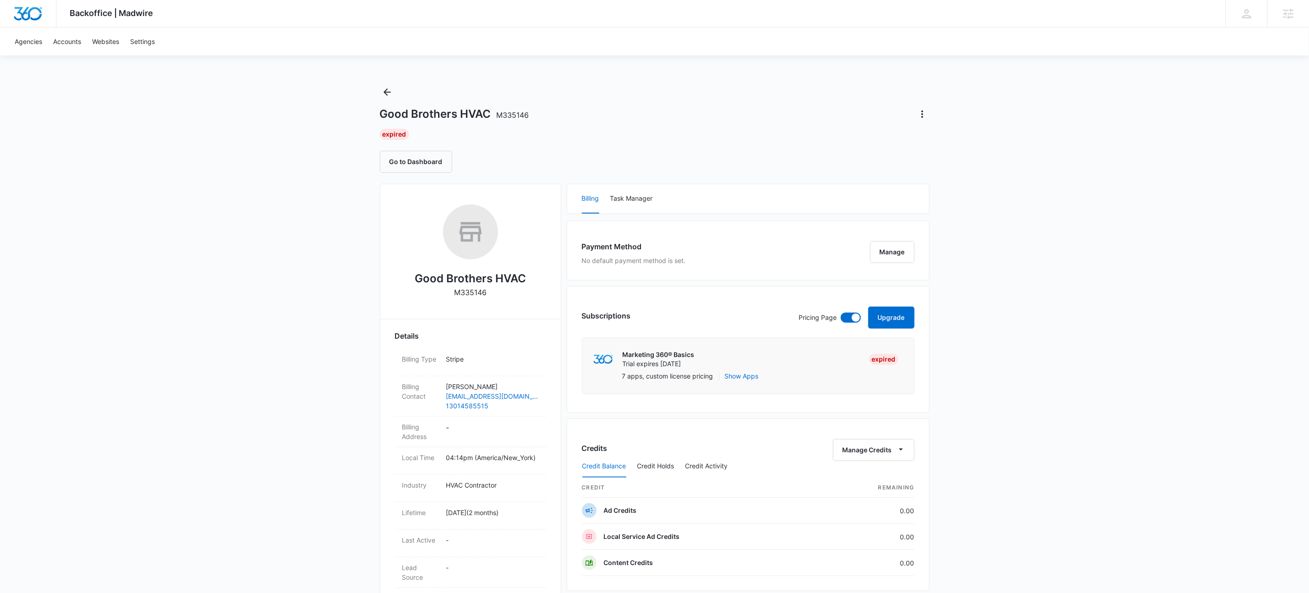
click at [1049, 287] on div "Backoffice | Madwire Apps Settings KW Kait Weagraff kaitlyn.weagraff@madwire.co…" at bounding box center [654, 455] width 1309 height 911
click at [790, 187] on div "Billing Task Manager" at bounding box center [748, 198] width 362 height 29
click at [1003, 313] on div "Backoffice | Madwire Apps Settings KW Kait Weagraff kaitlyn.weagraff@madwire.co…" at bounding box center [654, 455] width 1309 height 911
click at [900, 319] on button "Upgrade" at bounding box center [891, 317] width 46 height 22
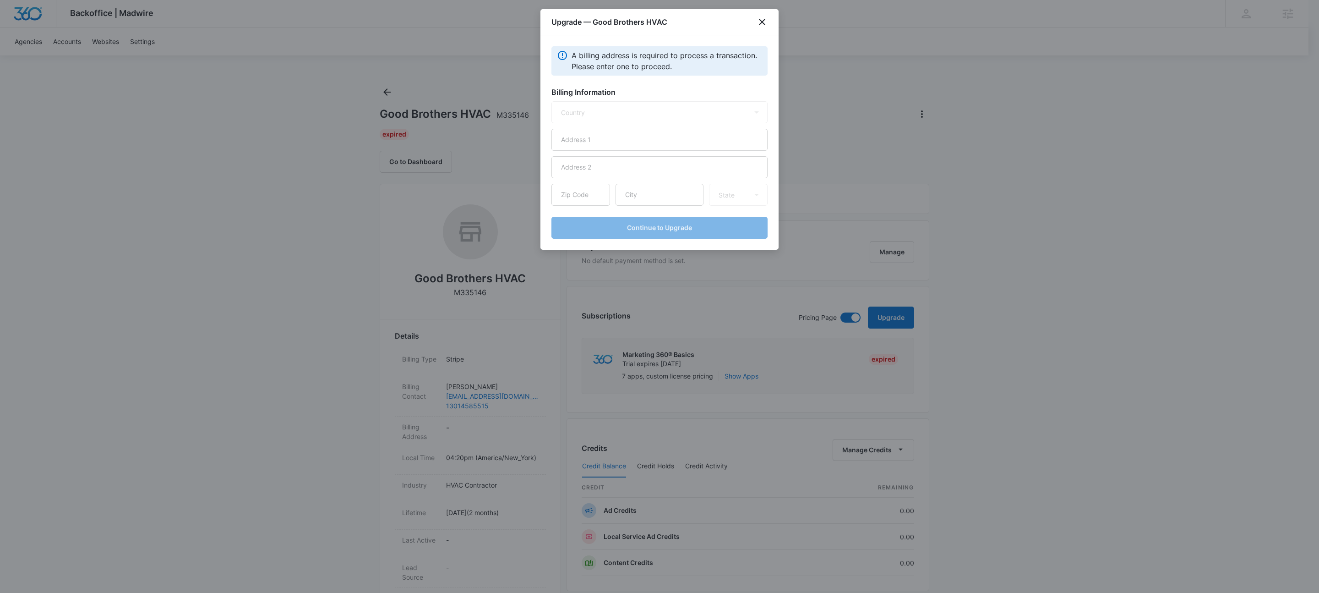
select select "US"
click at [761, 21] on icon "close" at bounding box center [762, 21] width 11 height 11
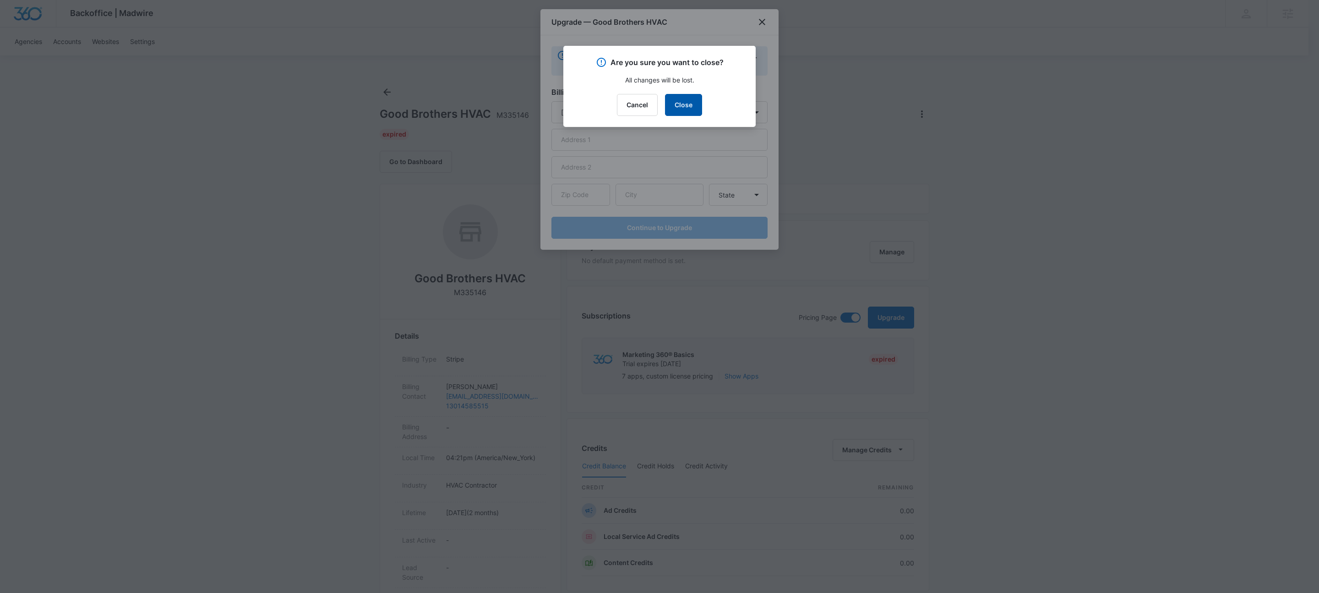
click at [688, 105] on button "Close" at bounding box center [683, 105] width 37 height 22
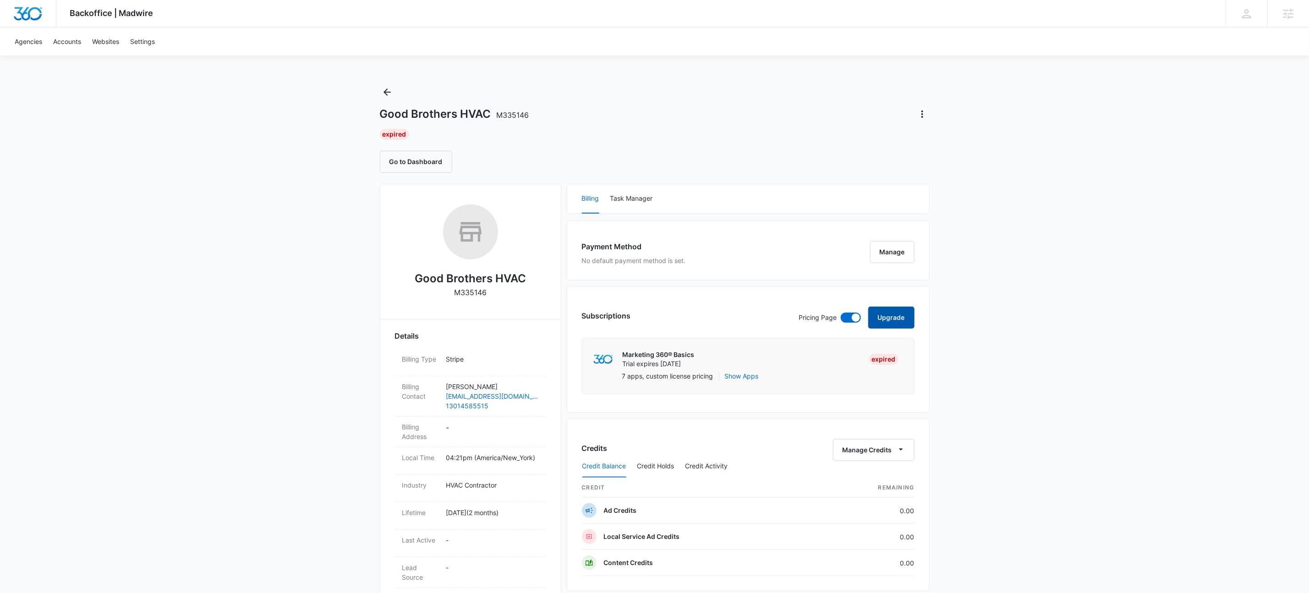
click at [912, 322] on button "Upgrade" at bounding box center [891, 317] width 46 height 22
select select "US"
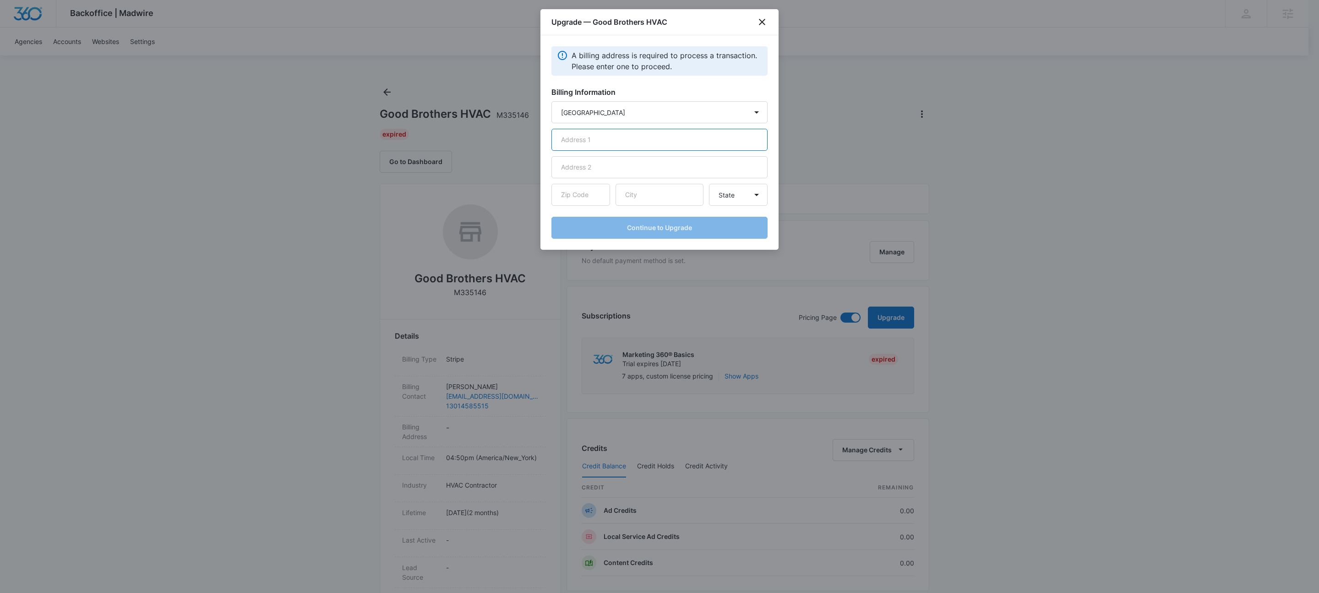
click at [587, 143] on input "text" at bounding box center [659, 140] width 216 height 22
type input "[STREET_ADDRESS][PERSON_NAME][PERSON_NAME]"
type input "20603"
type input "Waldorf"
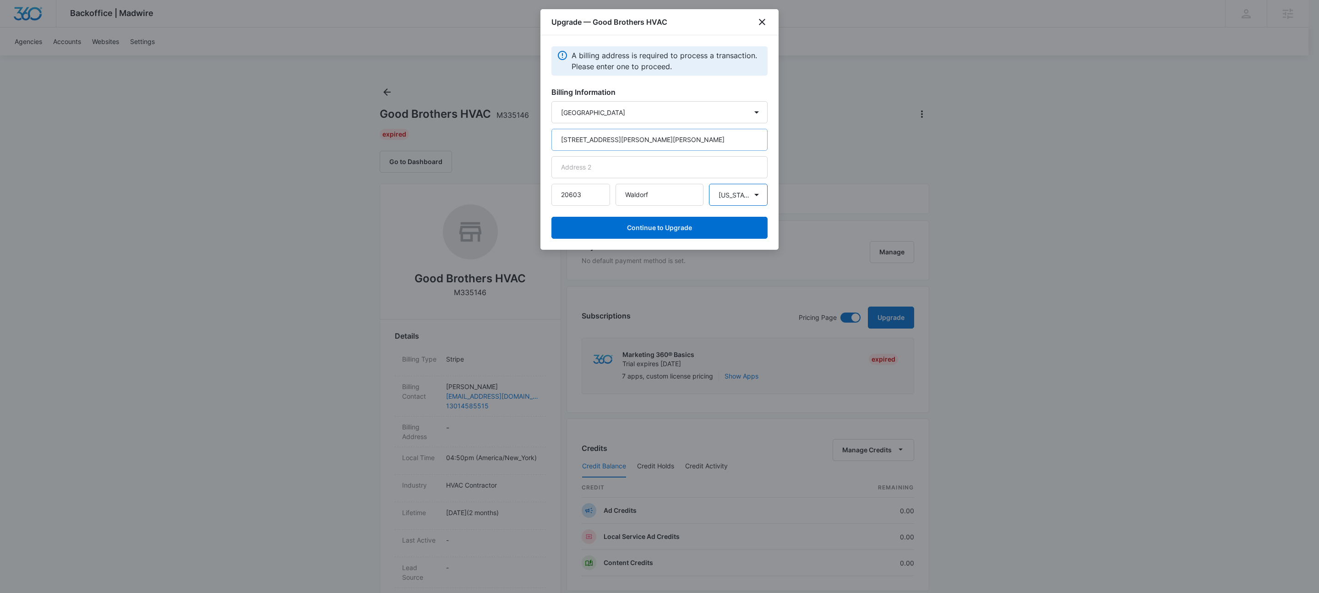
select select "MD"
click at [674, 229] on button "Continue to Upgrade" at bounding box center [659, 228] width 216 height 22
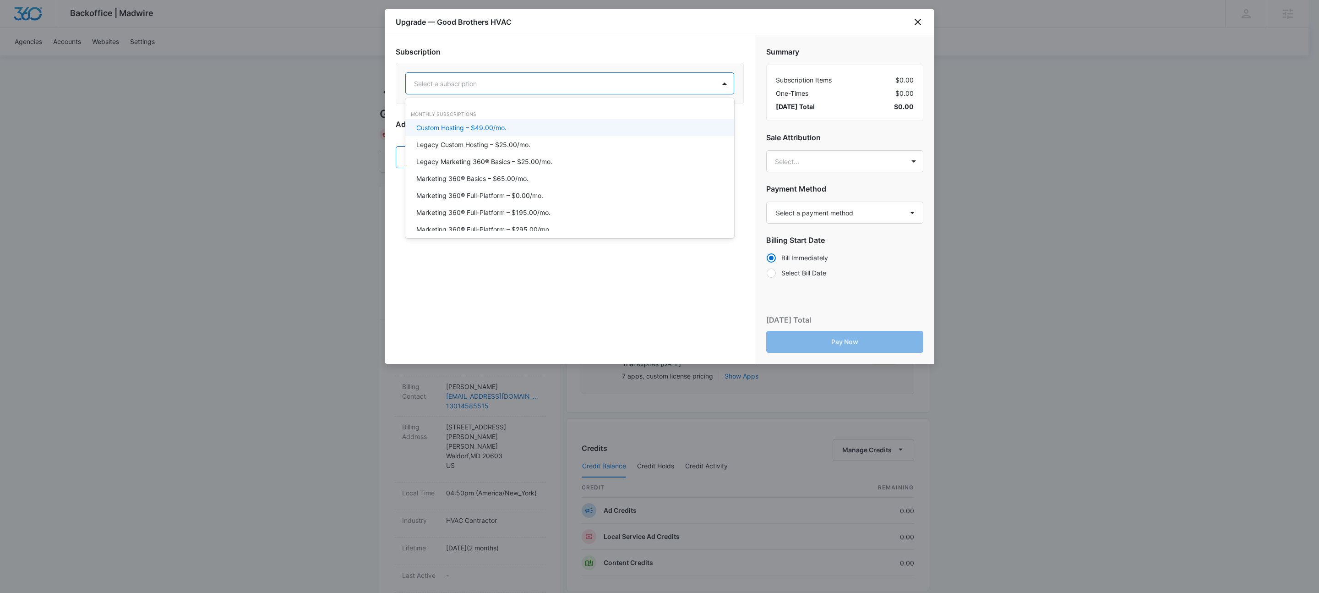
click at [561, 81] on div at bounding box center [558, 83] width 289 height 11
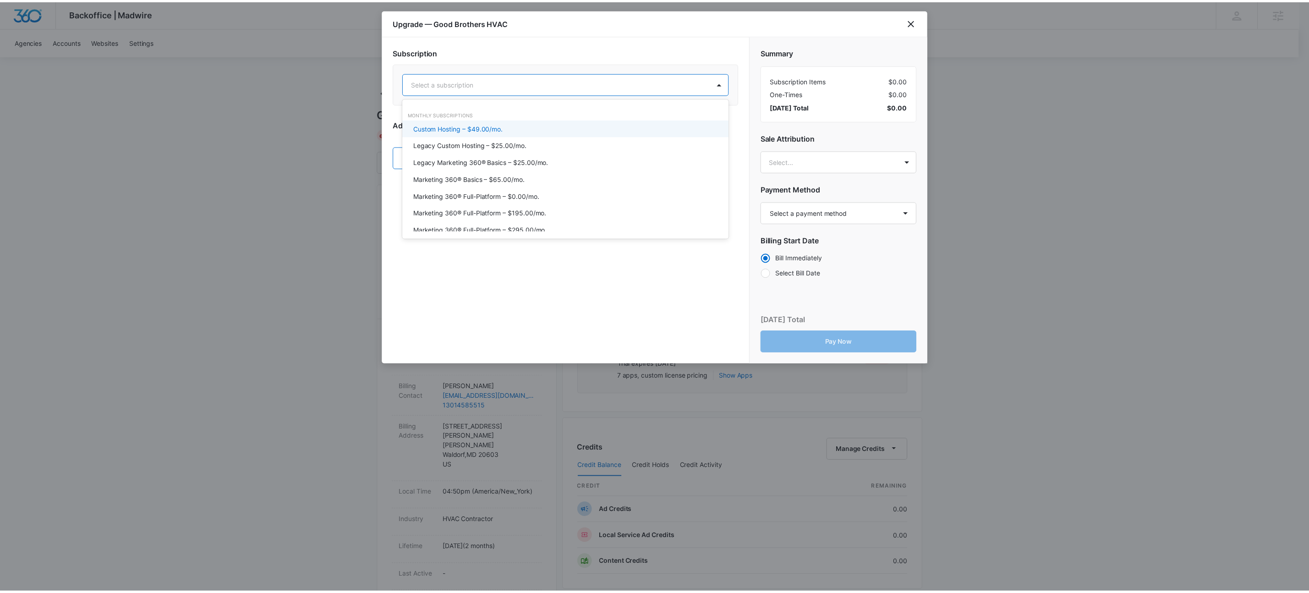
scroll to position [22, 0]
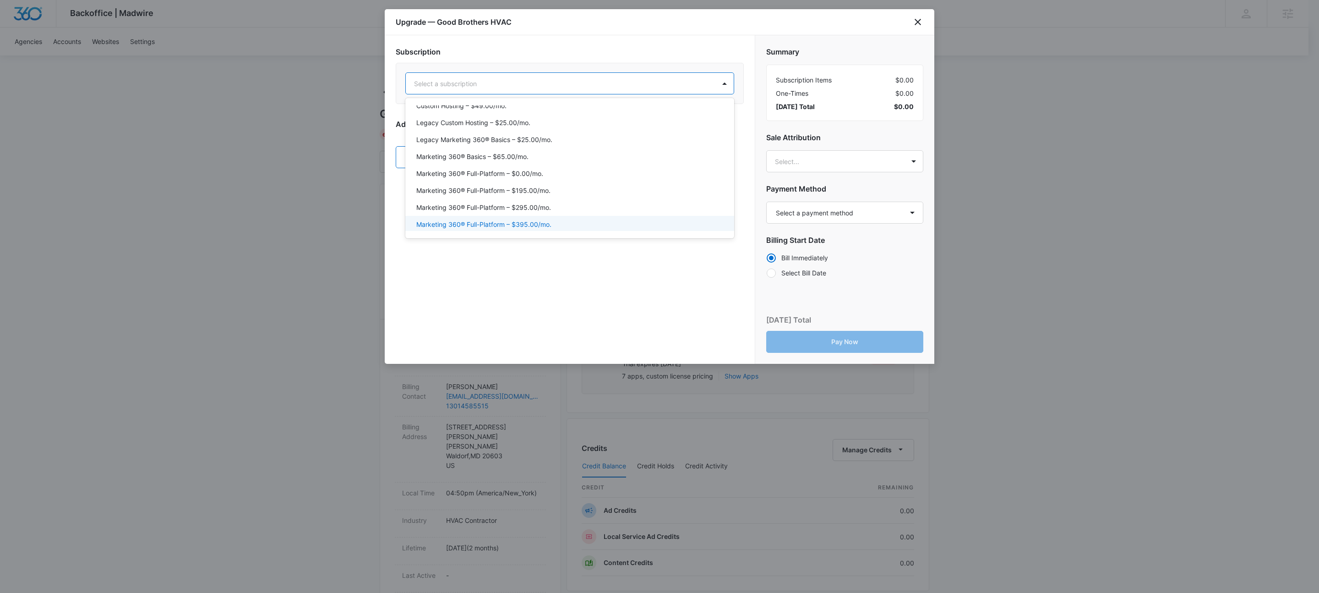
click at [553, 224] on div "Marketing 360® Full-Platform – $395.00/mo." at bounding box center [568, 224] width 305 height 10
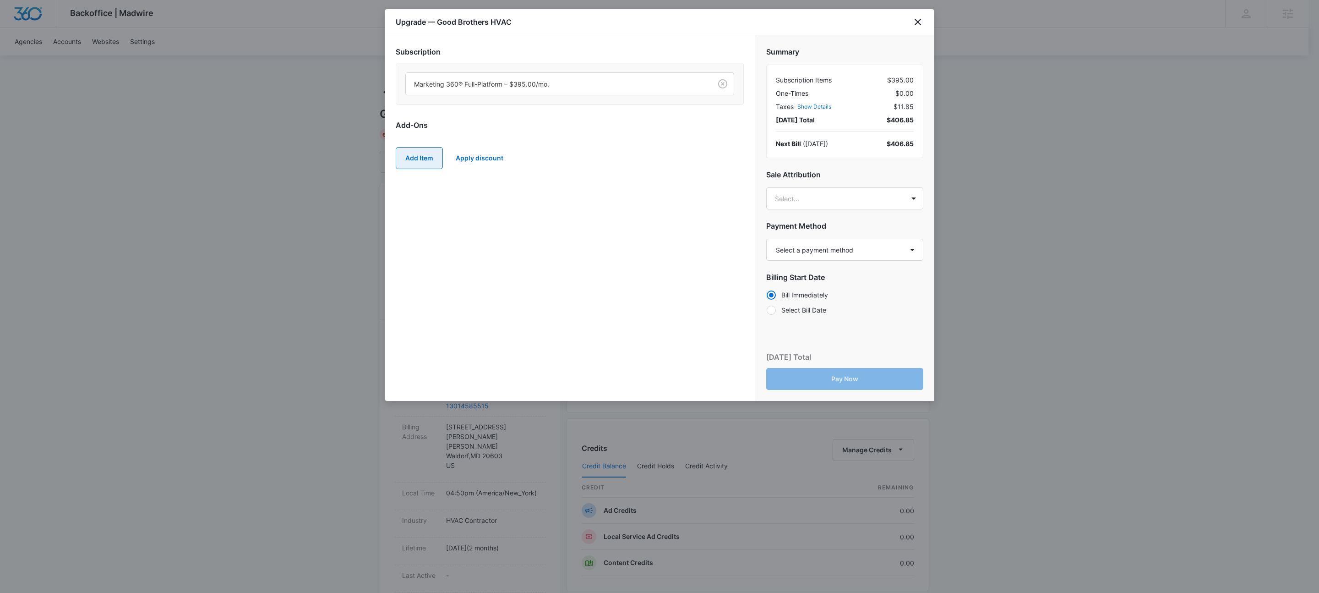
click at [421, 159] on button "Add Item" at bounding box center [419, 158] width 47 height 22
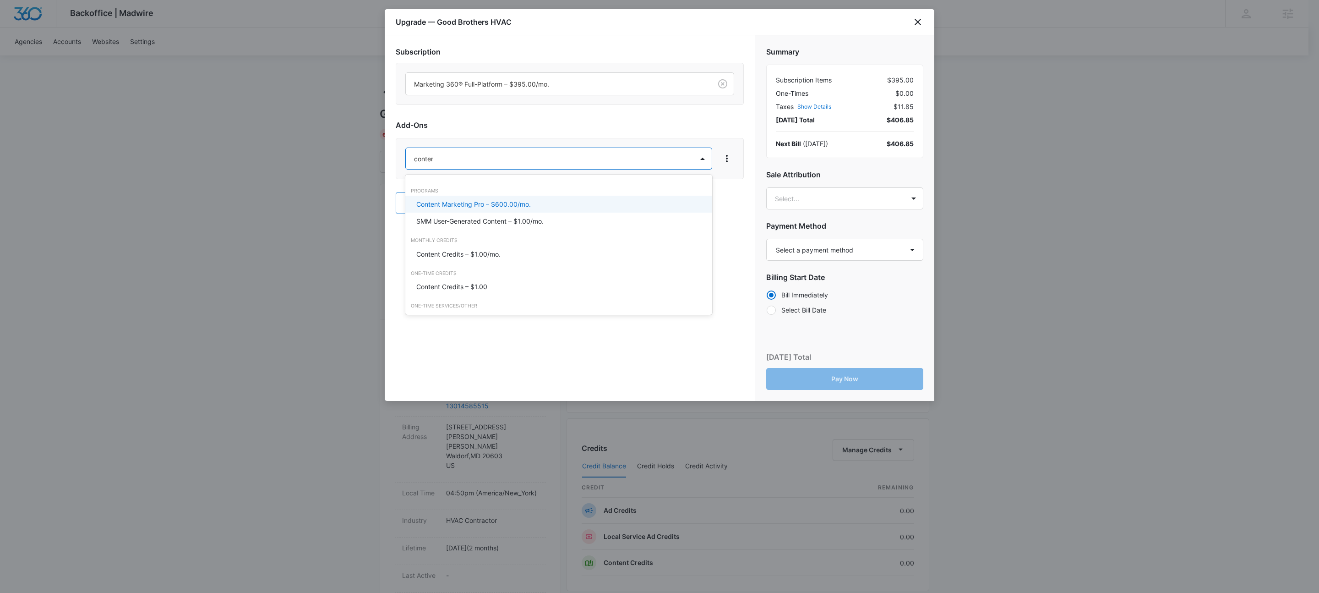
type input "content"
click at [462, 256] on p "Content Credits – $1.00/mo." at bounding box center [458, 254] width 84 height 10
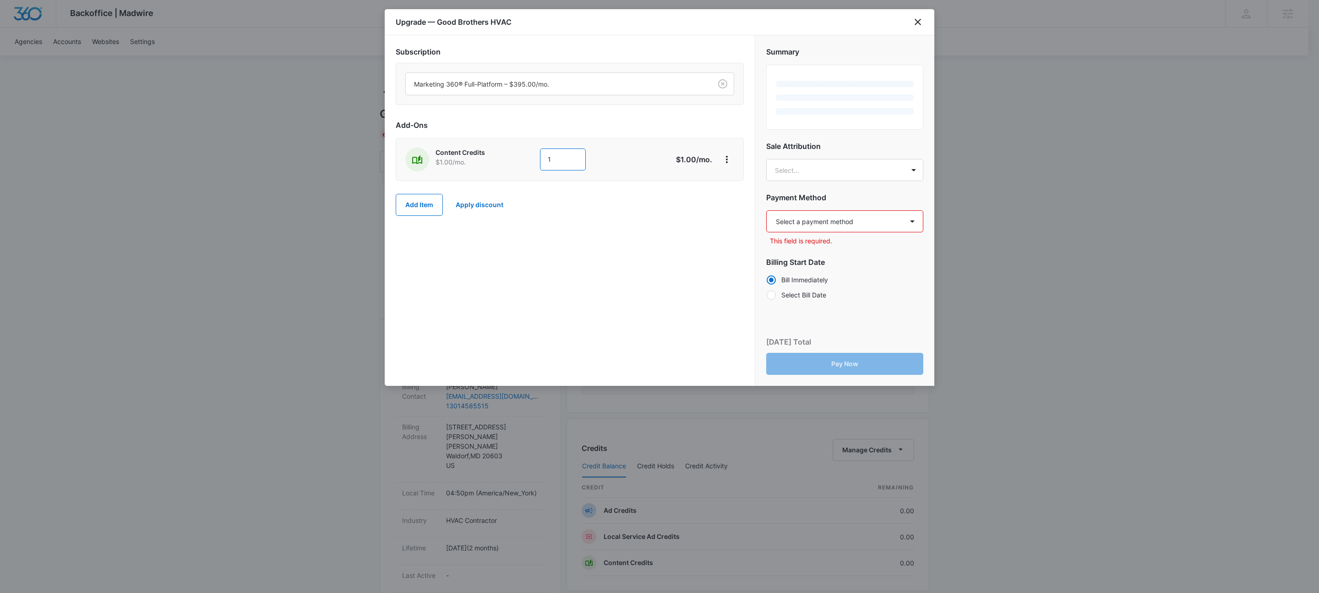
click at [566, 169] on input "1" at bounding box center [563, 159] width 46 height 22
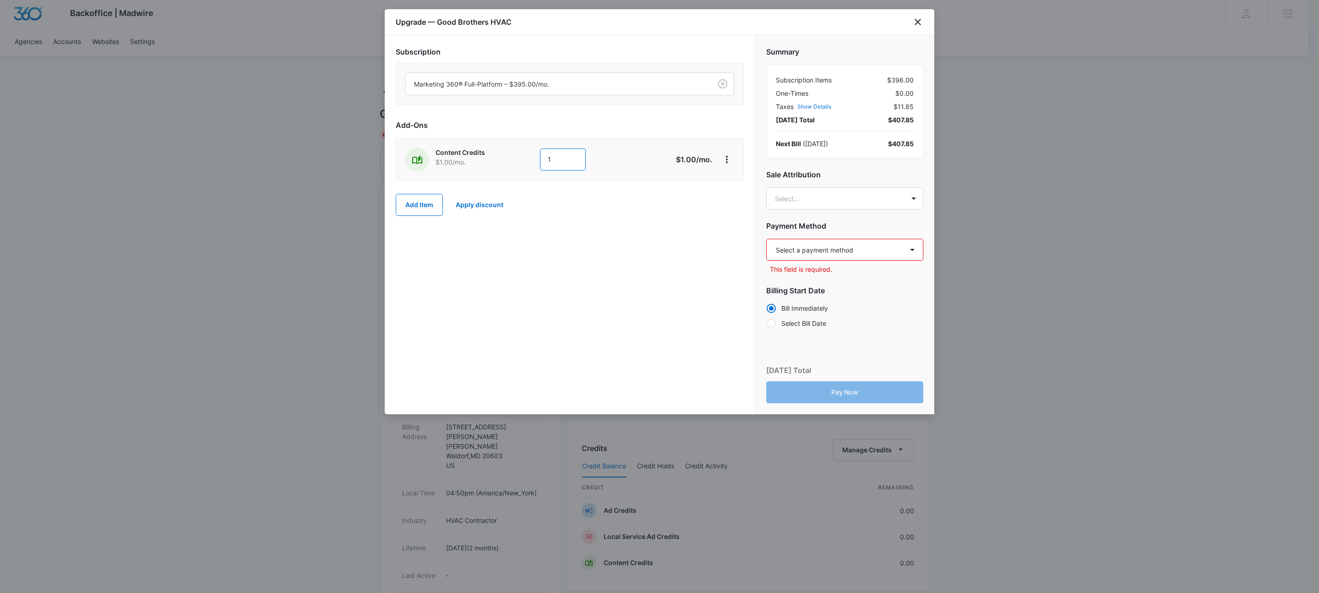
click at [566, 169] on input "1" at bounding box center [563, 159] width 46 height 22
type input "600"
click at [638, 316] on div "Subscription Marketing 360® Full-Platform – $395.00/mo. Add-Ons Content Credits…" at bounding box center [570, 224] width 370 height 379
click at [880, 251] on select "Select a payment method Visa ending in 5976 New payment method Monthly invoice" at bounding box center [844, 250] width 157 height 22
select select "pm_1SIET7A4n8RTgNjUQsJ05RFH"
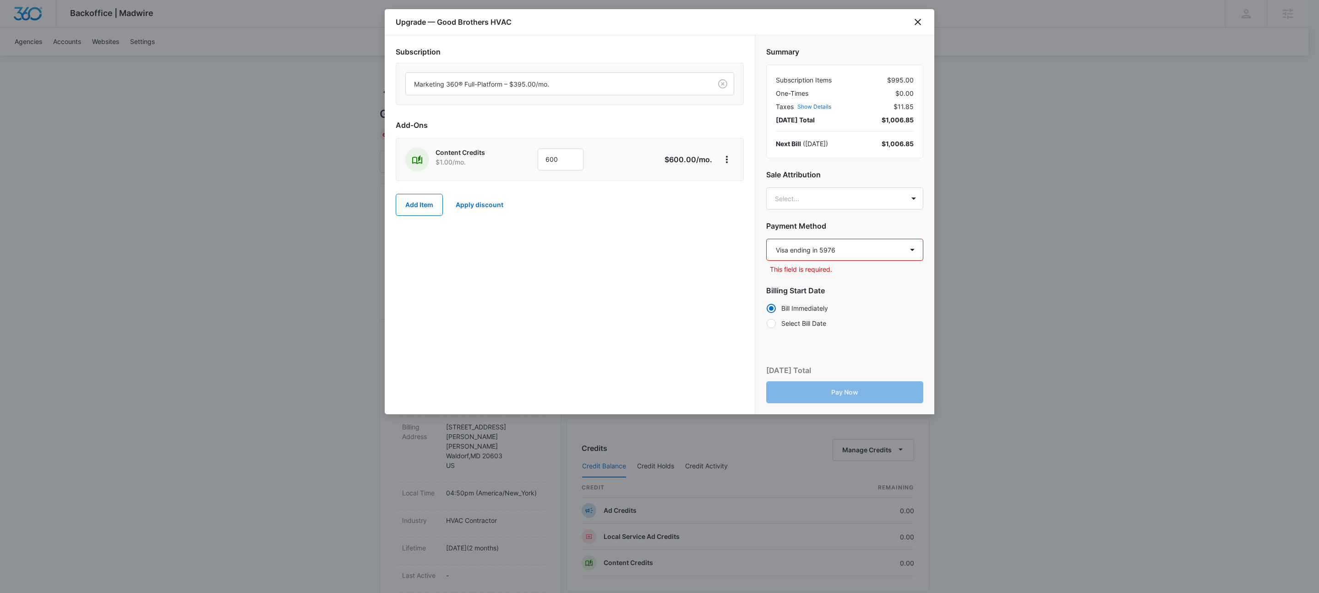
click at [766, 239] on select "Select a payment method Visa ending in 5976 New payment method Monthly invoice" at bounding box center [844, 250] width 157 height 22
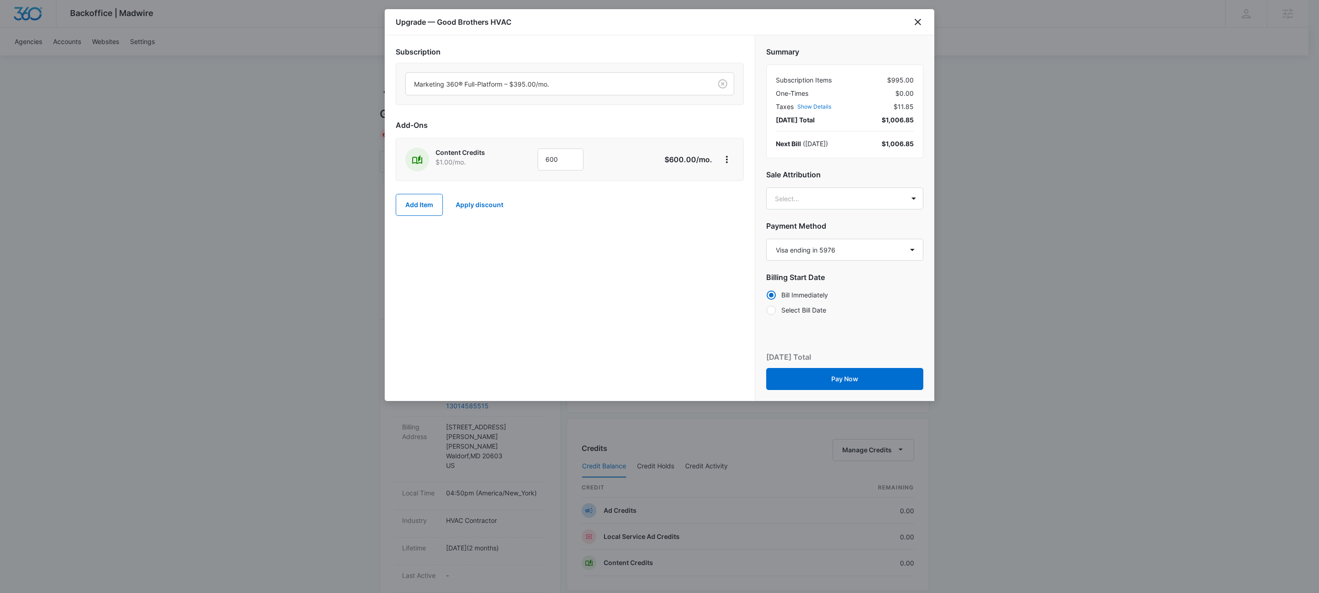
click at [671, 273] on div "Subscription Marketing 360® Full-Platform – $395.00/mo. Add-Ons Content Credits…" at bounding box center [570, 217] width 370 height 365
click at [813, 200] on body "Backoffice | Madwire Apps Settings KW Kait Weagraff kaitlyn.weagraff@madwire.co…" at bounding box center [659, 455] width 1319 height 911
type input "nicole white"
click at [807, 241] on p "[PERSON_NAME][EMAIL_ADDRESS][DOMAIN_NAME]" at bounding box center [844, 245] width 133 height 19
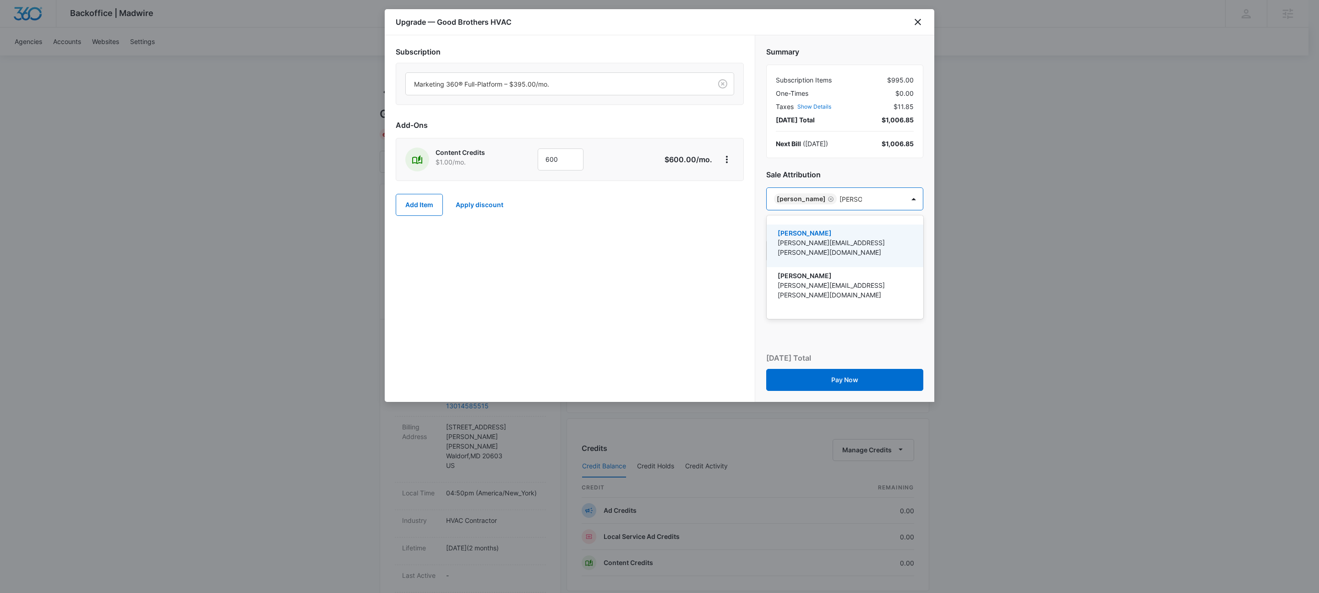
type input "dave hol"
click at [811, 236] on div "Dave Holzapfel dave.holzapfel@madwire.com" at bounding box center [844, 245] width 133 height 35
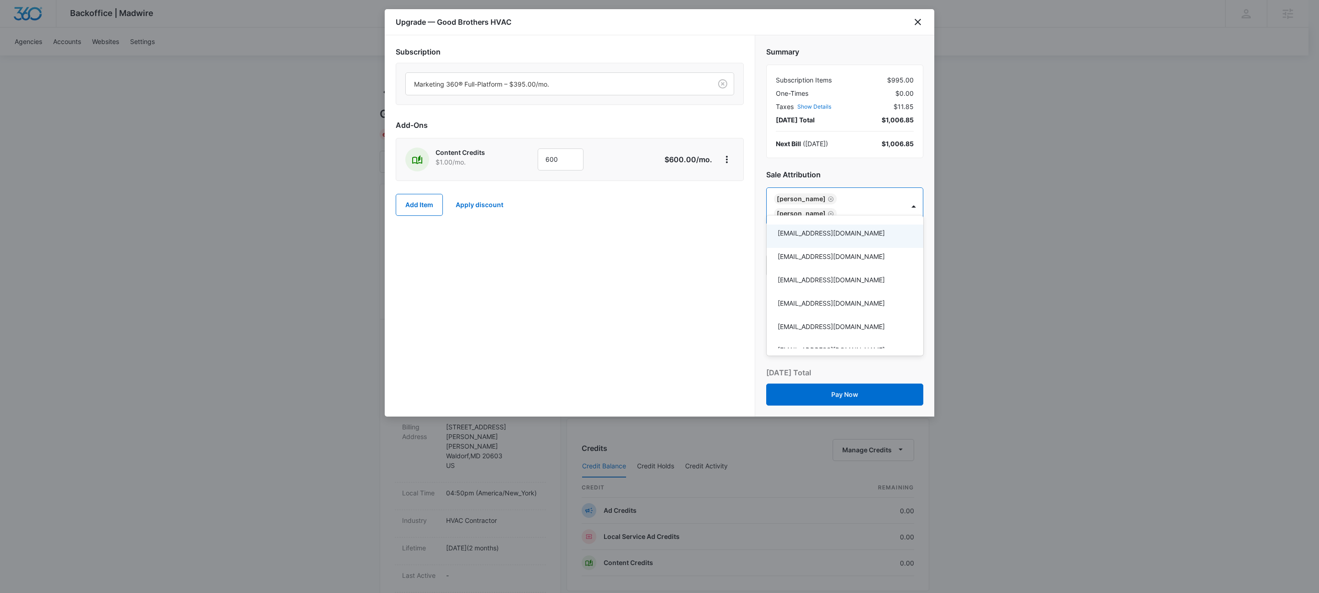
click at [616, 278] on div at bounding box center [659, 296] width 1319 height 593
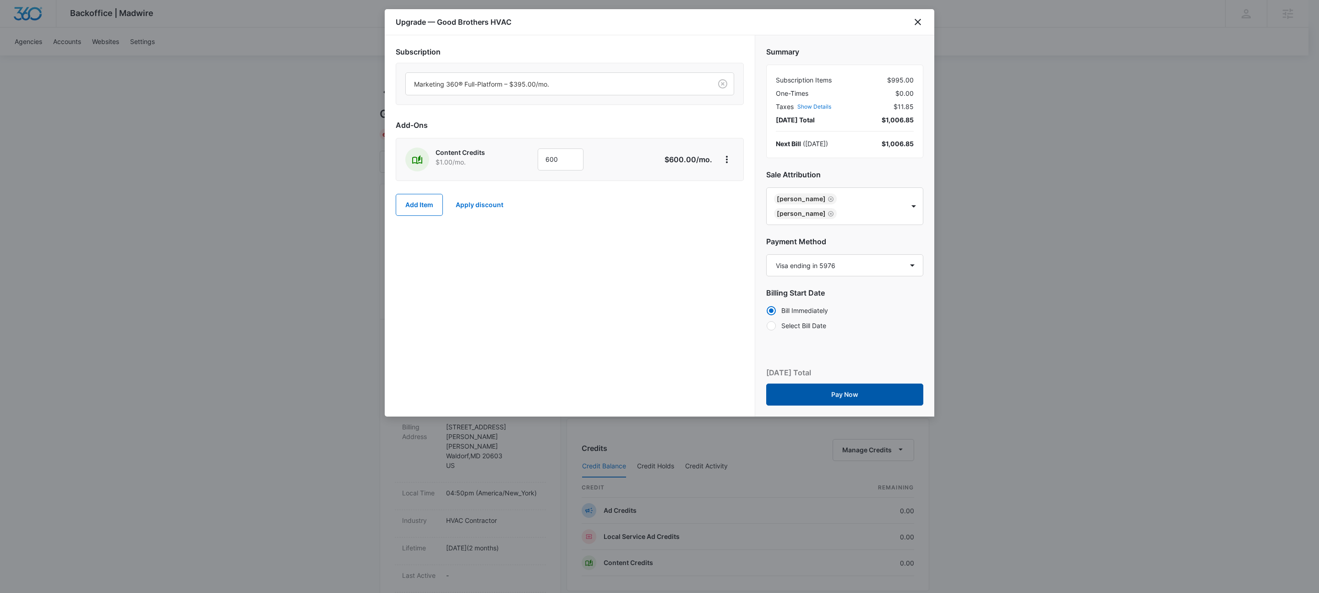
click at [878, 383] on button "Pay Now" at bounding box center [844, 394] width 157 height 22
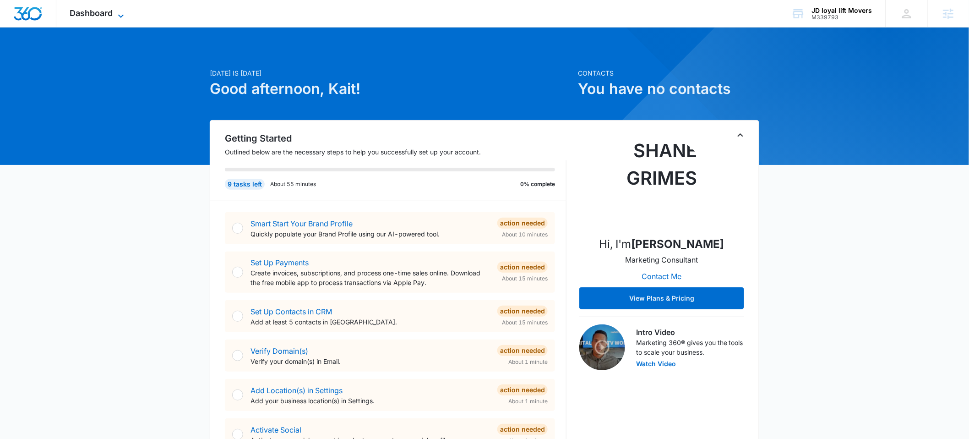
click at [120, 13] on icon at bounding box center [120, 16] width 11 height 11
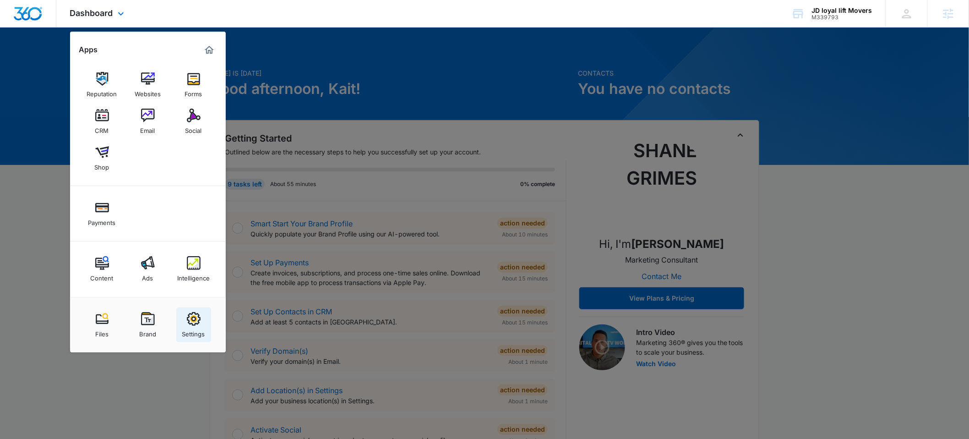
click at [202, 323] on link "Settings" at bounding box center [193, 324] width 35 height 35
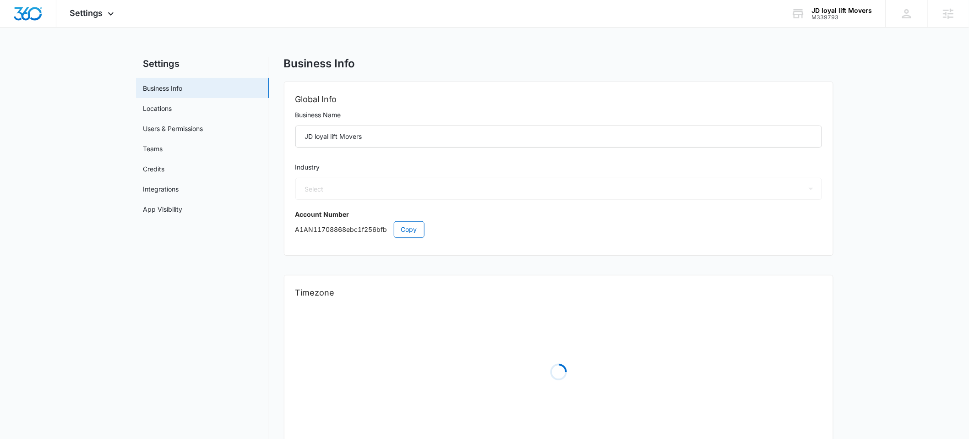
select select "43"
select select "US"
select select "America/Los_Angeles"
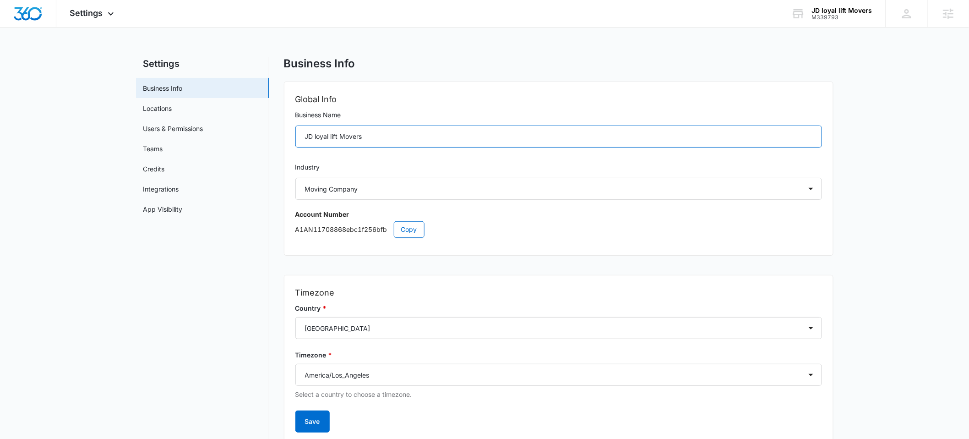
drag, startPoint x: 317, startPoint y: 136, endPoint x: 349, endPoint y: 171, distance: 47.0
click at [317, 136] on input "JD loyal lift Movers" at bounding box center [558, 136] width 527 height 22
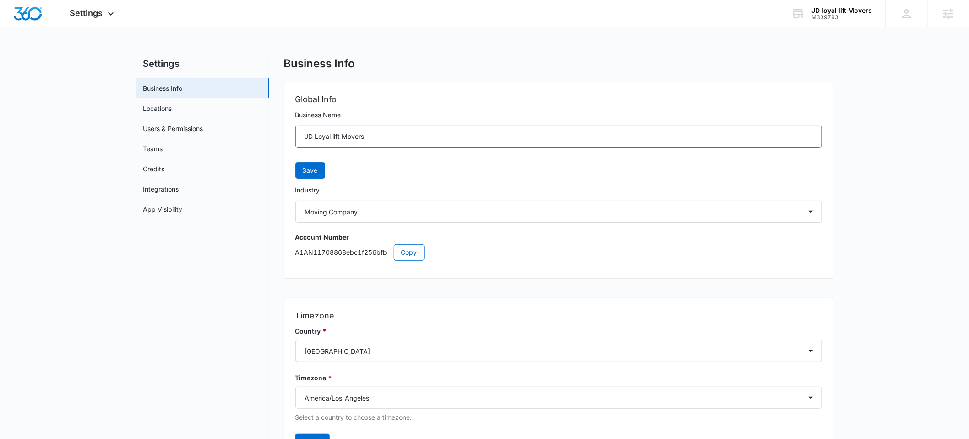
click at [335, 136] on input "JD Loyal lift Movers" at bounding box center [558, 136] width 527 height 22
type input "JD Loyal Lift Movers"
click at [313, 164] on button "Save" at bounding box center [310, 170] width 30 height 16
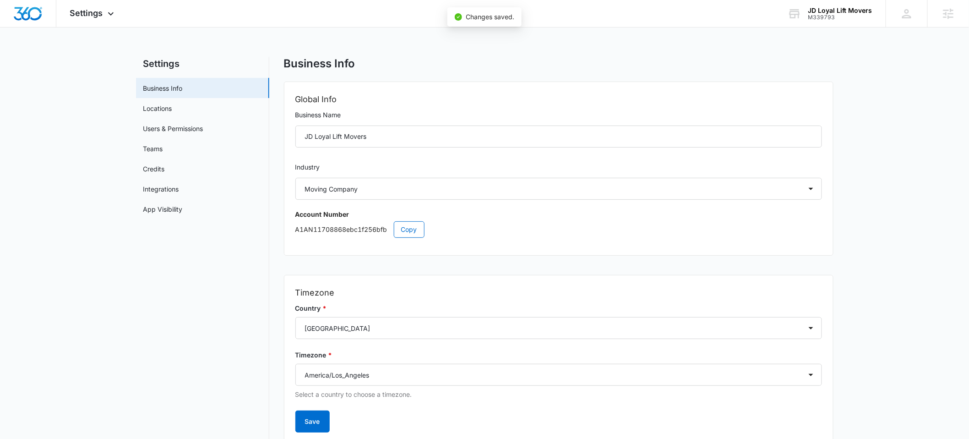
click at [255, 297] on nav "Settings Business Info Locations Users & Permissions Teams Credits Integrations…" at bounding box center [202, 260] width 133 height 406
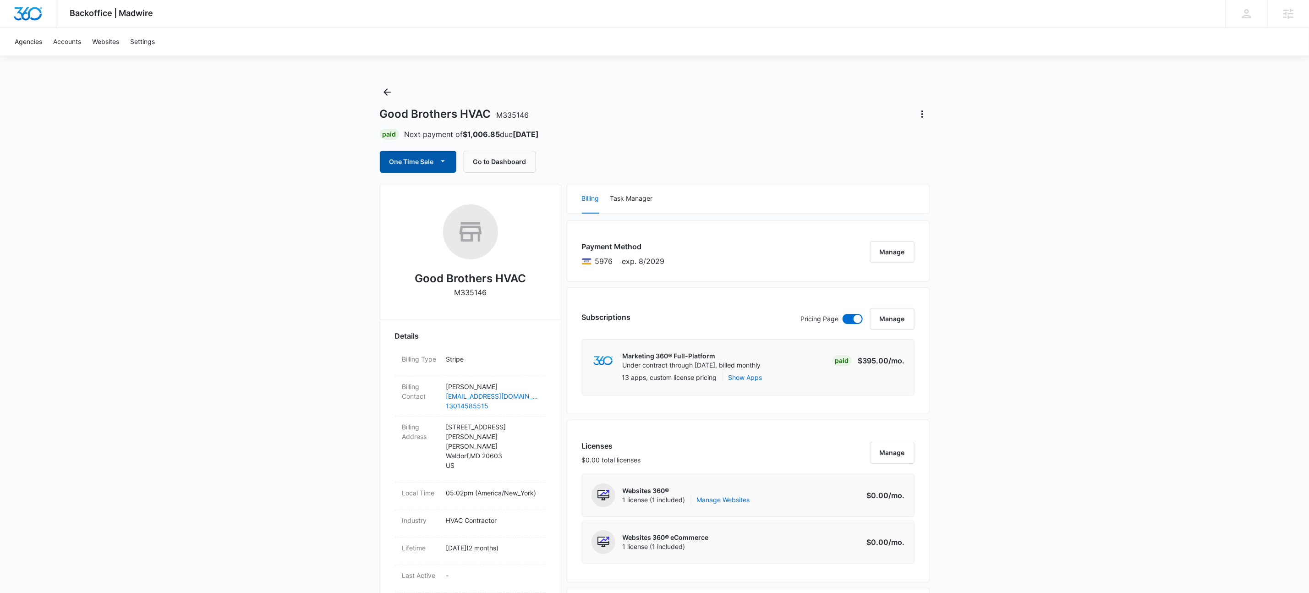
click at [446, 166] on span "button" at bounding box center [442, 161] width 11 height 11
click at [464, 196] on div "Run One-Time Payment" at bounding box center [445, 193] width 106 height 10
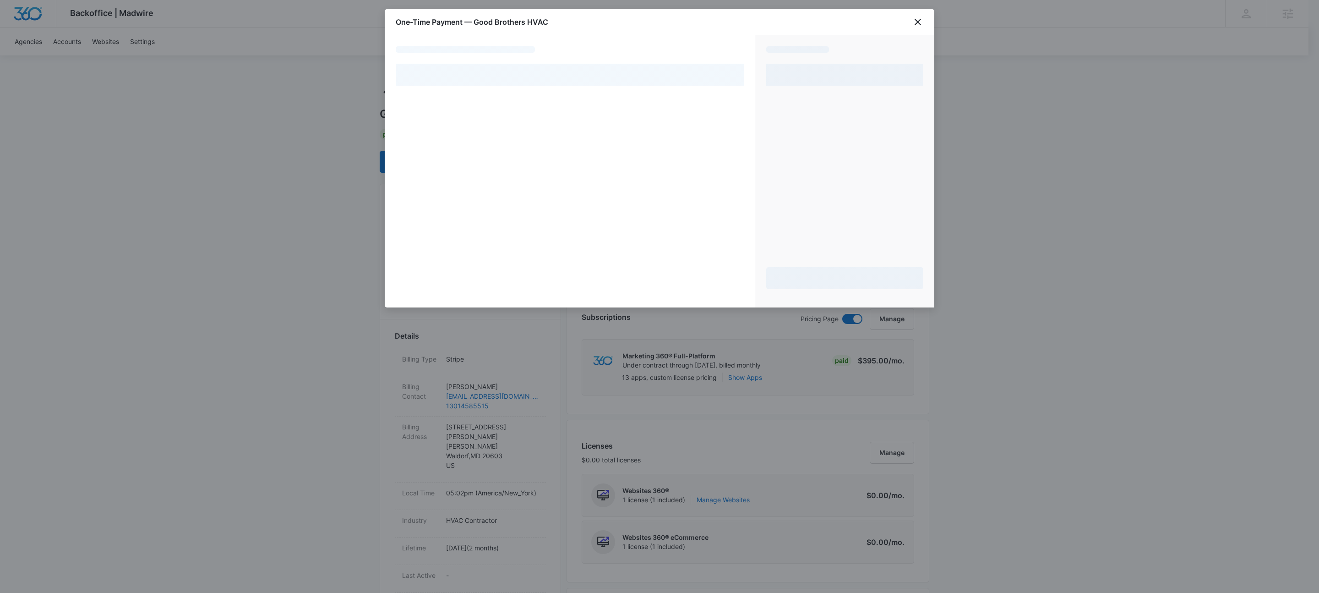
select select "pm_1SIET7A4n8RTgNjUQsJ05RFH"
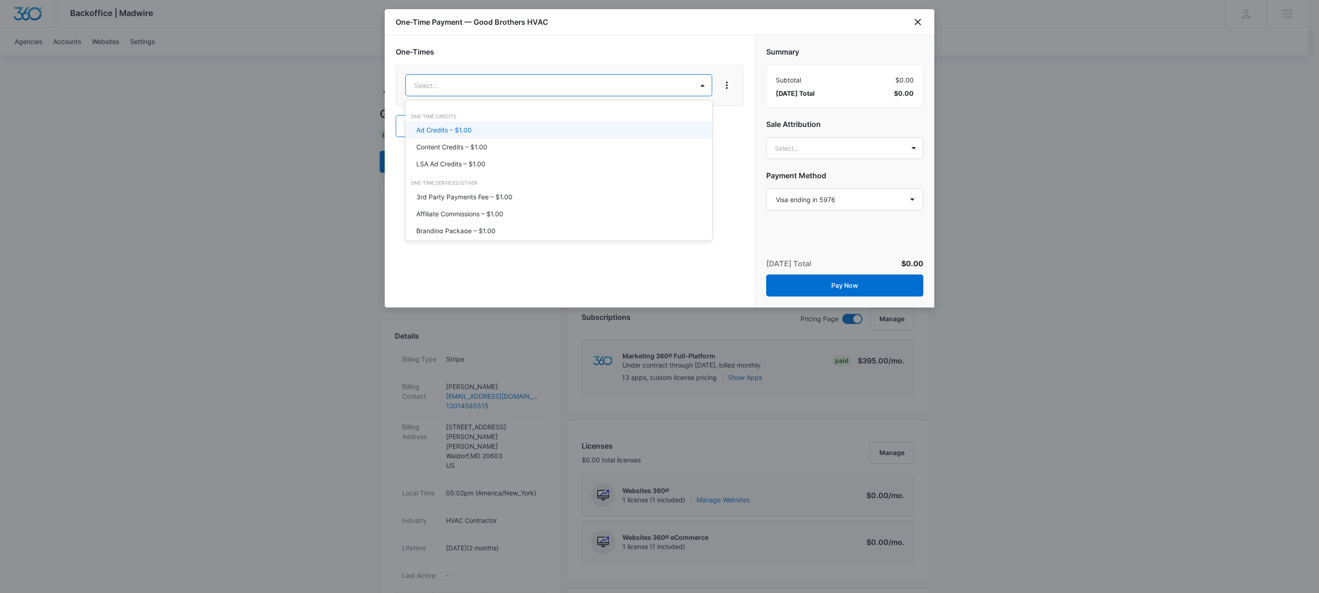
drag, startPoint x: 460, startPoint y: 149, endPoint x: 474, endPoint y: 130, distance: 23.0
click at [460, 148] on p "Content Credits – $1.00" at bounding box center [451, 147] width 71 height 10
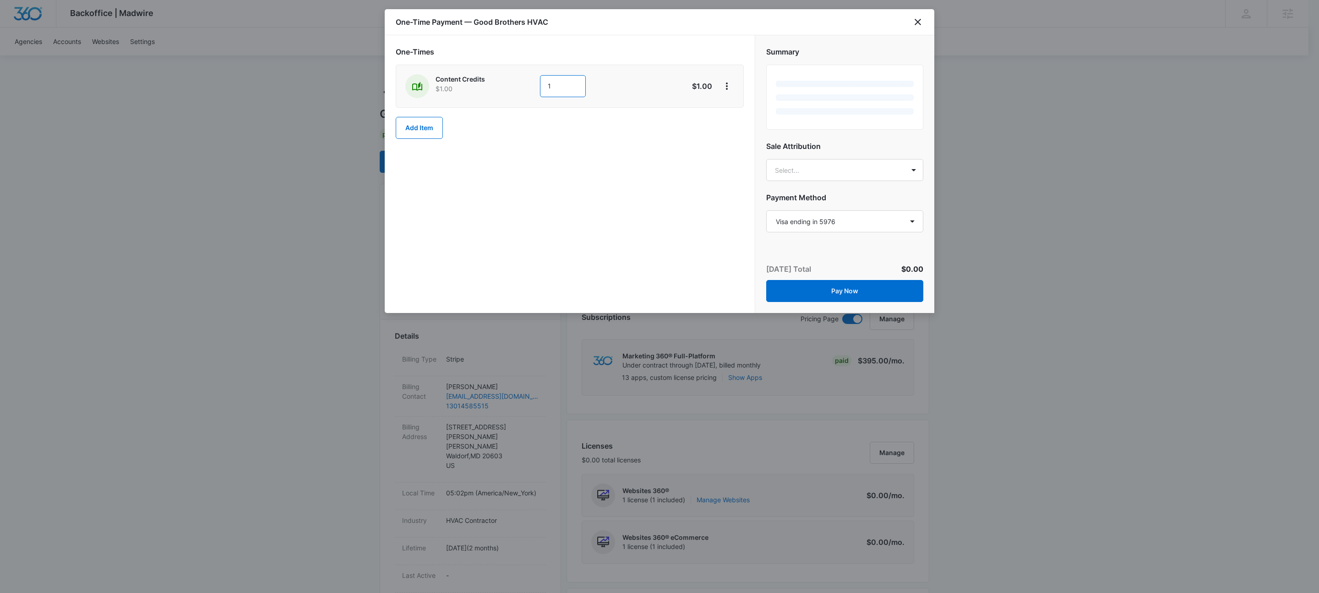
click at [570, 93] on input "1" at bounding box center [563, 86] width 46 height 22
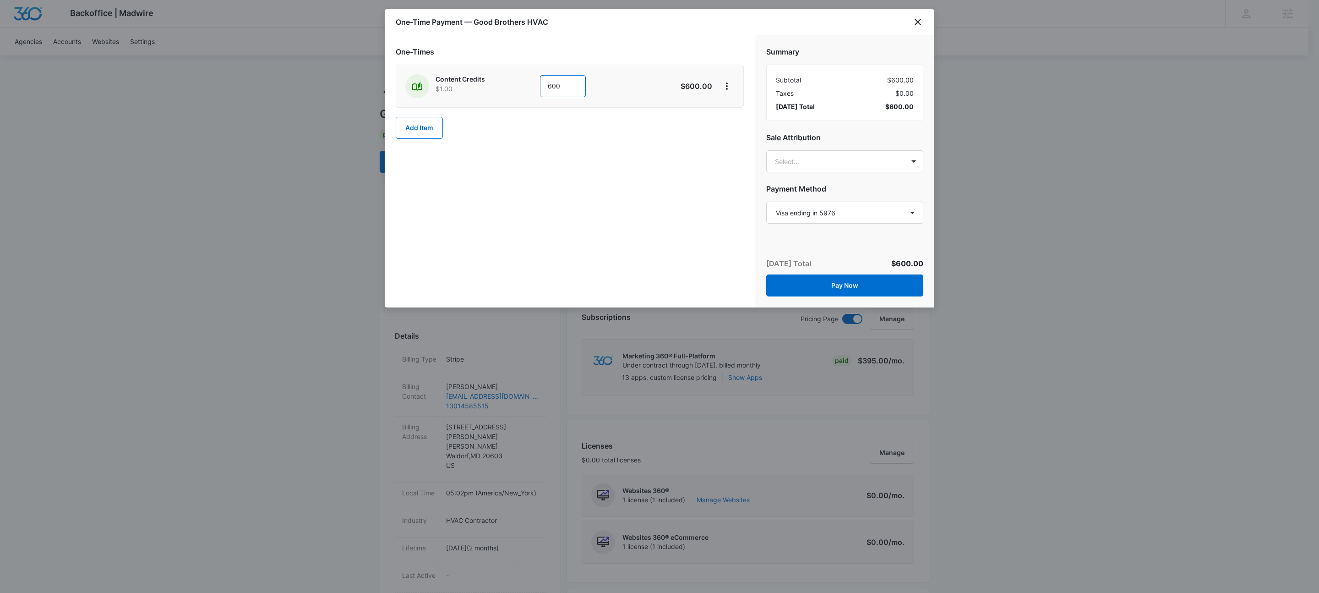
type input "600"
drag, startPoint x: 614, startPoint y: 213, endPoint x: 753, endPoint y: 138, distance: 157.8
click at [615, 206] on div "One-Times Content Credits $1.00 600 $600.00 Add Item" at bounding box center [570, 171] width 370 height 272
click at [729, 91] on icon "View More" at bounding box center [726, 86] width 11 height 11
click at [739, 113] on div "Add Discount" at bounding box center [751, 112] width 40 height 6
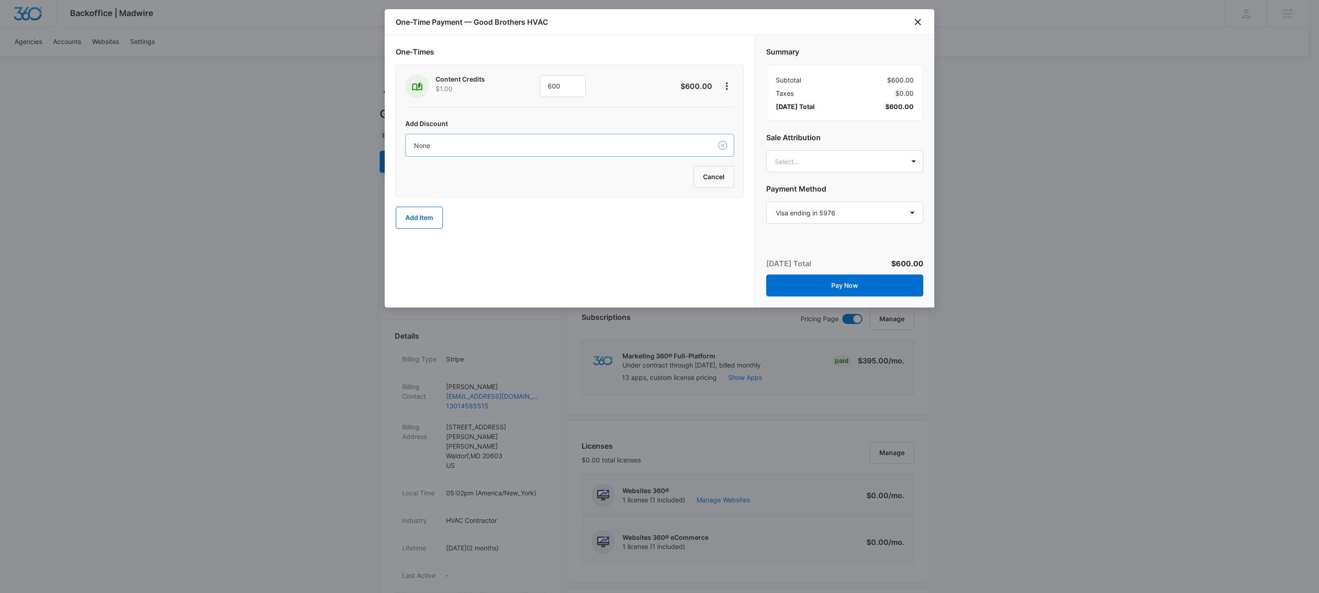
click at [477, 147] on div at bounding box center [557, 145] width 286 height 11
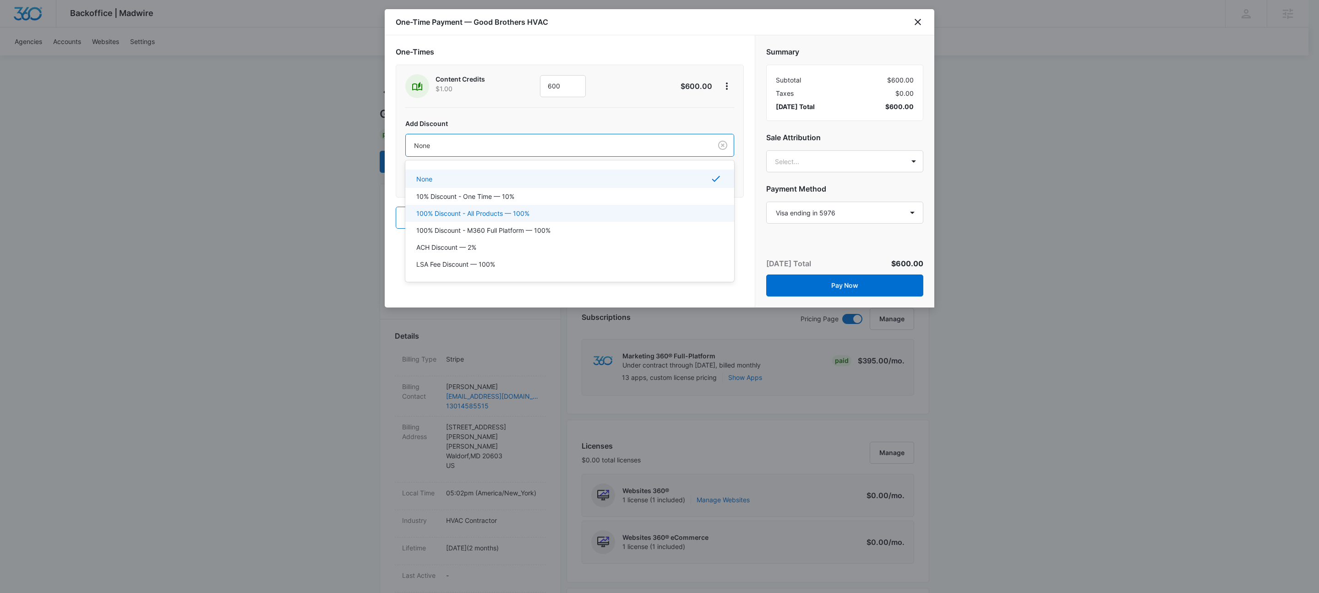
click at [496, 214] on p "100% Discount - All Products — 100%" at bounding box center [472, 213] width 113 height 10
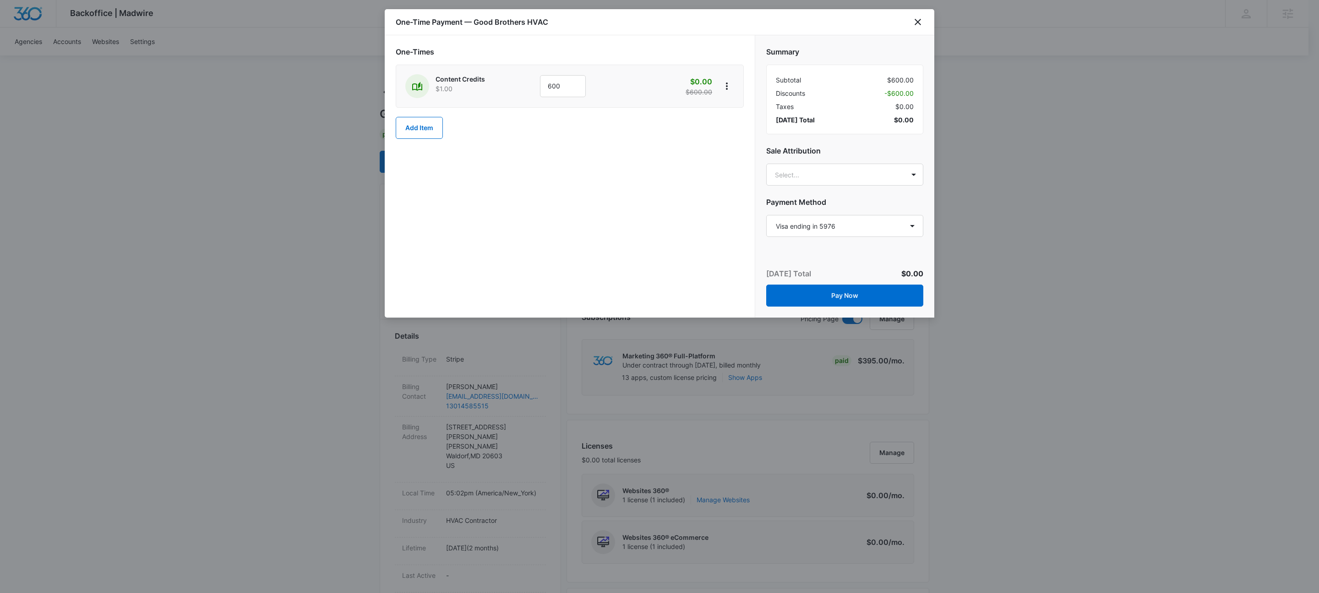
click at [573, 234] on div "One-Times Content Credits $1.00 600 $0.00 $600.00 Add Item" at bounding box center [570, 176] width 370 height 282
click at [634, 228] on div "One-Times Content Credits $1.00 600 $0.00 $600.00 Add Item" at bounding box center [570, 176] width 370 height 282
click at [893, 295] on button "Pay Now" at bounding box center [844, 295] width 157 height 22
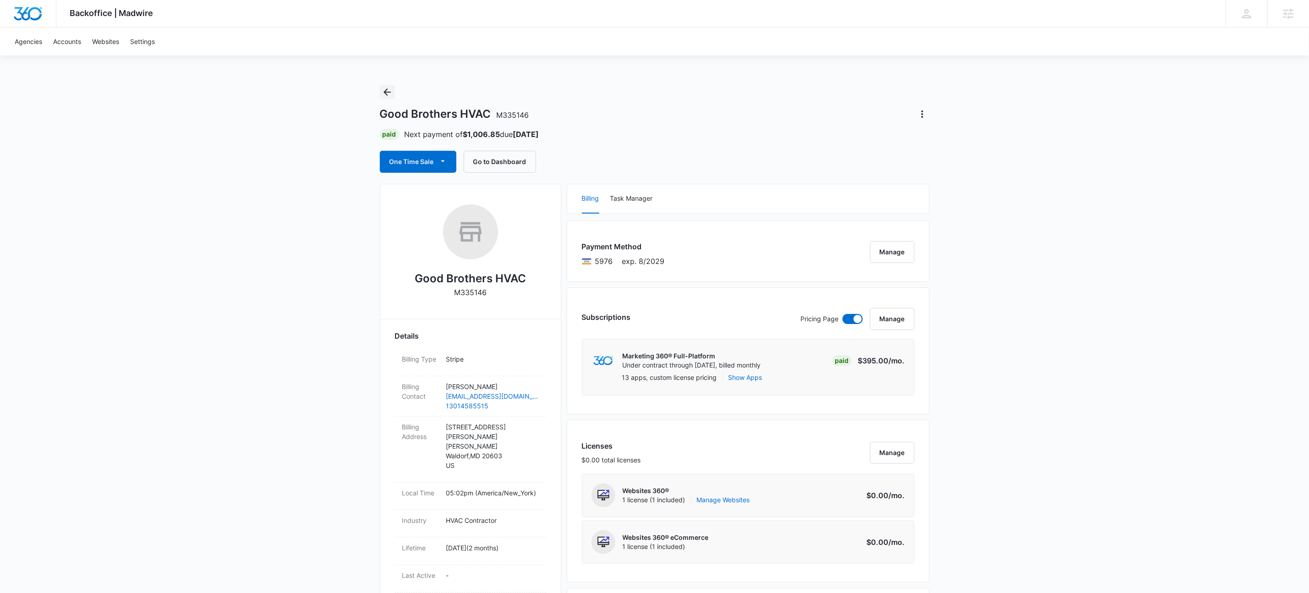
click at [391, 96] on icon "Back" at bounding box center [387, 92] width 11 height 11
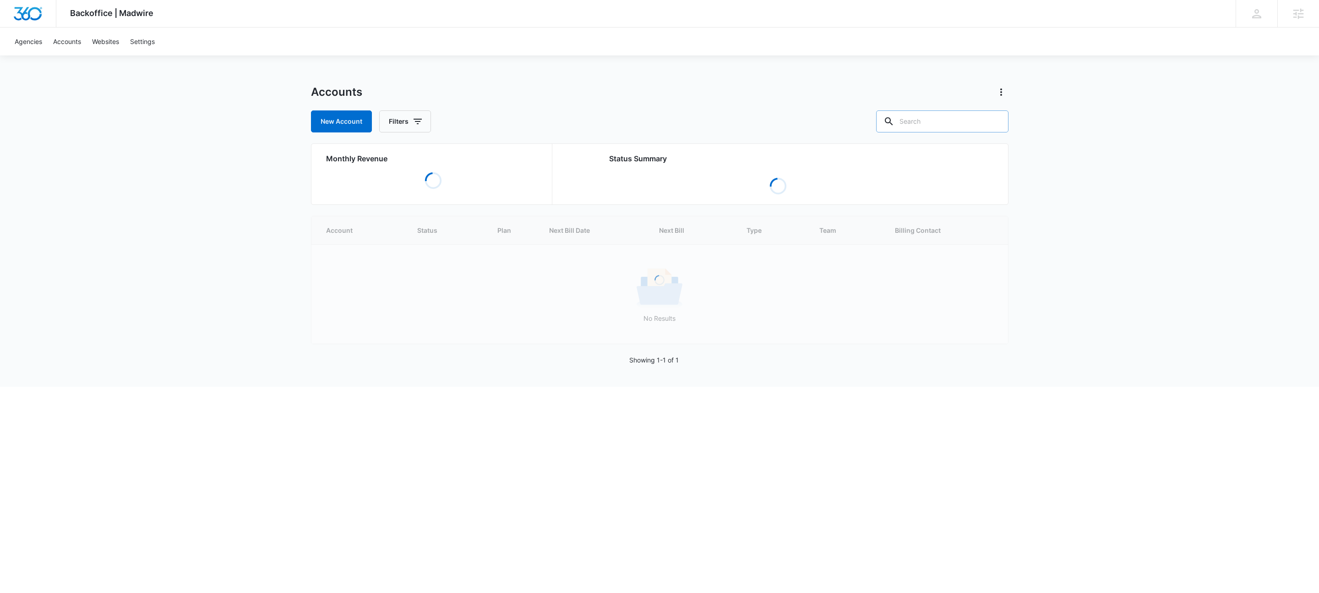
click at [959, 115] on input "text" at bounding box center [942, 121] width 132 height 22
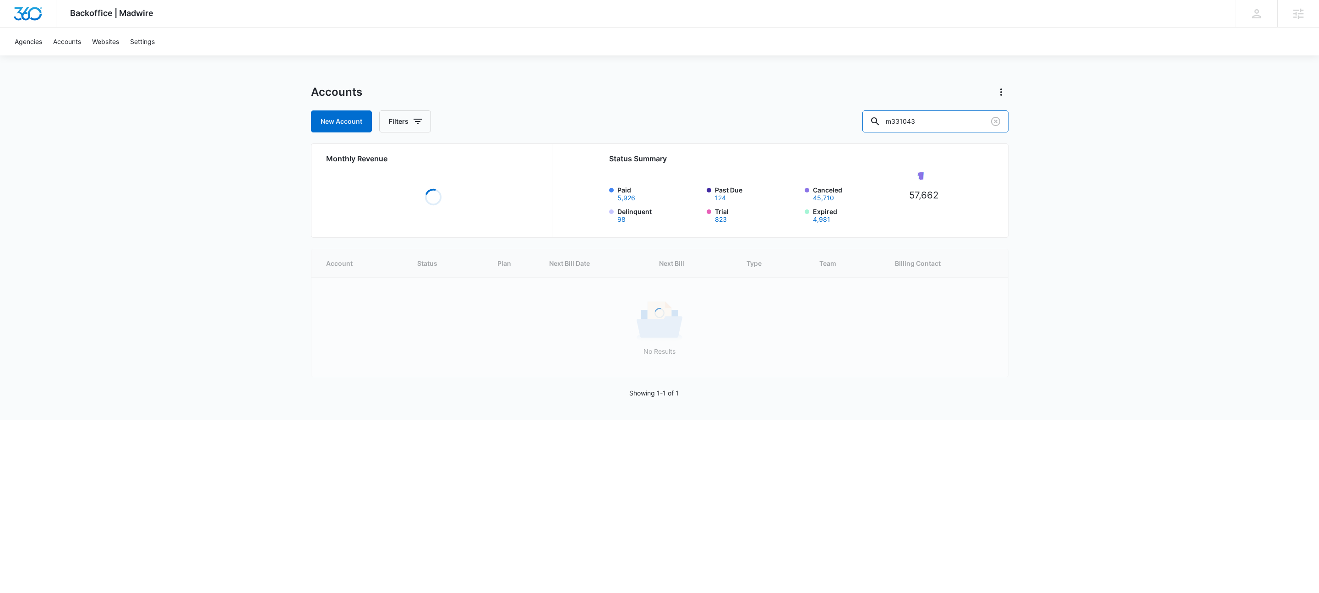
type input "m331043"
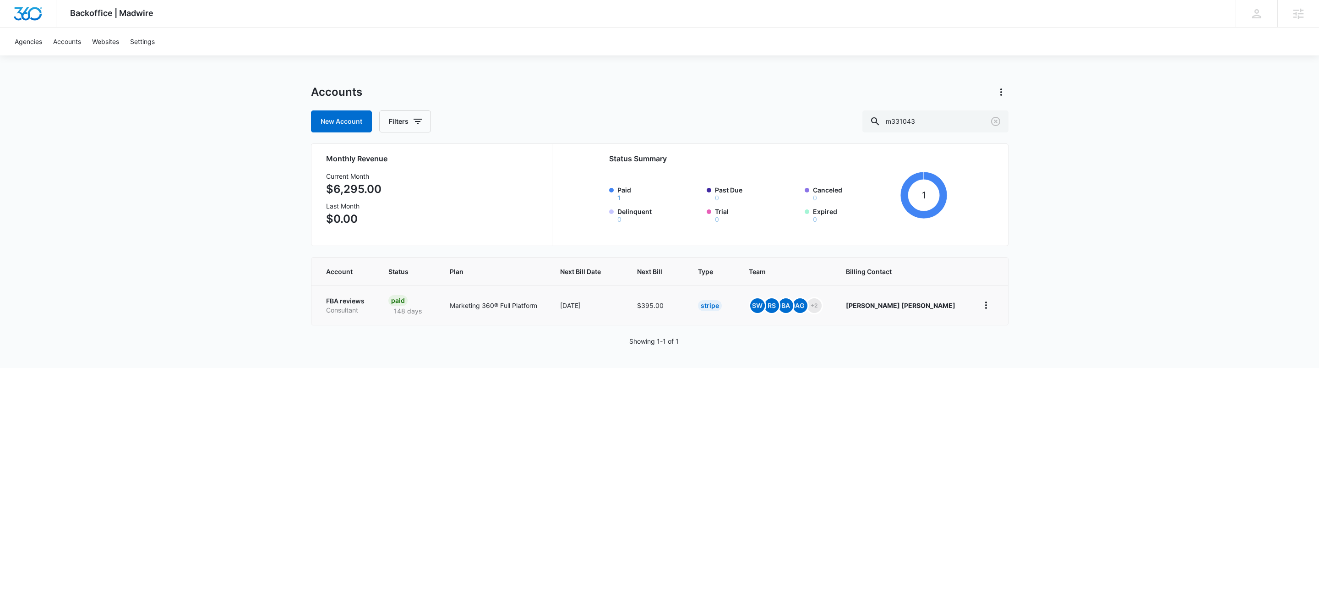
click at [335, 302] on p "FBA reviews" at bounding box center [346, 300] width 40 height 9
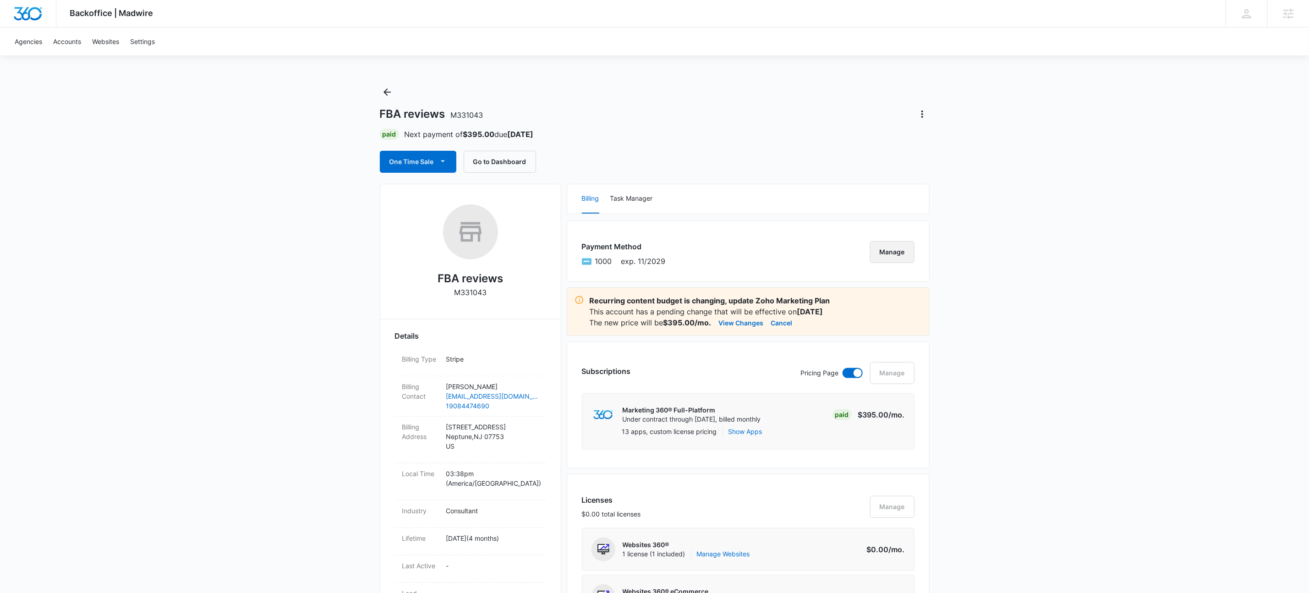
click at [883, 251] on button "Manage" at bounding box center [892, 252] width 44 height 22
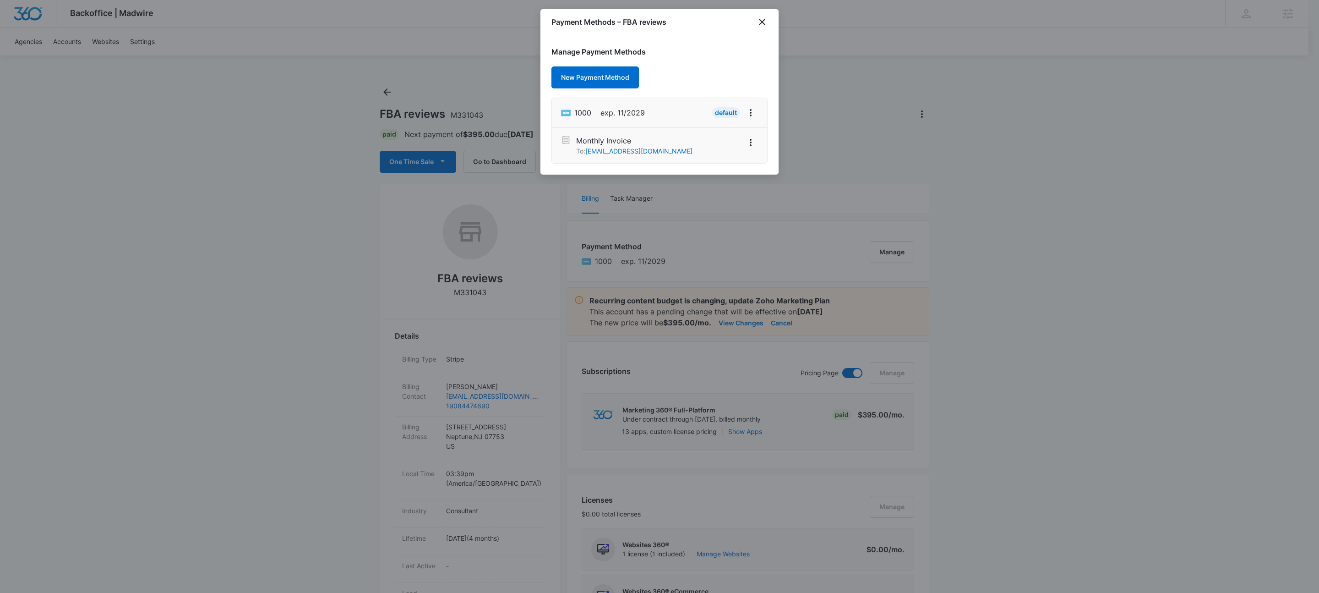
click at [769, 22] on div "Payment Methods – FBA reviews" at bounding box center [659, 22] width 238 height 26
click at [763, 21] on icon "close" at bounding box center [762, 21] width 11 height 11
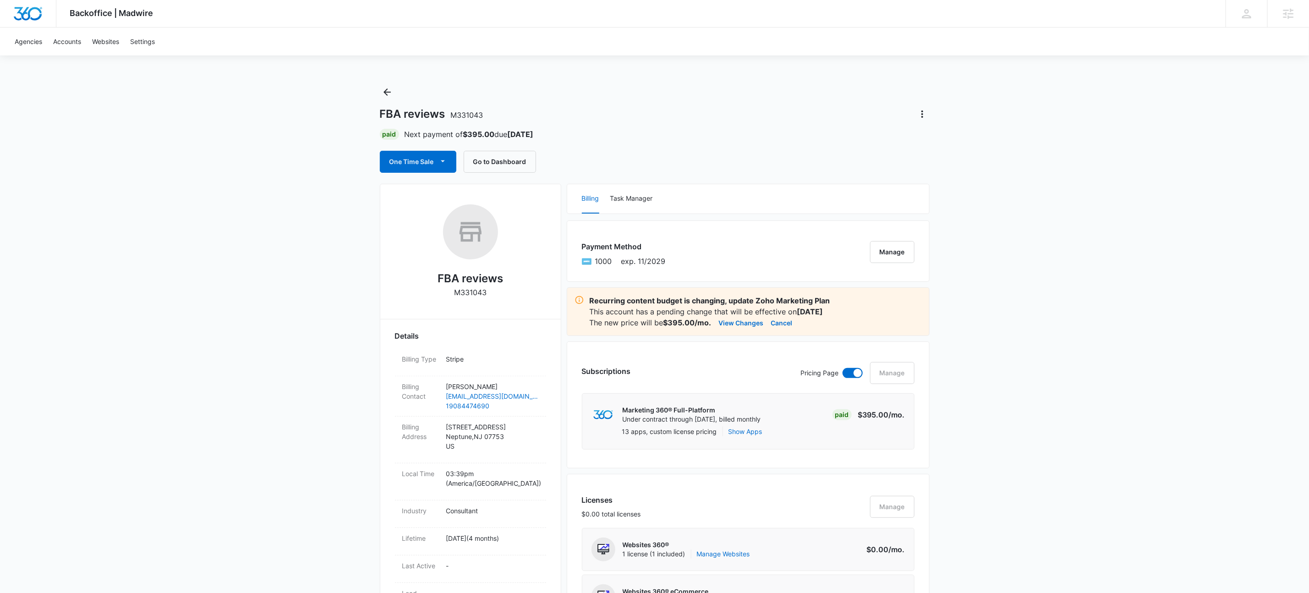
click at [904, 254] on button "Manage" at bounding box center [892, 252] width 44 height 22
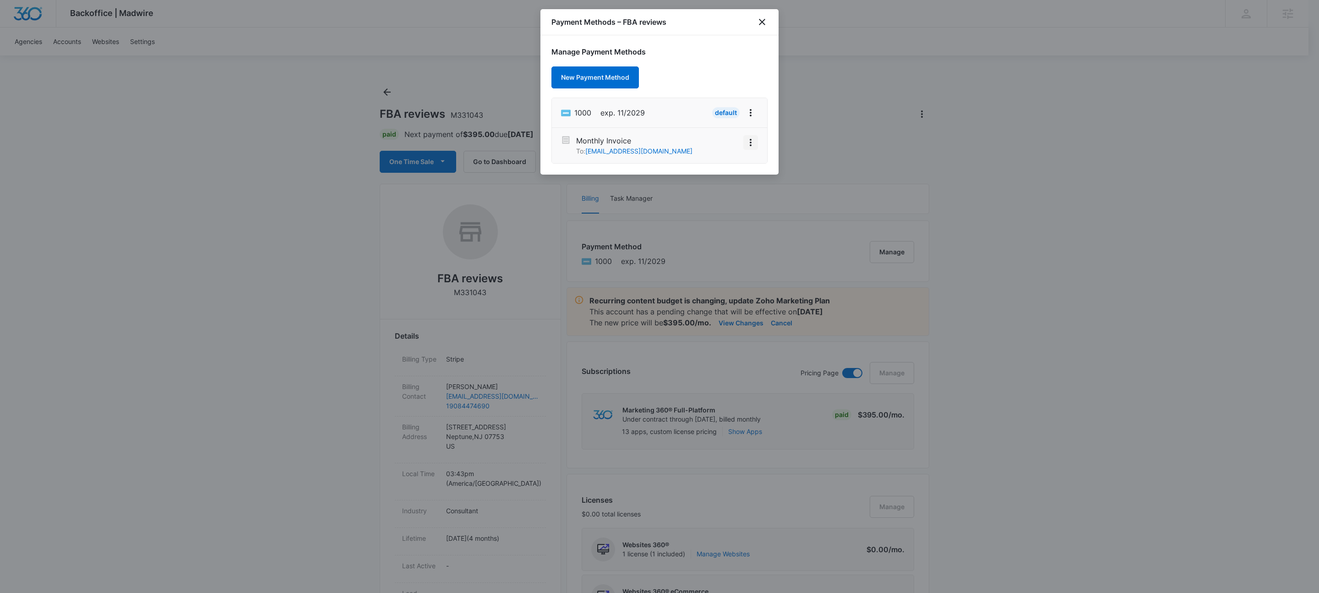
click at [753, 142] on icon "View More" at bounding box center [750, 142] width 11 height 11
click at [729, 117] on div "Activate" at bounding box center [723, 117] width 25 height 6
click at [761, 18] on icon "close" at bounding box center [762, 21] width 11 height 11
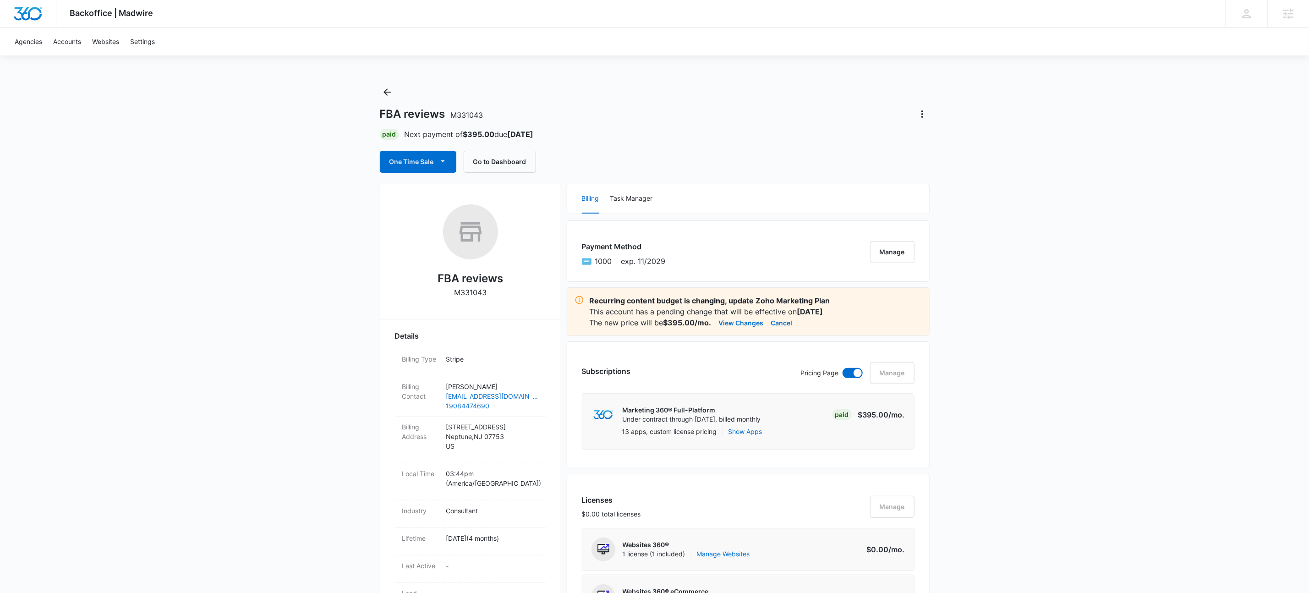
click at [785, 88] on div "FBA reviews M331043 Paid Next payment of $395.00 due Oct 19 One Time Sale Go to…" at bounding box center [655, 129] width 550 height 88
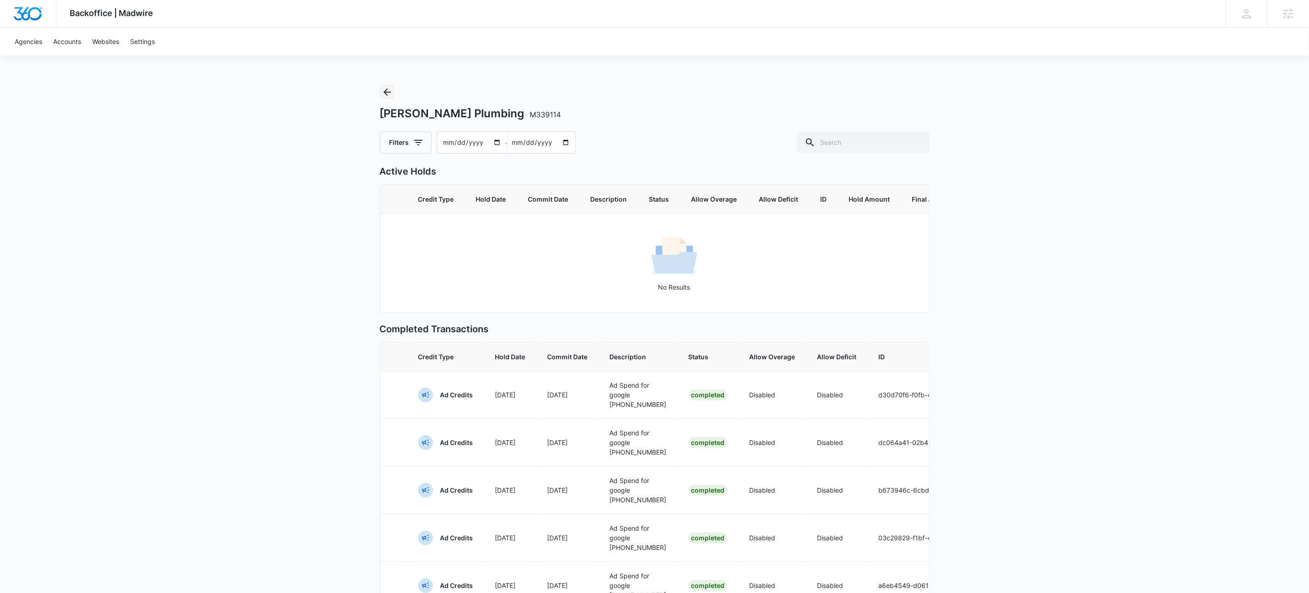
click at [385, 92] on icon "Back" at bounding box center [386, 91] width 7 height 7
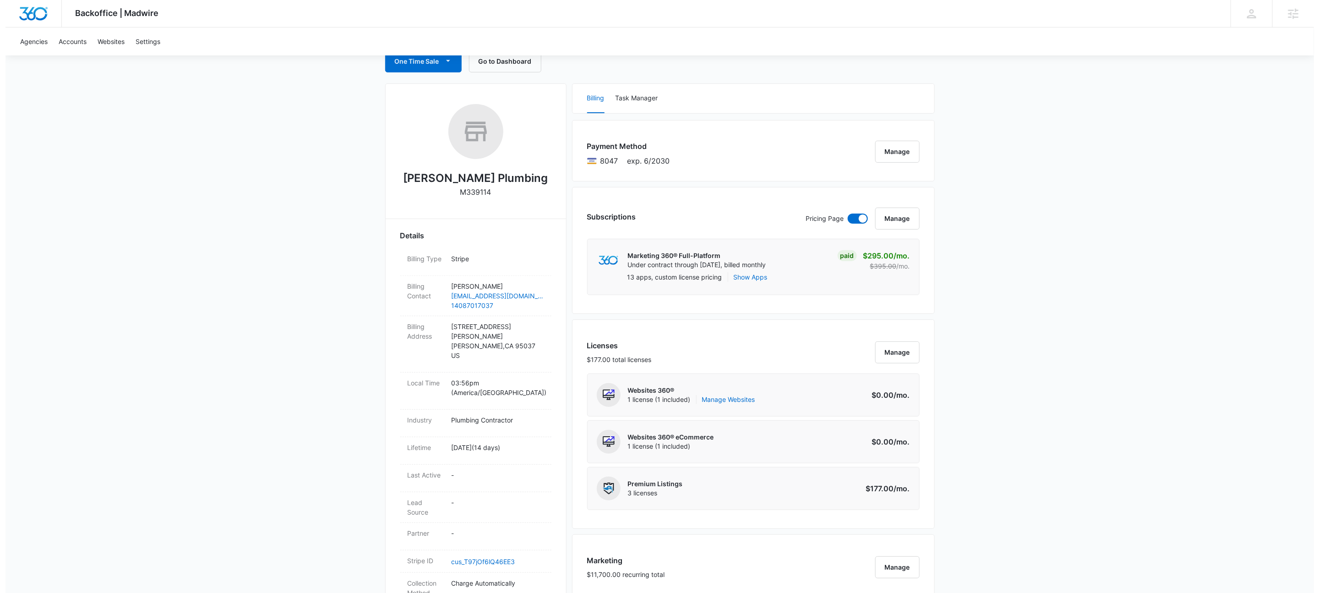
scroll to position [415, 0]
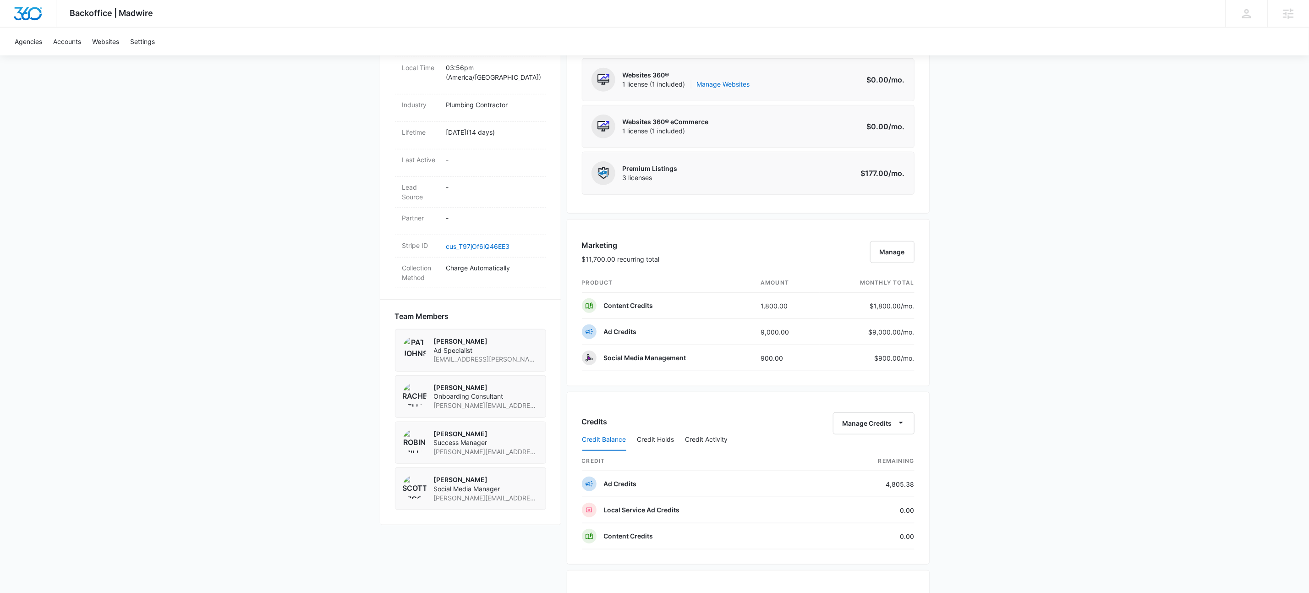
click at [901, 433] on div "Credit Balance Credit Holds Credit Activity" at bounding box center [748, 439] width 333 height 23
click at [899, 427] on icon "button" at bounding box center [901, 423] width 10 height 10
click at [883, 457] on div "Deposit Credits" at bounding box center [887, 457] width 86 height 6
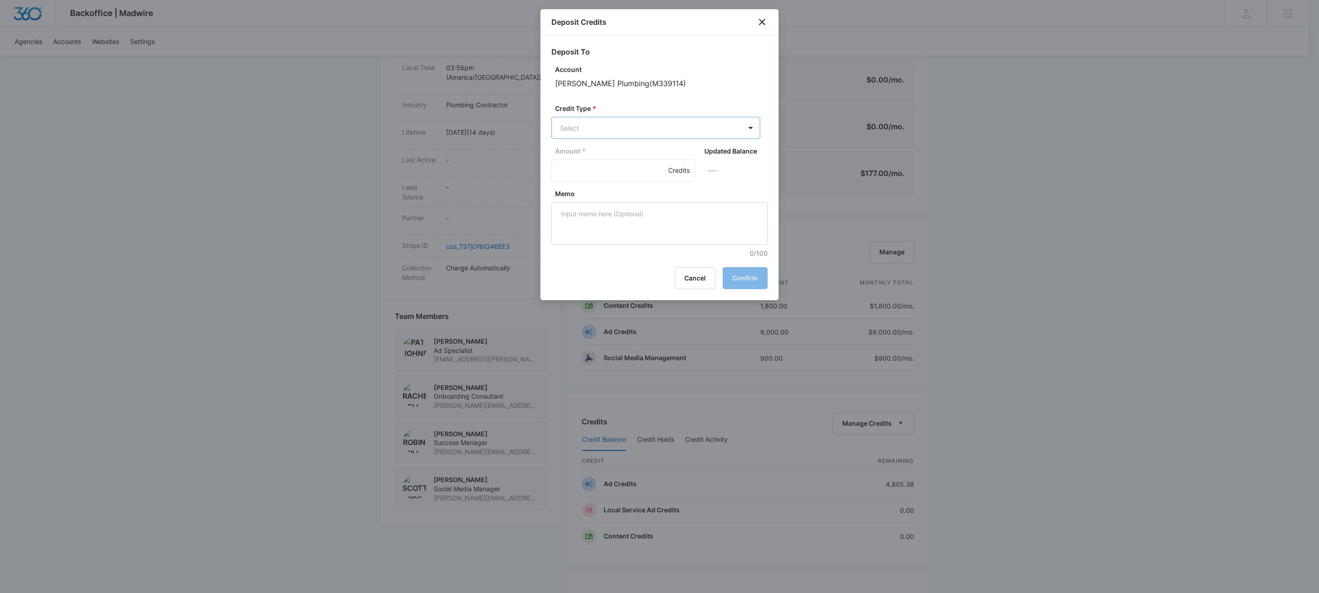
click at [611, 127] on body "Backoffice | Madwire Apps Settings KW Kait Weagraff [EMAIL_ADDRESS][PERSON_NAME…" at bounding box center [659, 230] width 1319 height 1290
click at [636, 154] on div "Ad Credits (4805.38 Credits)" at bounding box center [655, 163] width 209 height 22
drag, startPoint x: 582, startPoint y: 170, endPoint x: 581, endPoint y: 131, distance: 39.4
click at [582, 156] on div "Amount * Credits" at bounding box center [623, 164] width 144 height 35
type input "2709"
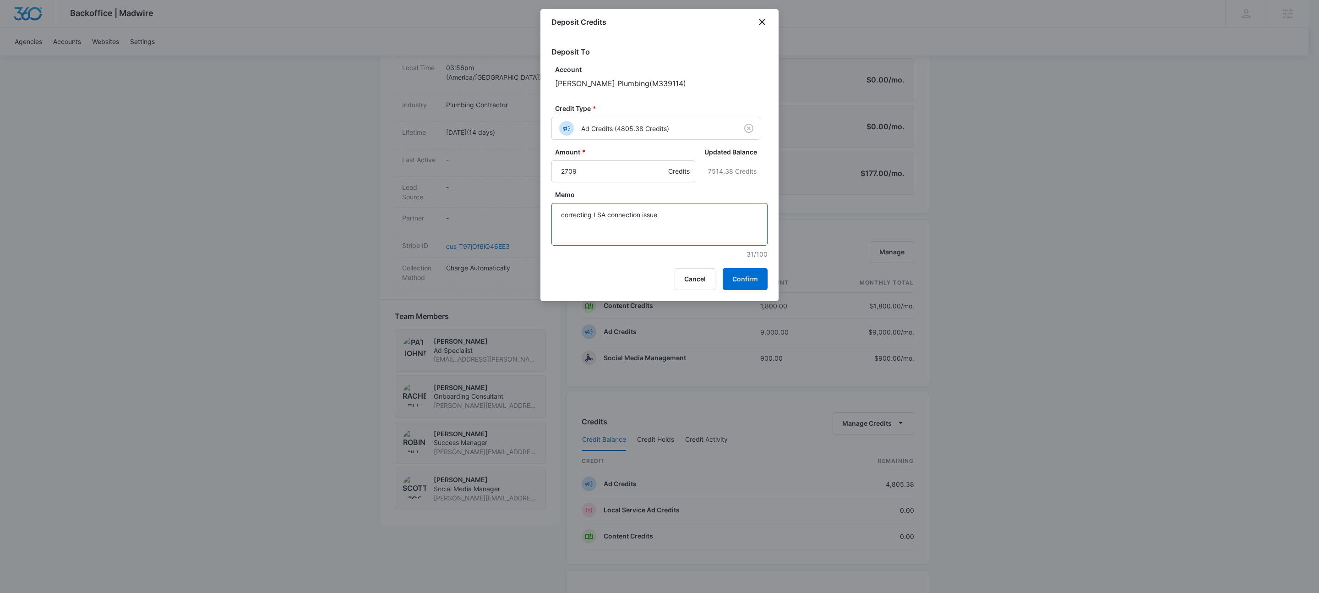
click at [697, 225] on textarea "correcting LSA connection issue" at bounding box center [659, 224] width 216 height 43
type textarea "correcting LSA connection issue"
click at [744, 282] on button "Confirm" at bounding box center [745, 279] width 45 height 22
